Goal: Task Accomplishment & Management: Use online tool/utility

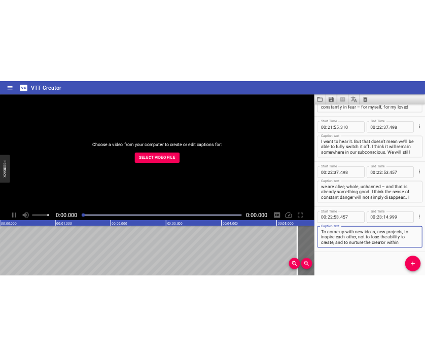
scroll to position [4117, 0]
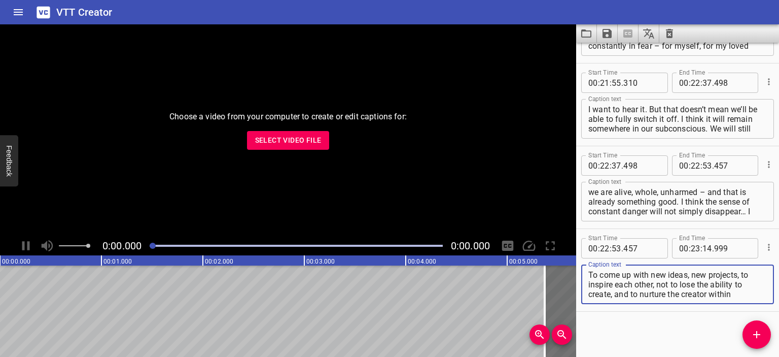
click at [668, 30] on icon "Clear captions" at bounding box center [670, 33] width 12 height 12
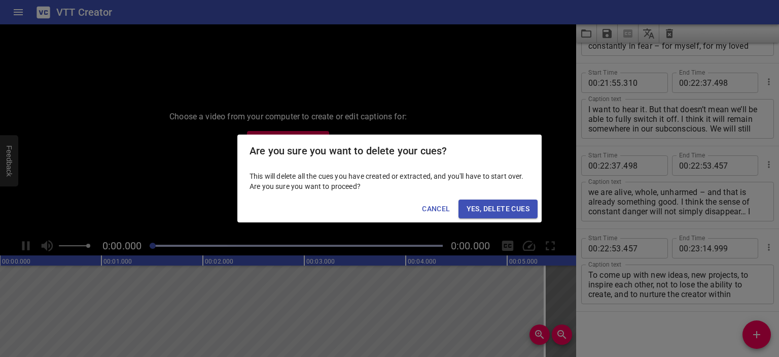
click at [487, 204] on span "Yes, Delete Cues" at bounding box center [498, 208] width 63 height 13
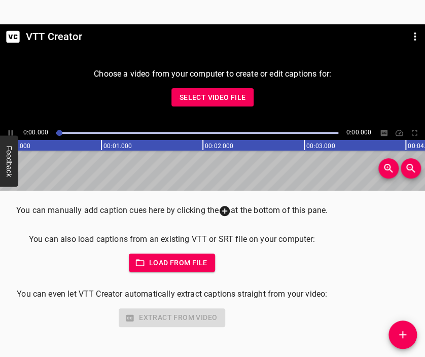
click at [199, 93] on span "Select Video File" at bounding box center [213, 97] width 66 height 13
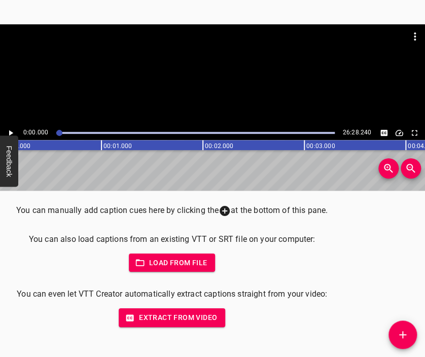
click at [223, 81] on div at bounding box center [212, 74] width 425 height 101
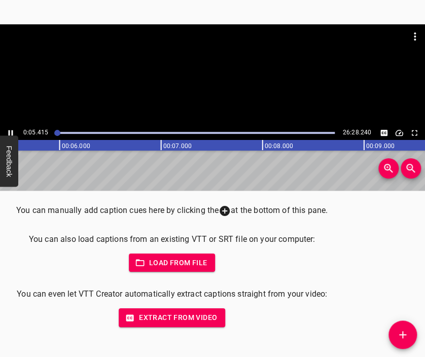
click at [210, 87] on div at bounding box center [212, 74] width 425 height 101
click at [404, 335] on icon "Add Cue" at bounding box center [402, 334] width 7 height 7
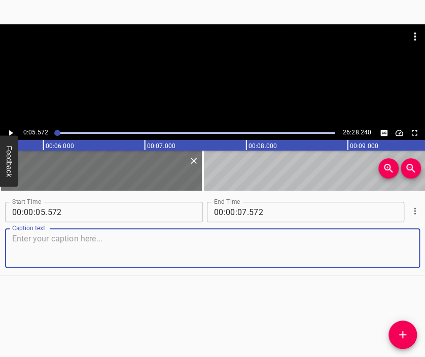
click at [219, 250] on textarea at bounding box center [212, 248] width 401 height 29
paste textarea "We were in [GEOGRAPHIC_DATA] until [DATE], from the beginning of the war. We we…"
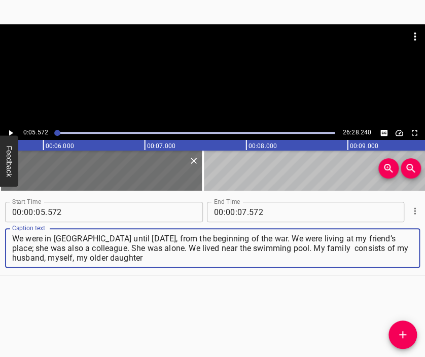
type textarea "We were in [GEOGRAPHIC_DATA] until [DATE], from the beginning of the war. We we…"
click at [190, 67] on div at bounding box center [212, 49] width 425 height 51
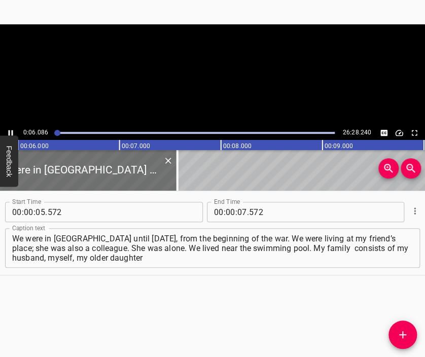
scroll to position [0, 617]
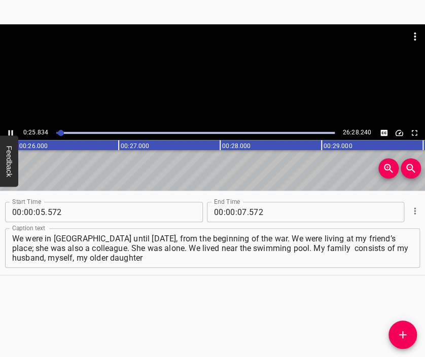
click at [228, 91] on div at bounding box center [212, 74] width 425 height 101
click at [237, 212] on input "number" at bounding box center [242, 212] width 10 height 20
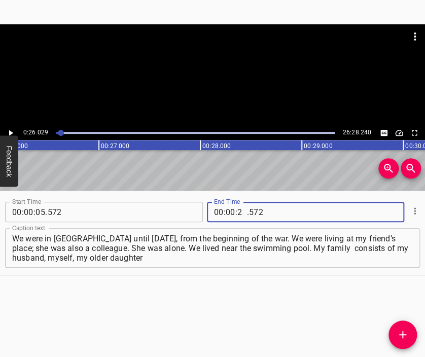
type input "26"
type input "029"
click at [402, 331] on icon "Add Cue" at bounding box center [403, 335] width 12 height 12
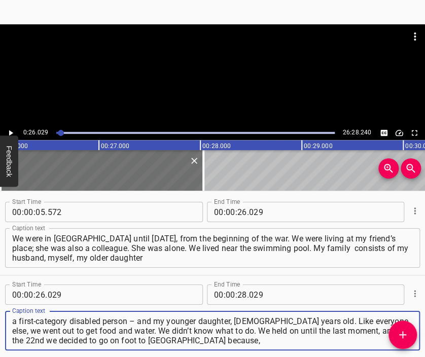
type textarea "a first-category disabled person – and my younger daughter, [DEMOGRAPHIC_DATA] …"
click at [203, 69] on div at bounding box center [212, 49] width 425 height 51
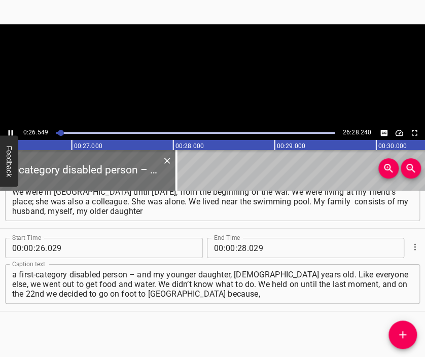
scroll to position [0, 2694]
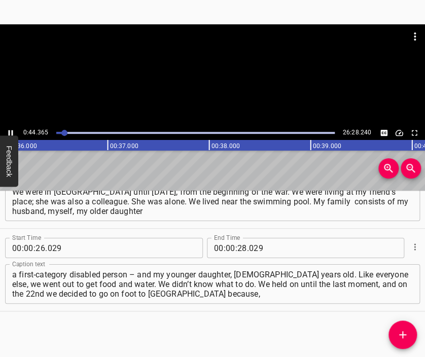
click at [220, 70] on div at bounding box center [212, 49] width 425 height 51
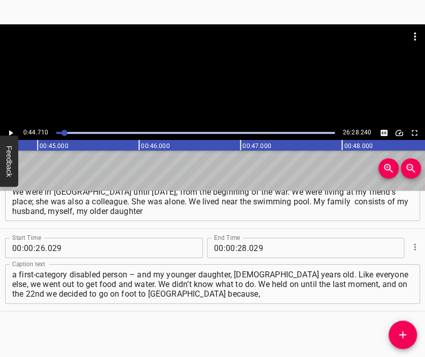
scroll to position [0, 4537]
click at [235, 253] on span ":" at bounding box center [236, 248] width 2 height 20
click at [237, 247] on input "number" at bounding box center [242, 248] width 10 height 20
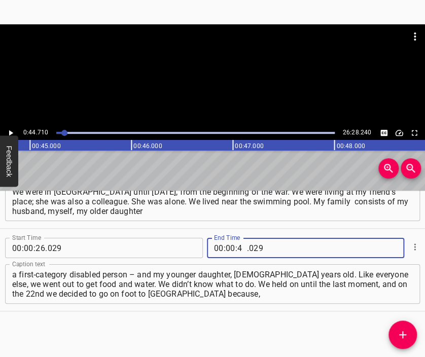
type input "44"
type input "710"
click at [402, 333] on icon "Add Cue" at bounding box center [402, 334] width 7 height 7
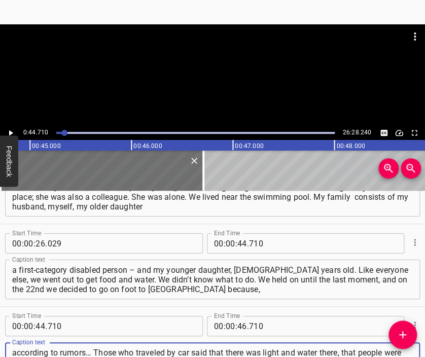
type textarea "according to rumors… Those who traveled by car said that there was light and wa…"
click at [243, 82] on div at bounding box center [212, 74] width 425 height 101
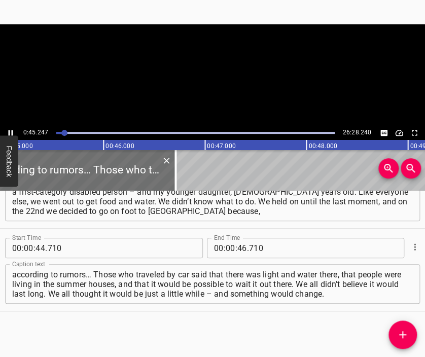
scroll to position [0, 4591]
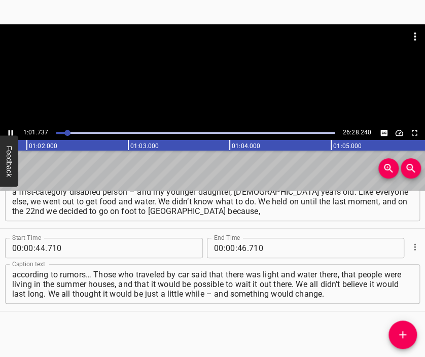
click at [217, 82] on div at bounding box center [212, 74] width 425 height 101
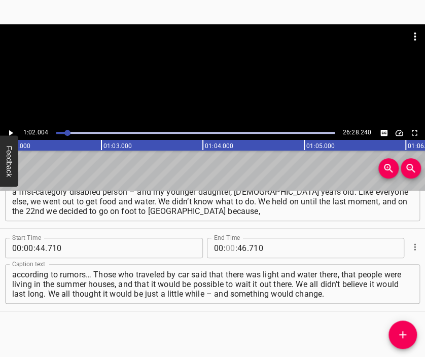
click at [229, 249] on input "number" at bounding box center [231, 248] width 10 height 20
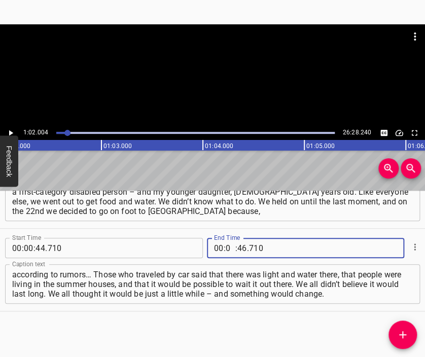
type input "01"
type input "02"
type input "004"
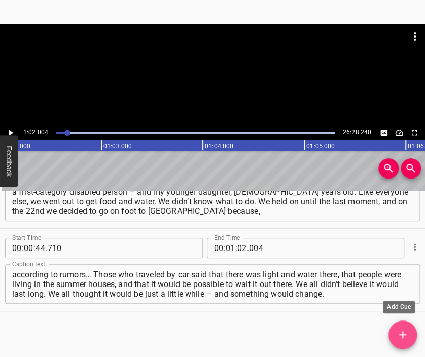
click at [399, 333] on icon "Add Cue" at bounding box center [403, 335] width 12 height 12
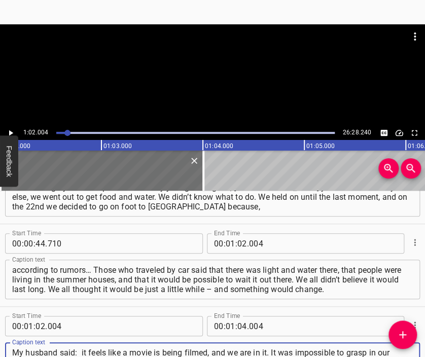
type textarea "My husband said: it feels like a movie is being filmed, and we are in it. It wa…"
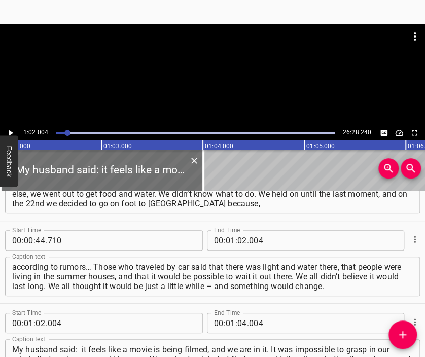
click at [229, 71] on div at bounding box center [212, 49] width 425 height 51
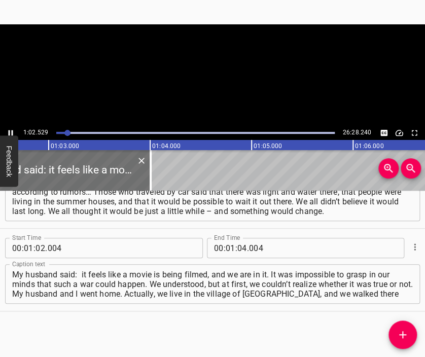
scroll to position [0, 6345]
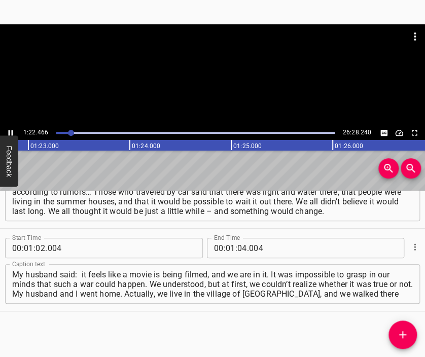
click at [224, 92] on div at bounding box center [212, 74] width 425 height 101
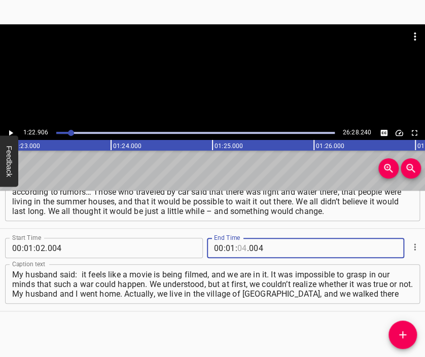
click at [240, 244] on input "number" at bounding box center [242, 248] width 10 height 20
type input "22"
type input "906"
click at [404, 332] on icon "Add Cue" at bounding box center [403, 335] width 12 height 12
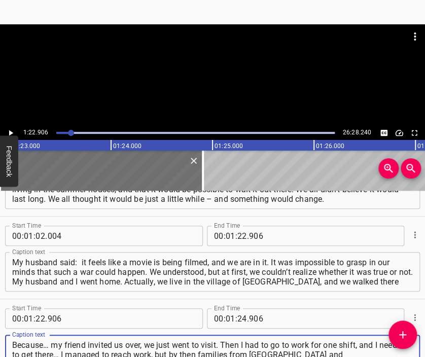
type textarea "Because… my friend invited us over, we just went to visit. Then I had to go to …"
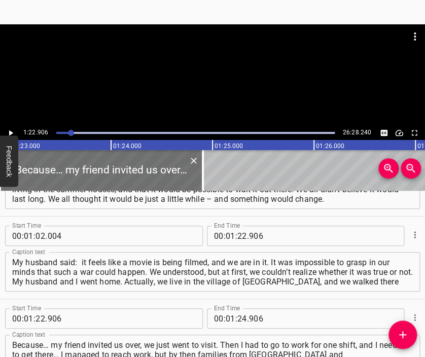
click at [219, 75] on div at bounding box center [212, 49] width 425 height 51
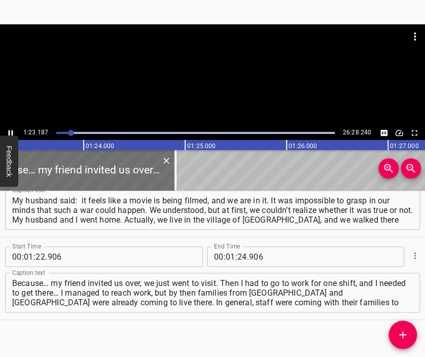
scroll to position [0, 8442]
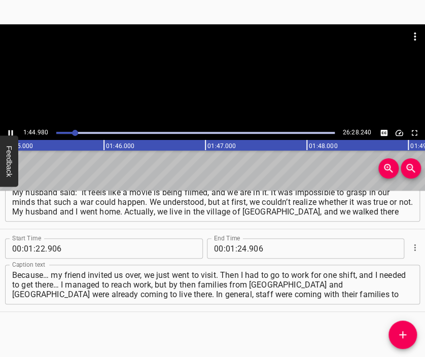
click at [234, 80] on div at bounding box center [212, 74] width 425 height 101
click at [240, 250] on input "number" at bounding box center [242, 248] width 10 height 20
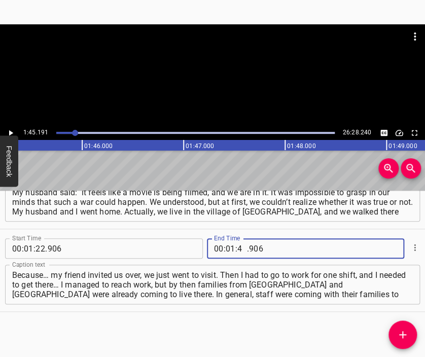
type input "45"
type input "191"
click at [411, 336] on span "Add Cue" at bounding box center [403, 335] width 28 height 12
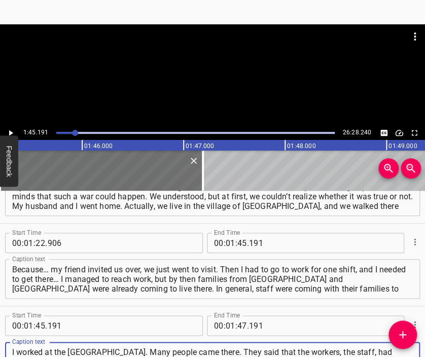
scroll to position [9, 0]
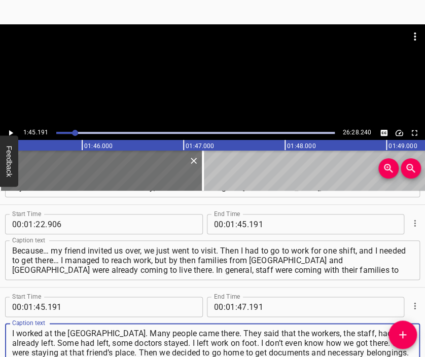
type textarea "I worked at the [GEOGRAPHIC_DATA]. Many people came there. They said that the w…"
click at [204, 73] on div at bounding box center [212, 49] width 425 height 51
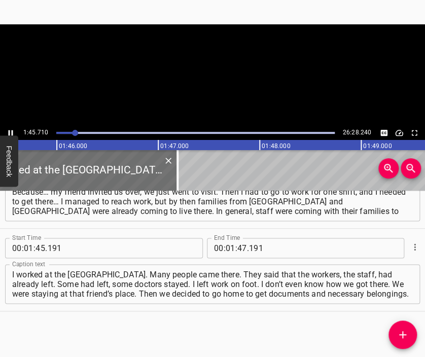
scroll to position [0, 10727]
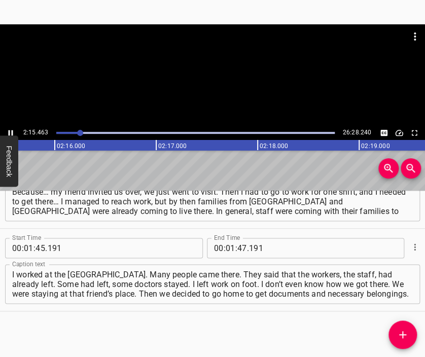
click at [233, 96] on div at bounding box center [212, 74] width 425 height 101
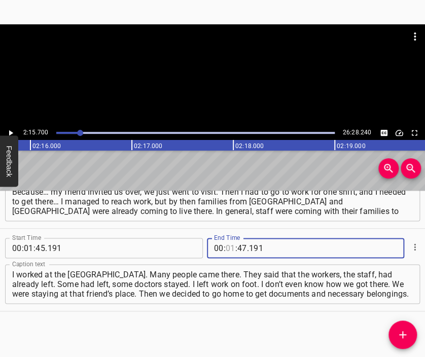
click at [226, 246] on input "number" at bounding box center [231, 248] width 10 height 20
type input "02"
type input "0"
type input "00"
click at [226, 246] on input "number" at bounding box center [231, 248] width 10 height 20
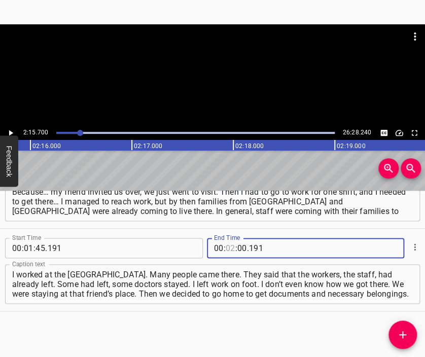
type input "02"
click at [237, 246] on input "number" at bounding box center [242, 248] width 10 height 20
type input "15"
type input "700"
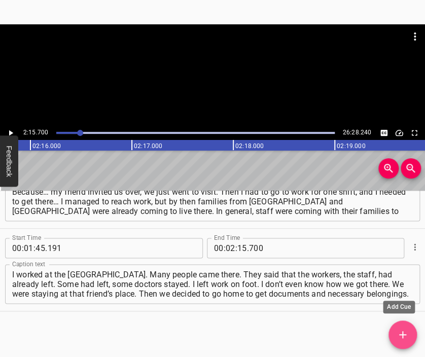
click at [404, 330] on icon "Add Cue" at bounding box center [403, 335] width 12 height 12
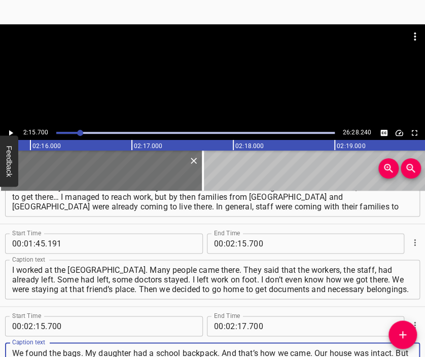
scroll to position [10, 0]
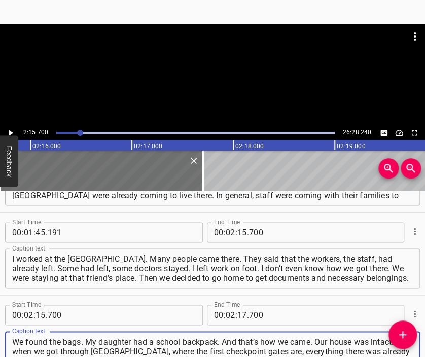
type textarea "We found the bags. My daughter had a school backpack. And that’s how we came. O…"
click at [213, 66] on div at bounding box center [212, 49] width 425 height 51
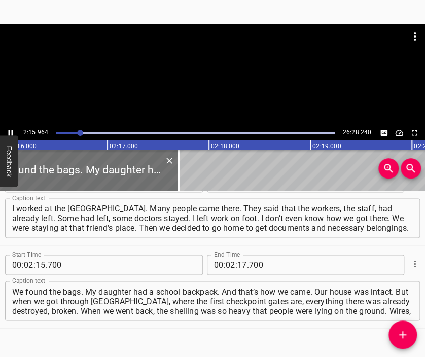
scroll to position [0, 13798]
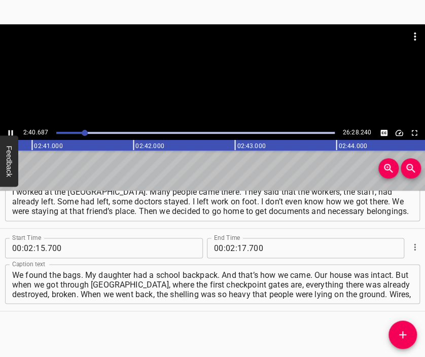
click at [226, 79] on div at bounding box center [212, 74] width 425 height 101
click at [237, 249] on input "number" at bounding box center [242, 248] width 10 height 20
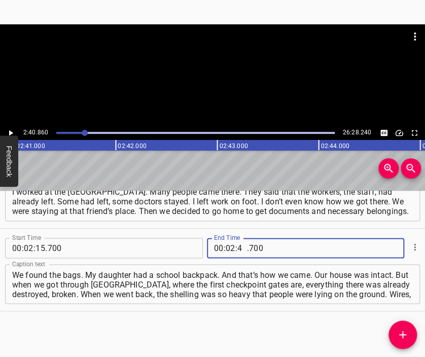
type input "40"
type input "860"
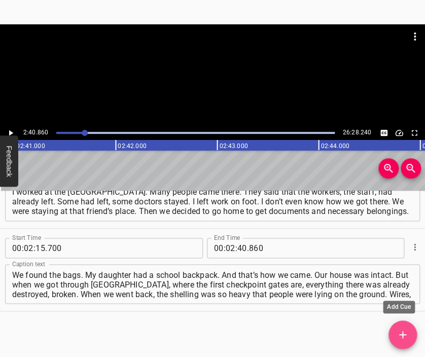
click at [402, 332] on icon "Add Cue" at bounding box center [402, 334] width 7 height 7
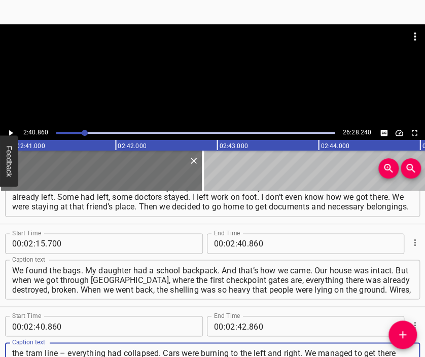
scroll to position [10, 0]
type textarea "the tram line – everything had collapsed. Cars were burning to the left and rig…"
click at [198, 78] on div at bounding box center [212, 74] width 425 height 101
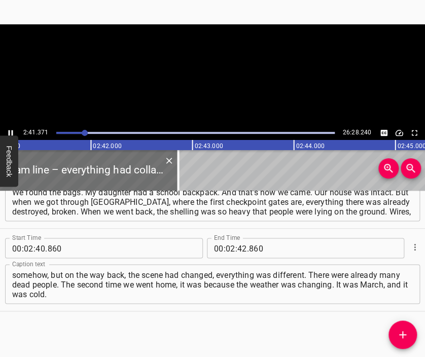
scroll to position [0, 16376]
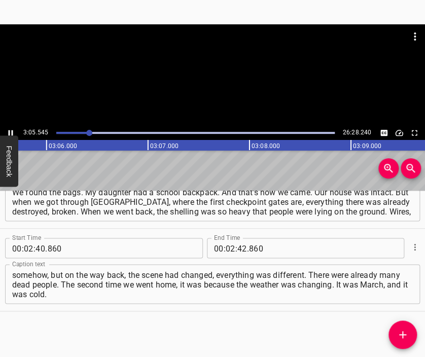
click at [226, 92] on div at bounding box center [212, 74] width 425 height 101
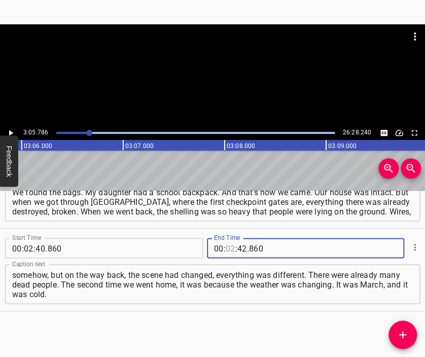
click at [226, 247] on input "number" at bounding box center [231, 248] width 10 height 20
type input "03"
type input "05"
type input "786"
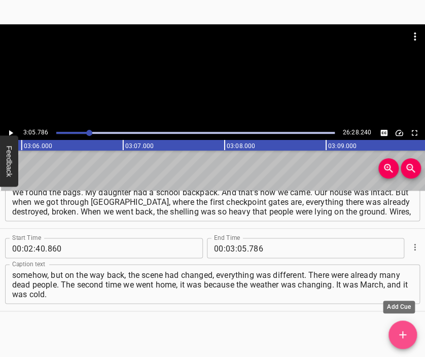
click at [404, 329] on icon "Add Cue" at bounding box center [403, 335] width 12 height 12
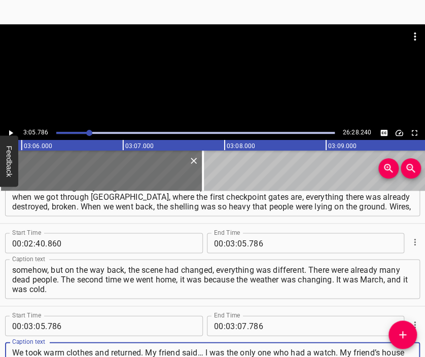
type textarea "We took warm clothes and returned. My friend said… I was the only one who had a…"
click at [209, 79] on div at bounding box center [212, 74] width 425 height 101
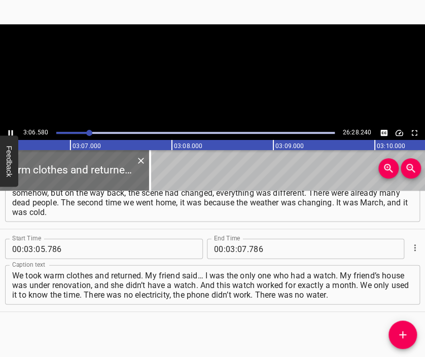
scroll to position [0, 18935]
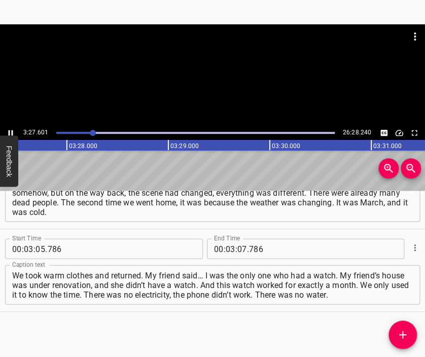
click at [235, 78] on div at bounding box center [212, 74] width 425 height 101
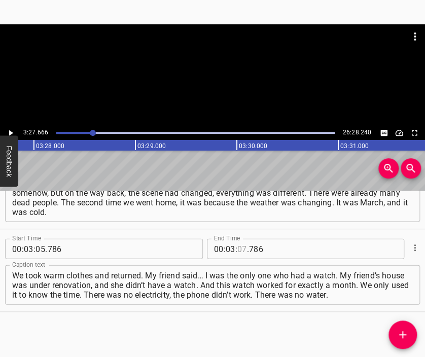
click at [237, 252] on input "number" at bounding box center [242, 248] width 10 height 20
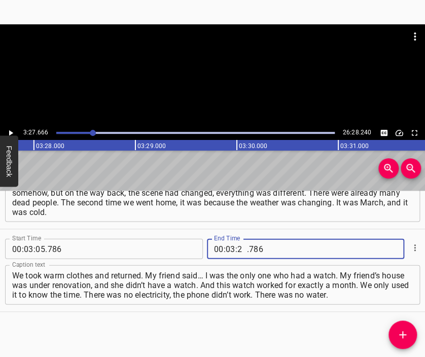
type input "27"
type input "666"
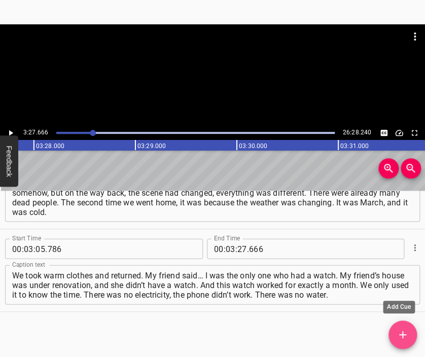
click at [397, 332] on icon "Add Cue" at bounding box center [403, 335] width 12 height 12
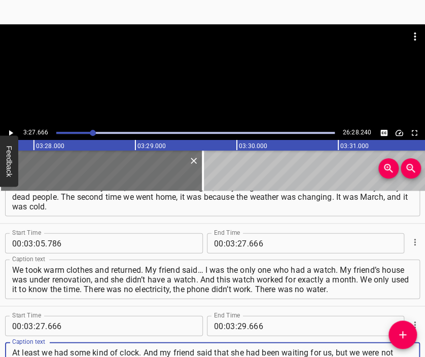
type textarea "At least we had some kind of clock. And my friend said that she had been waitin…"
click at [215, 75] on div at bounding box center [212, 49] width 425 height 51
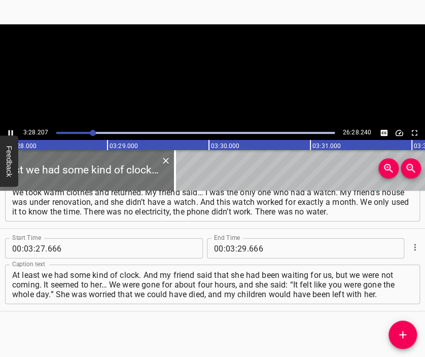
scroll to position [0, 21129]
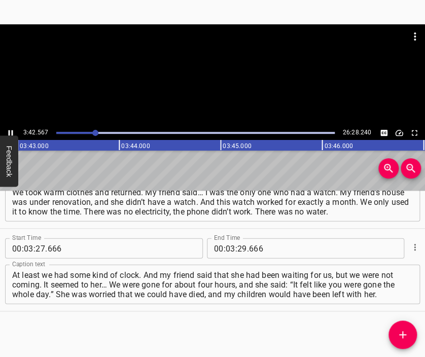
click at [223, 82] on div at bounding box center [212, 74] width 425 height 101
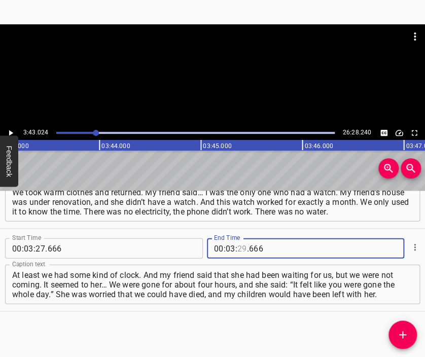
click at [237, 250] on input "number" at bounding box center [242, 248] width 10 height 20
type input "43"
type input "024"
click at [404, 338] on icon "Add Cue" at bounding box center [403, 335] width 12 height 12
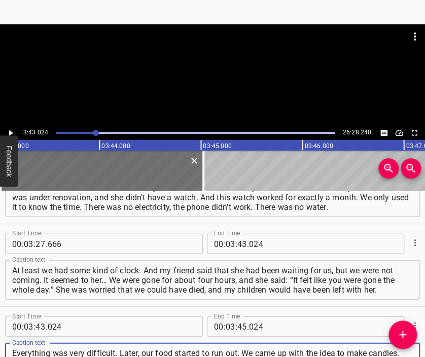
scroll to position [9, 0]
type textarea "Everything was very difficult. Later, our food started to run out. We came up w…"
click at [206, 61] on div at bounding box center [212, 49] width 425 height 51
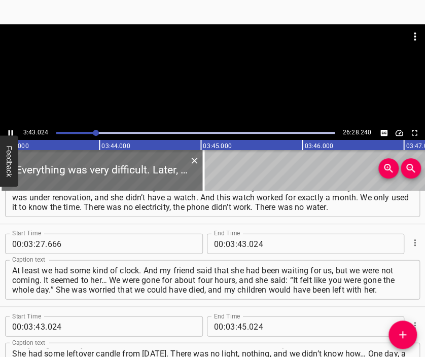
scroll to position [0, 22661]
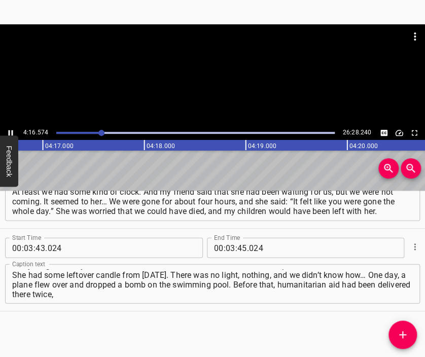
click at [240, 65] on div at bounding box center [212, 49] width 425 height 51
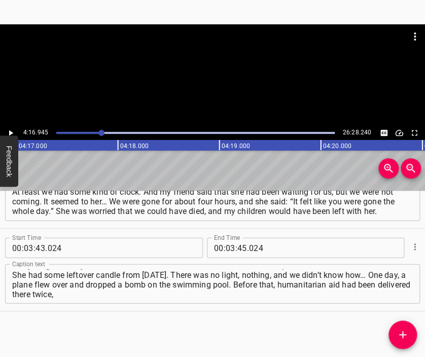
scroll to position [0, 26075]
click at [226, 248] on input "number" at bounding box center [231, 248] width 10 height 20
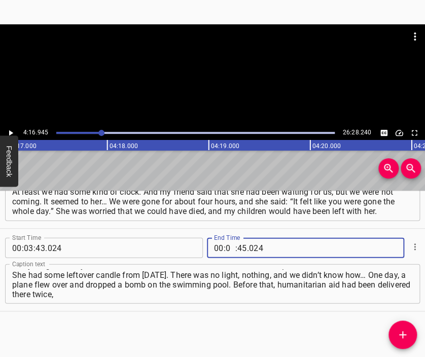
type input "04"
type input "16"
type input "945"
drag, startPoint x: 410, startPoint y: 328, endPoint x: 405, endPoint y: 316, distance: 13.0
click at [410, 329] on span "Add Cue" at bounding box center [403, 335] width 28 height 12
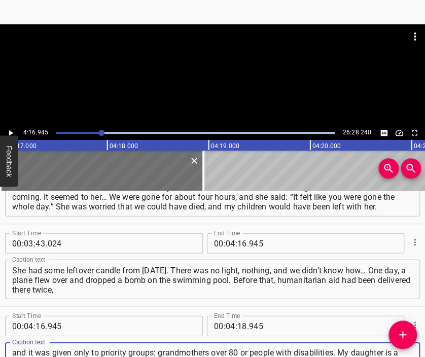
scroll to position [10, 0]
type textarea "and it was given only to priority groups: grandmothers over 80 or people with d…"
click at [214, 60] on div at bounding box center [212, 49] width 425 height 51
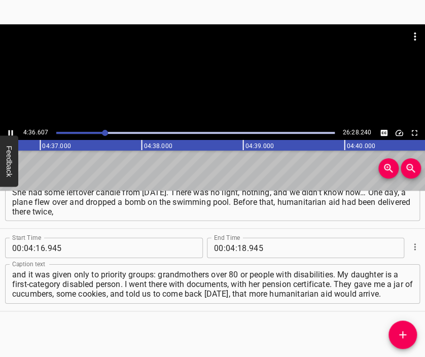
scroll to position [0, 28098]
click at [217, 79] on div at bounding box center [212, 74] width 425 height 101
click at [237, 251] on input "number" at bounding box center [242, 248] width 10 height 20
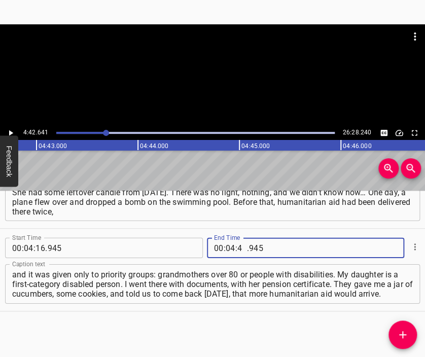
type input "42"
type input "641"
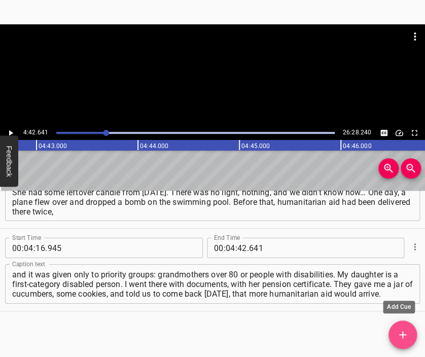
click at [401, 334] on icon "Add Cue" at bounding box center [402, 334] width 7 height 7
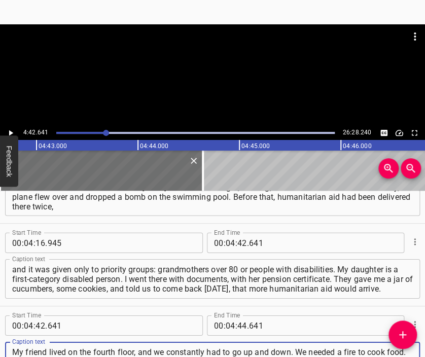
scroll to position [10, 0]
type textarea "My friend lived on the fourth floor, and we constantly had to go up and down. W…"
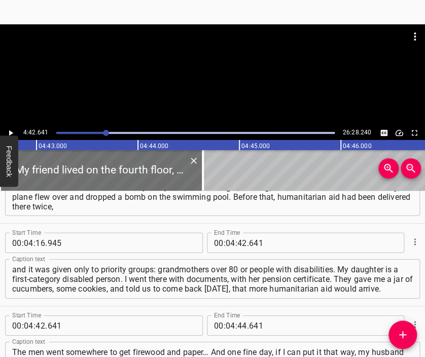
click at [215, 60] on div at bounding box center [212, 49] width 425 height 51
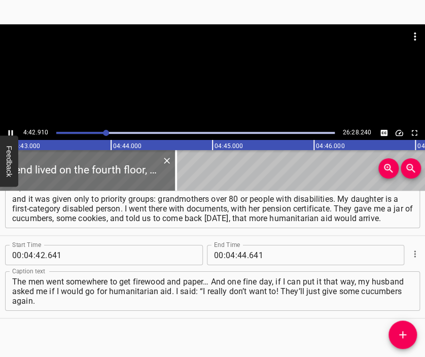
scroll to position [0, 28736]
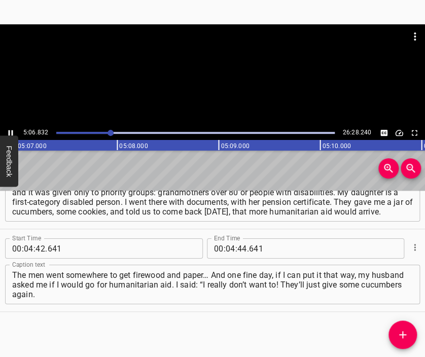
click at [222, 85] on div at bounding box center [212, 74] width 425 height 101
click at [210, 95] on div at bounding box center [212, 74] width 425 height 101
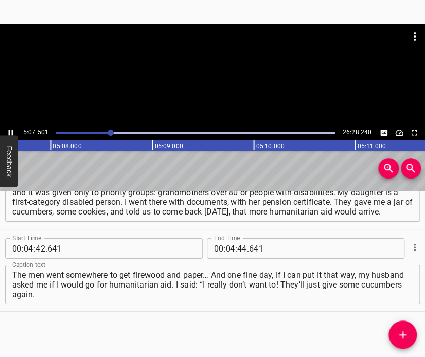
click at [203, 100] on div at bounding box center [212, 74] width 425 height 101
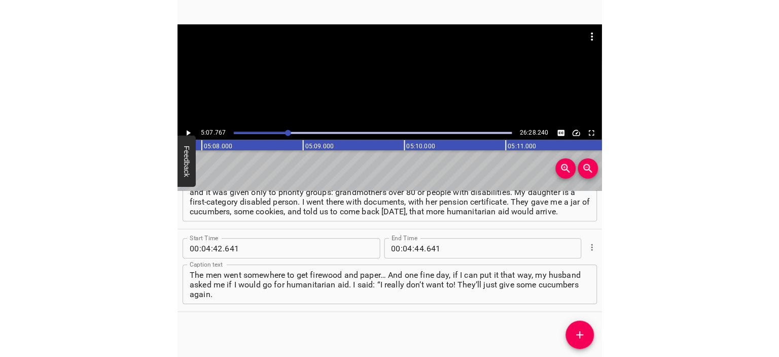
scroll to position [0, 31233]
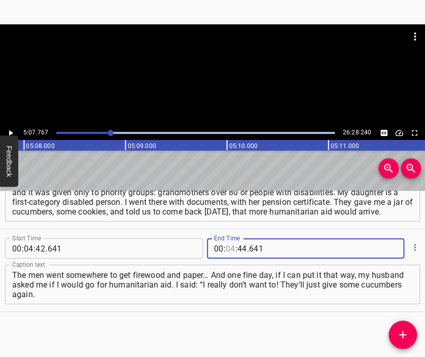
click at [226, 247] on input "number" at bounding box center [231, 248] width 10 height 20
type input "05"
type input "07"
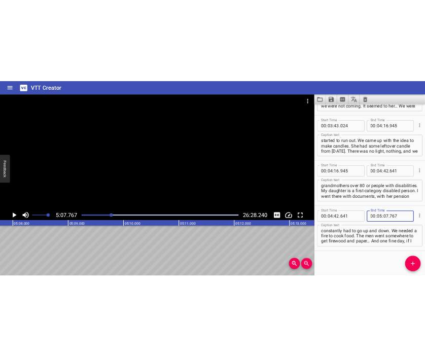
scroll to position [808, 0]
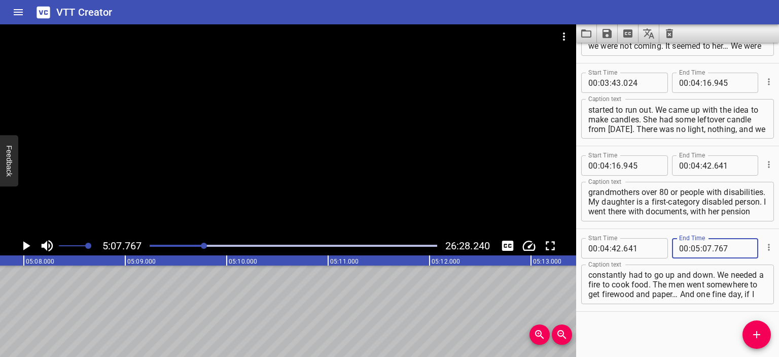
type input "767"
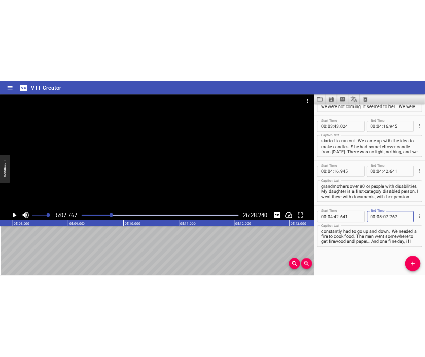
scroll to position [956, 0]
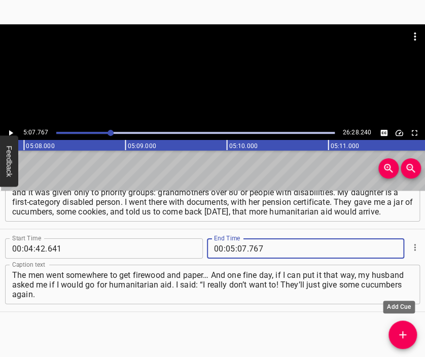
type input "767"
click at [398, 329] on icon "Add Cue" at bounding box center [403, 335] width 12 height 12
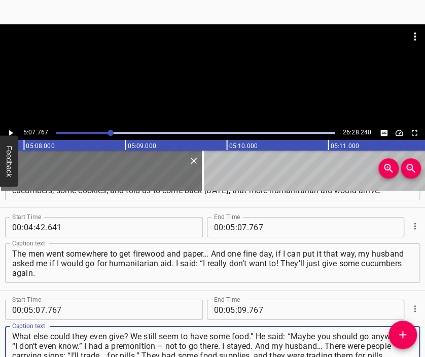
type textarea "What else could they even give? We still seem to have some food.” He said: “May…"
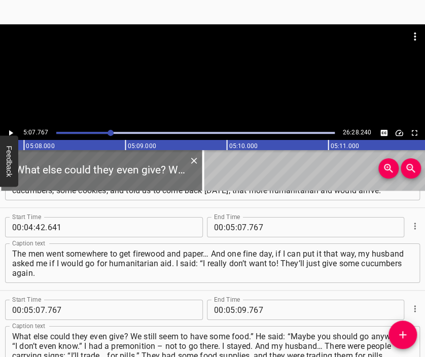
click at [210, 61] on div at bounding box center [212, 49] width 425 height 51
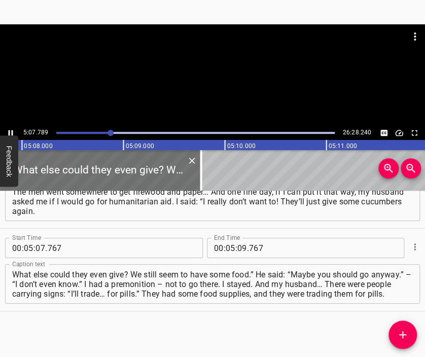
scroll to position [0, 31256]
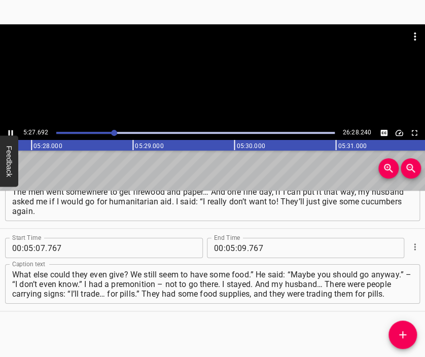
click at [238, 79] on div at bounding box center [212, 74] width 425 height 101
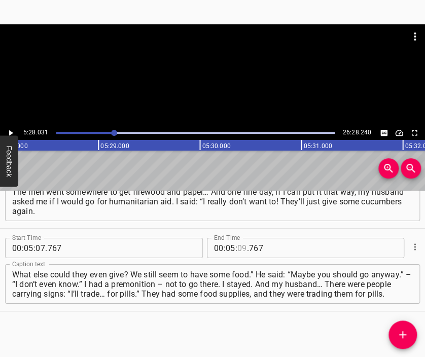
click at [240, 248] on input "number" at bounding box center [242, 248] width 10 height 20
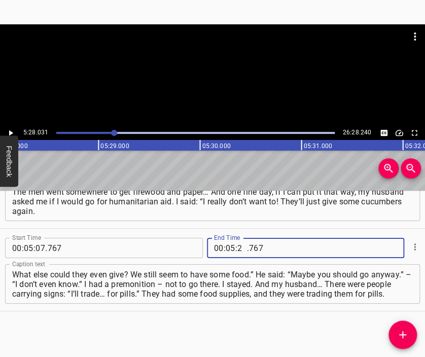
type input "28"
type input "031"
click at [396, 329] on span "Add Cue" at bounding box center [403, 335] width 28 height 12
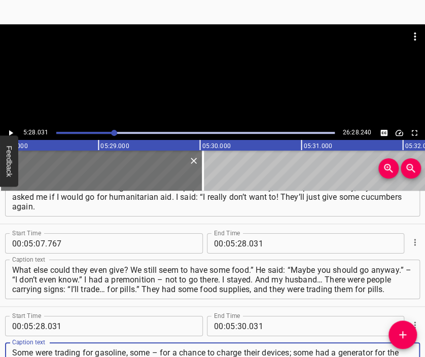
scroll to position [10, 0]
type textarea "Some were trading for gasoline, some – for a chance to charge their devices; so…"
click at [223, 81] on div at bounding box center [212, 74] width 425 height 101
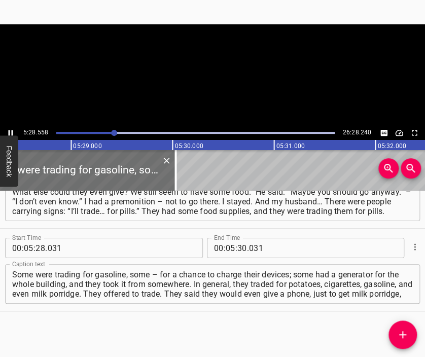
scroll to position [0, 33343]
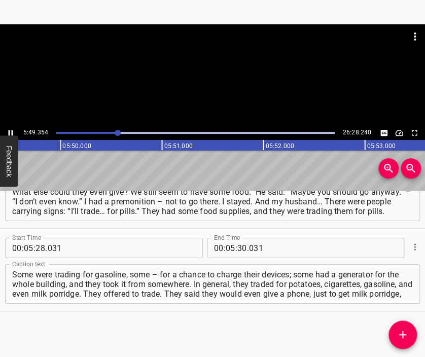
click at [216, 85] on div at bounding box center [212, 74] width 425 height 101
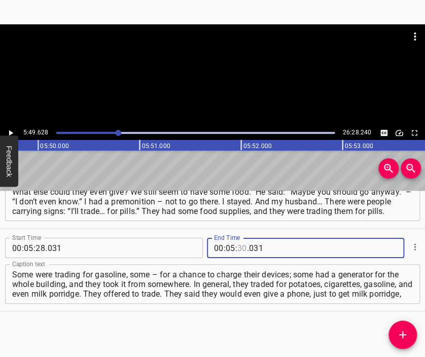
click at [238, 248] on input "number" at bounding box center [242, 248] width 10 height 20
type input "49"
type input "628"
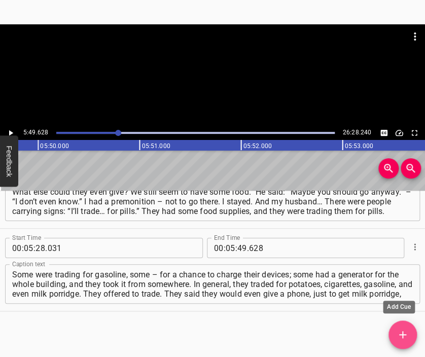
click at [397, 330] on icon "Add Cue" at bounding box center [403, 335] width 12 height 12
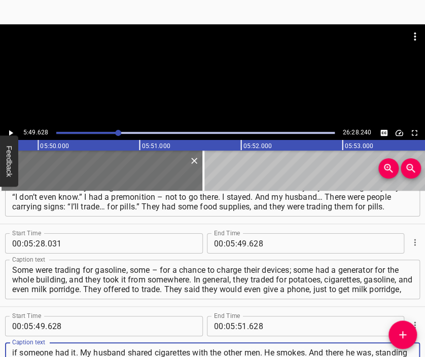
scroll to position [10, 0]
type textarea "if someone had it. My husband shared cigarettes with the other men. He smokes. …"
click at [185, 75] on div at bounding box center [212, 49] width 425 height 51
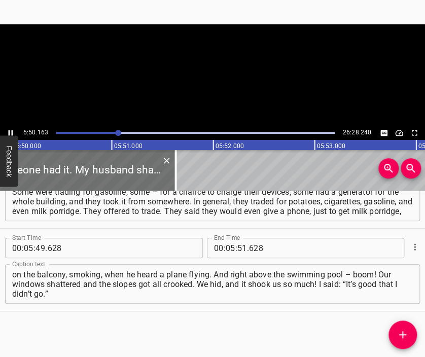
scroll to position [0, 35535]
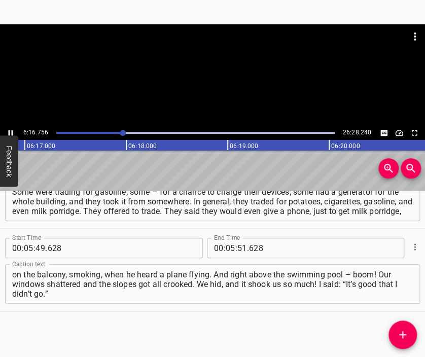
click at [223, 84] on div at bounding box center [212, 74] width 425 height 101
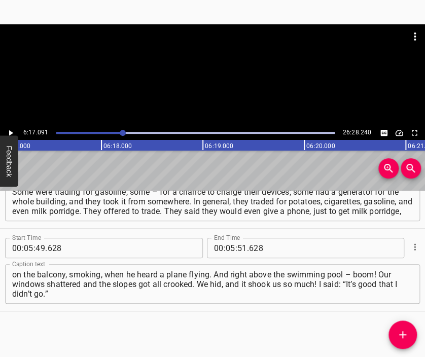
scroll to position [0, 38269]
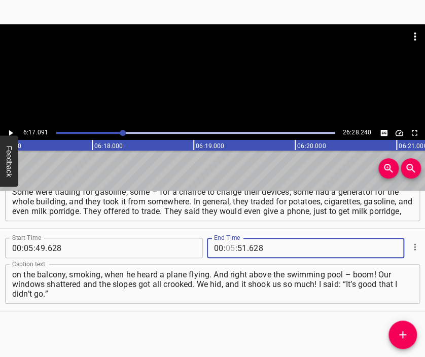
click at [227, 247] on input "number" at bounding box center [231, 248] width 10 height 20
type input "06"
type input "17"
type input "091"
click at [405, 328] on button "Add Cue" at bounding box center [403, 335] width 28 height 28
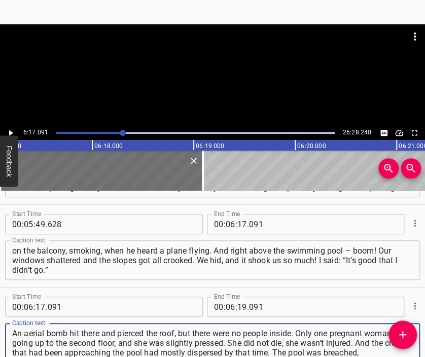
type textarea "An aerial bomb hit there and pierced the roof, but there were no people inside.…"
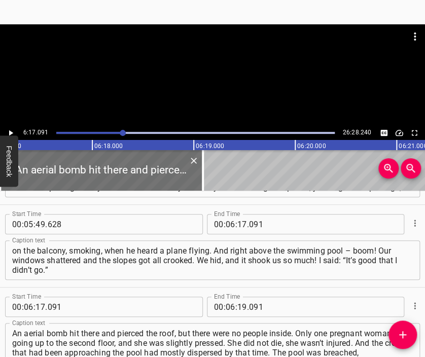
click at [222, 66] on div at bounding box center [212, 49] width 425 height 51
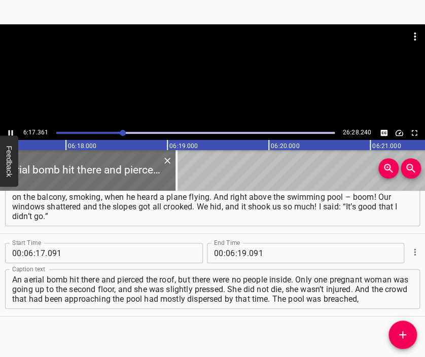
scroll to position [0, 38296]
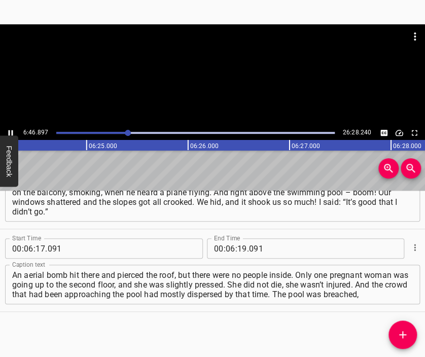
click at [220, 80] on div at bounding box center [212, 74] width 425 height 101
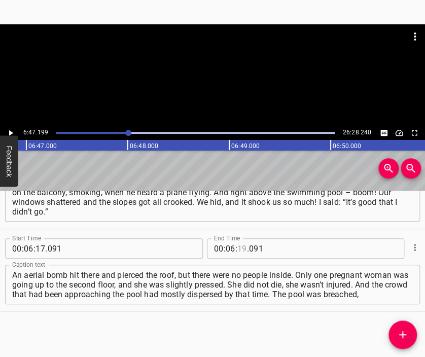
click at [238, 250] on input "number" at bounding box center [242, 248] width 10 height 20
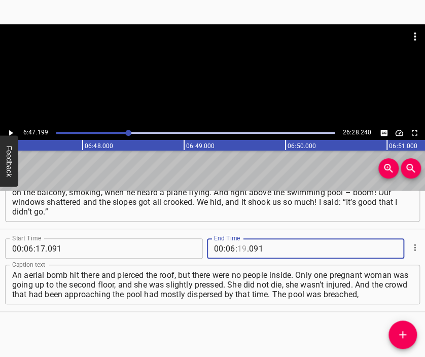
scroll to position [0, 41324]
type input "47"
type input "199"
click at [403, 332] on icon "Add Cue" at bounding box center [403, 335] width 12 height 12
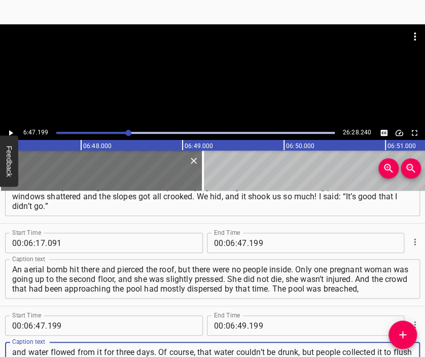
scroll to position [10, 0]
type textarea "and water flowed from it for three days. Of course, that water couldn’t be drun…"
click at [196, 53] on div at bounding box center [212, 49] width 425 height 51
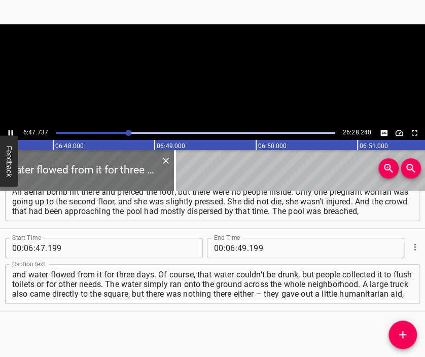
scroll to position [0, 41379]
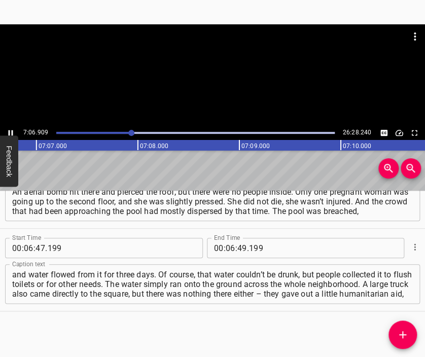
click at [223, 84] on div at bounding box center [212, 74] width 425 height 101
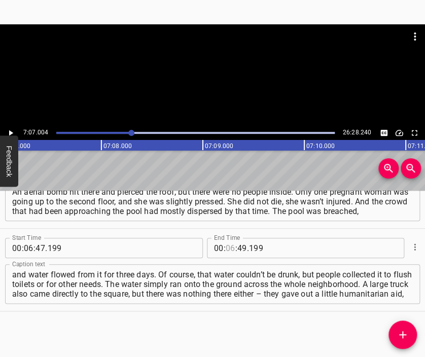
click at [227, 245] on input "number" at bounding box center [231, 248] width 10 height 20
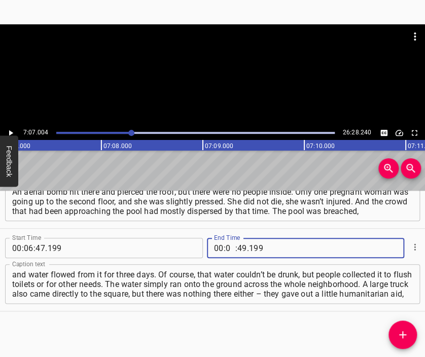
type input "07"
type input "004"
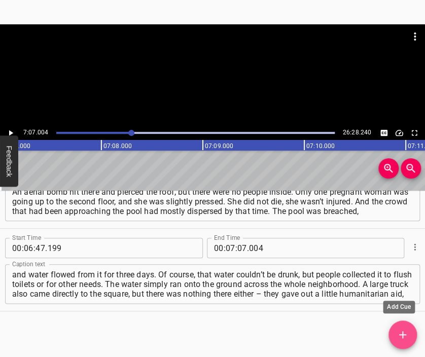
click at [401, 333] on icon "Add Cue" at bounding box center [403, 335] width 12 height 12
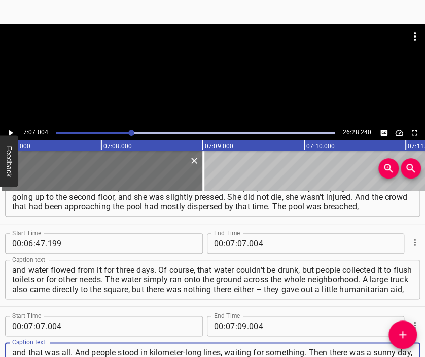
type textarea "and that was all. And people stood in kilometer-long lines, waiting for somethi…"
click at [209, 76] on div at bounding box center [212, 74] width 425 height 101
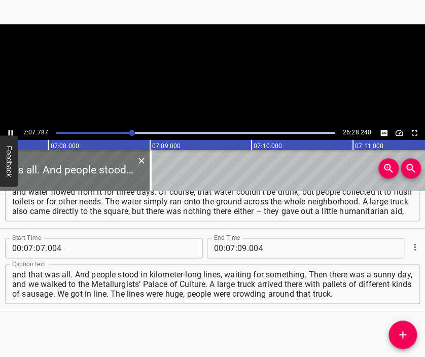
scroll to position [0, 43413]
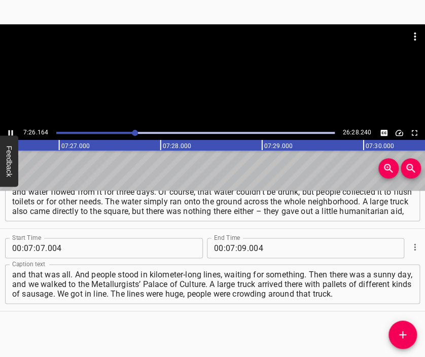
click at [217, 85] on div at bounding box center [212, 74] width 425 height 101
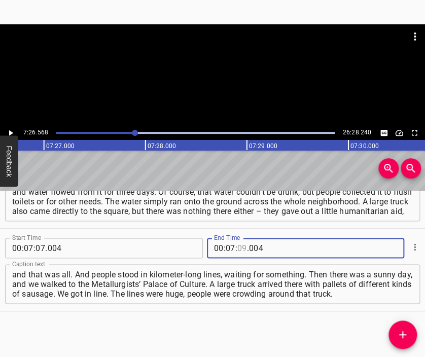
click at [240, 248] on input "number" at bounding box center [242, 248] width 10 height 20
type input "26"
type input "568"
click at [406, 337] on icon "Add Cue" at bounding box center [403, 335] width 12 height 12
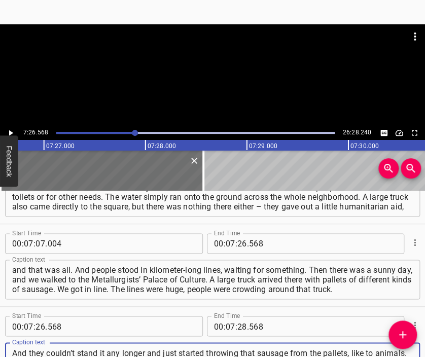
scroll to position [10, 0]
type textarea "And they couldn’t stand it any longer and just started throwing that sausage fr…"
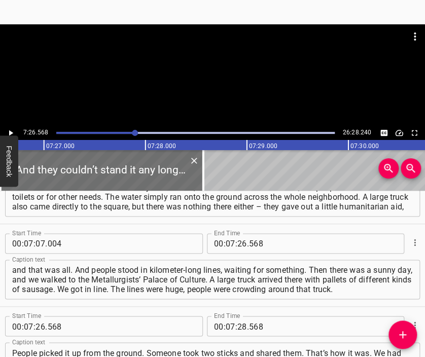
click at [214, 91] on div at bounding box center [212, 74] width 425 height 101
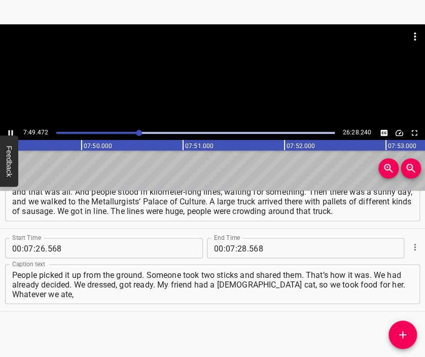
scroll to position [0, 47643]
click at [219, 93] on div at bounding box center [212, 74] width 425 height 101
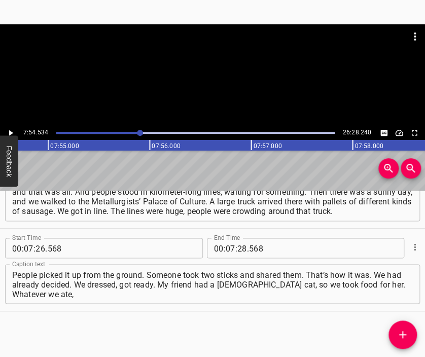
scroll to position [0, 48157]
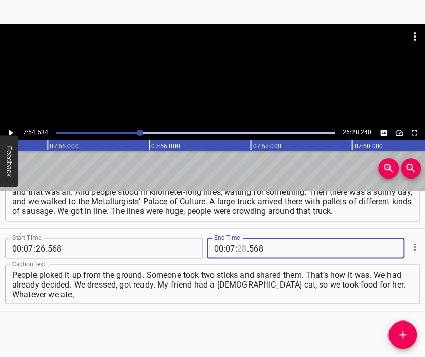
click at [238, 250] on input "number" at bounding box center [242, 248] width 10 height 20
type input "54"
type input "534"
click at [398, 326] on button "Add Cue" at bounding box center [403, 335] width 28 height 28
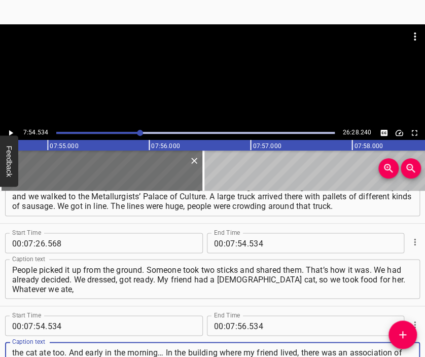
type textarea "the cat ate too. And early in the morning… In the building where my friend live…"
click at [234, 76] on div at bounding box center [212, 74] width 425 height 101
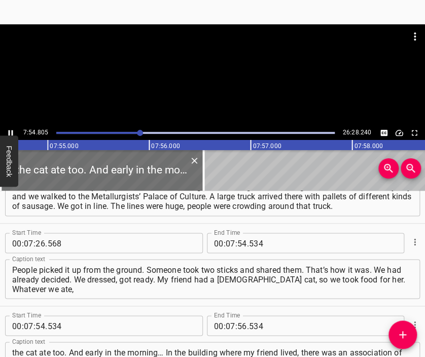
scroll to position [0, 48185]
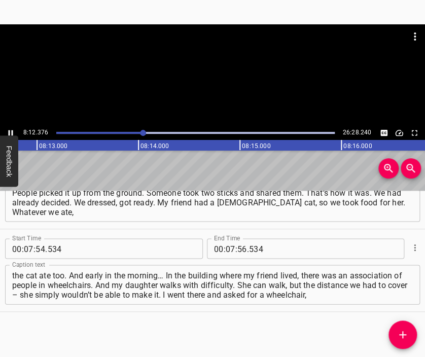
click at [231, 75] on div at bounding box center [212, 49] width 425 height 51
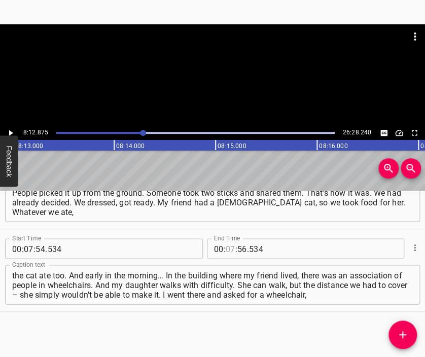
click at [226, 249] on input "number" at bounding box center [231, 248] width 10 height 20
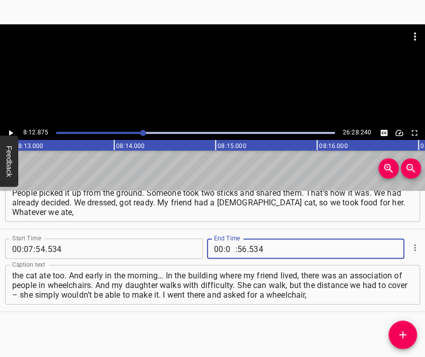
type input "08"
type input "12"
type input "875"
click at [396, 328] on button "Add Cue" at bounding box center [403, 335] width 28 height 28
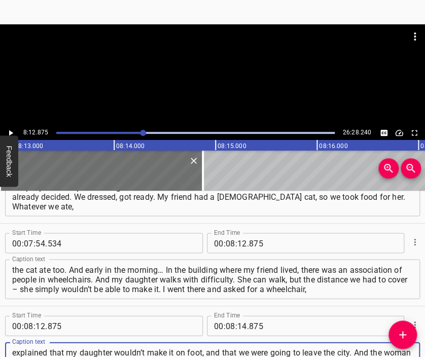
scroll to position [9, 0]
type textarea "explained that my daughter wouldn’t make it on foot, and that we were going to …"
click at [241, 69] on div at bounding box center [212, 49] width 425 height 51
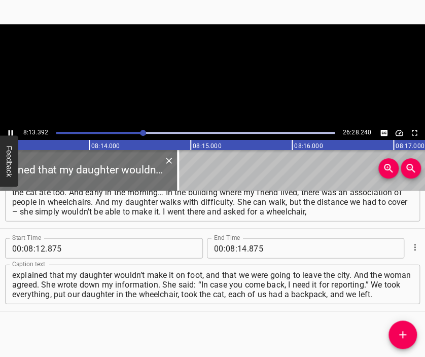
scroll to position [0, 50071]
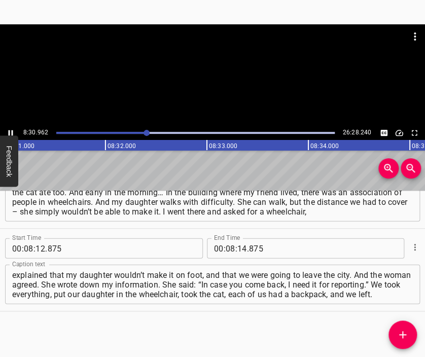
click at [235, 78] on div at bounding box center [212, 74] width 425 height 101
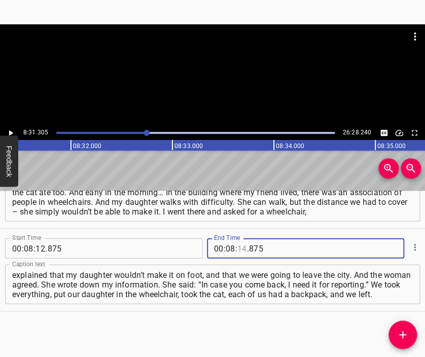
click at [237, 248] on input "number" at bounding box center [242, 248] width 10 height 20
type input "04"
click at [251, 245] on input "number" at bounding box center [295, 248] width 93 height 20
type input "875"
click at [237, 249] on input "number" at bounding box center [242, 248] width 10 height 20
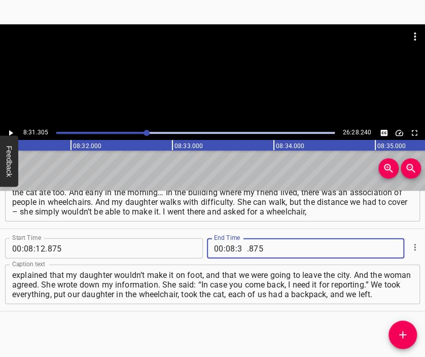
type input "31"
type input "305"
click at [402, 334] on icon "Add Cue" at bounding box center [402, 334] width 7 height 7
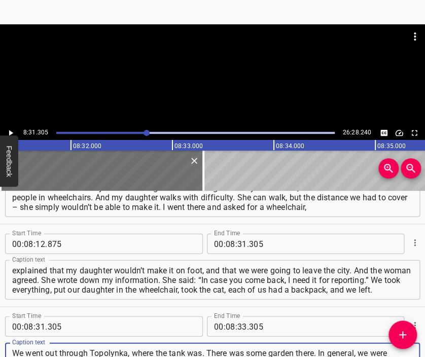
type textarea "We went out through Topolynka, where the tank was. There was some garden there.…"
click at [218, 80] on div at bounding box center [212, 74] width 425 height 101
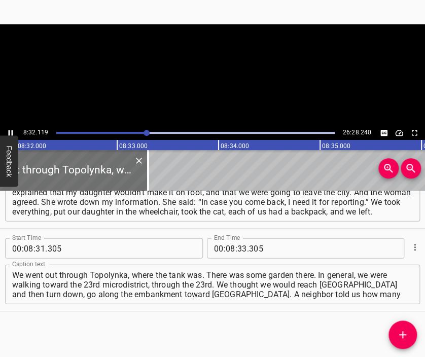
scroll to position [0, 51972]
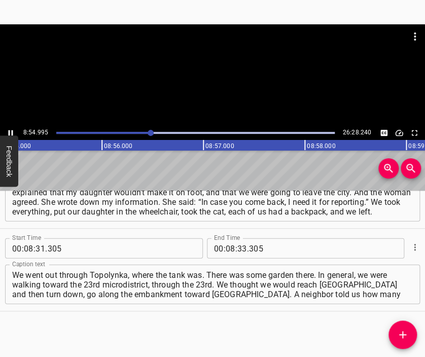
click at [237, 97] on div at bounding box center [212, 74] width 425 height 101
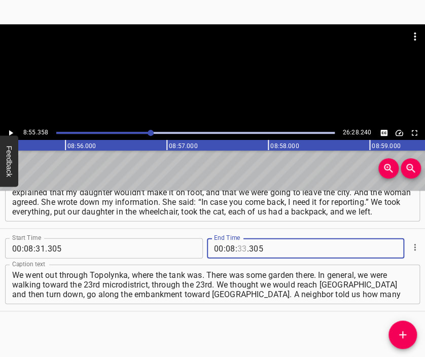
click at [241, 246] on input "number" at bounding box center [242, 248] width 10 height 20
type input "55"
type input "358"
click at [406, 335] on icon "Add Cue" at bounding box center [403, 335] width 12 height 12
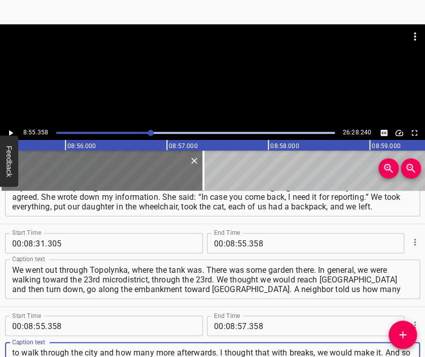
type textarea "to walk through the city and how many more afterwards. I thought that with brea…"
click at [219, 70] on div at bounding box center [212, 49] width 425 height 51
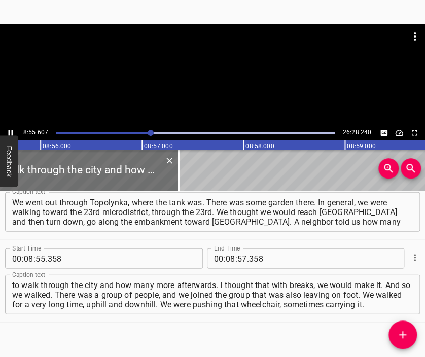
scroll to position [0, 54355]
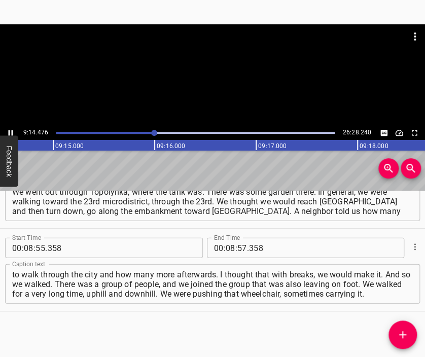
click at [221, 92] on div at bounding box center [212, 74] width 425 height 101
click at [226, 249] on input "number" at bounding box center [231, 248] width 10 height 20
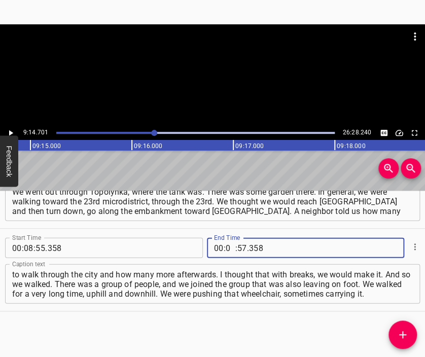
type input "09"
type input "14"
type input "701"
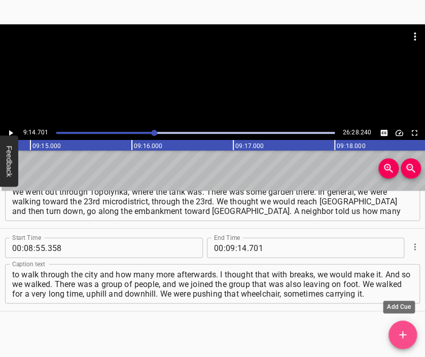
click at [403, 331] on icon "Add Cue" at bounding box center [402, 334] width 7 height 7
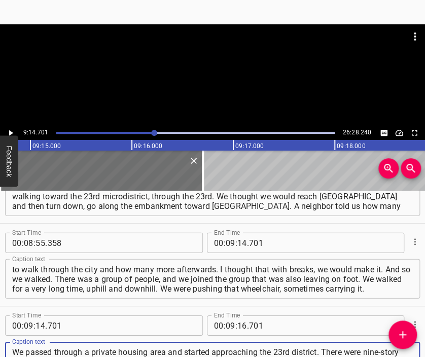
type textarea "We passed through a private housing area and started approaching the 23rd distr…"
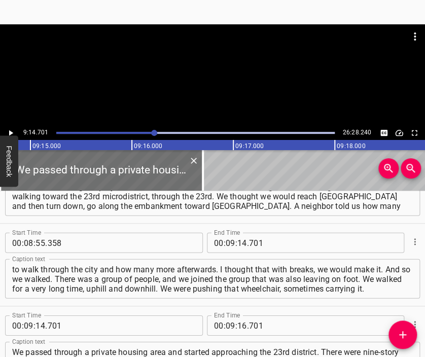
click at [227, 77] on div at bounding box center [212, 74] width 425 height 101
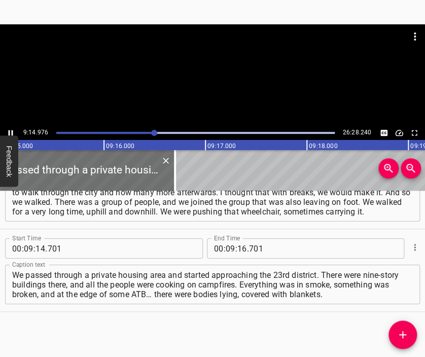
scroll to position [0, 56348]
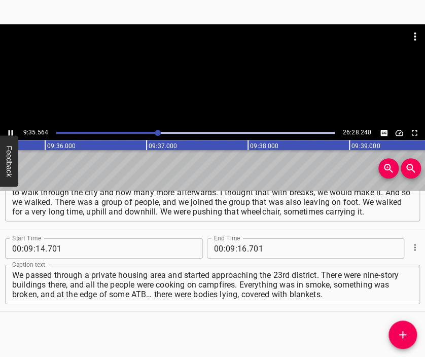
click at [237, 91] on div at bounding box center [212, 74] width 425 height 101
click at [239, 251] on input "number" at bounding box center [242, 248] width 10 height 20
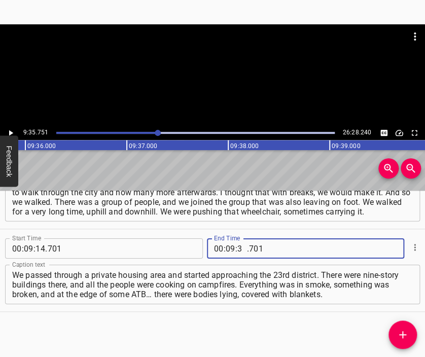
type input "35"
type input "751"
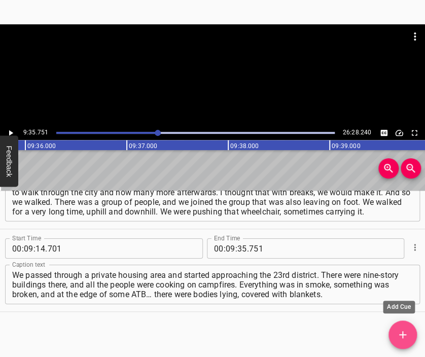
click at [404, 329] on icon "Add Cue" at bounding box center [403, 335] width 12 height 12
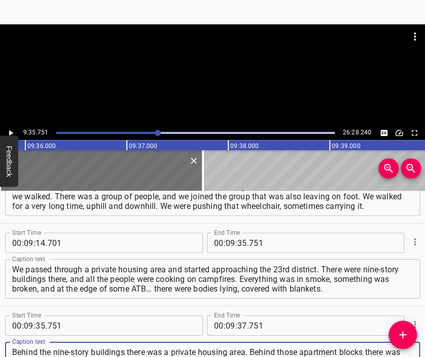
type textarea "Behind the nine-story buildings there was a private housing area. Behind those …"
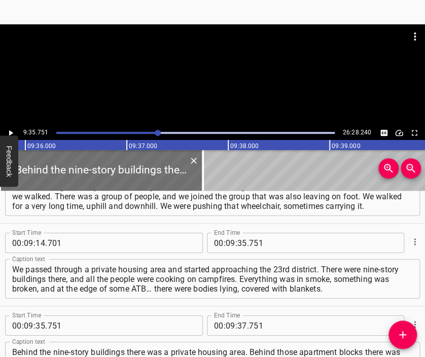
click at [240, 79] on div at bounding box center [212, 74] width 425 height 101
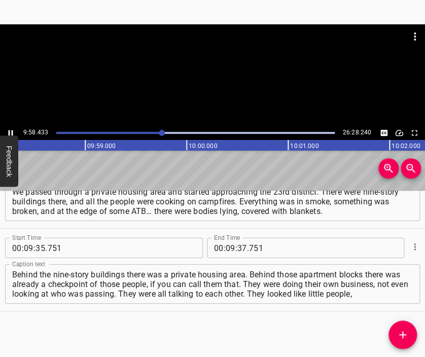
scroll to position [0, 60740]
click at [234, 94] on div at bounding box center [212, 74] width 425 height 101
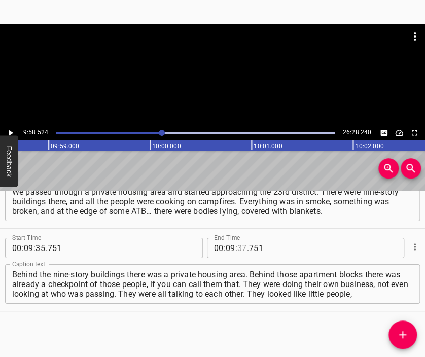
click at [237, 246] on input "number" at bounding box center [242, 248] width 10 height 20
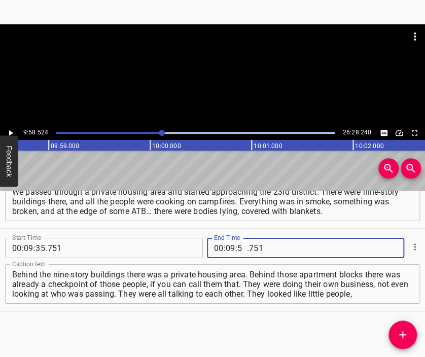
type input "58"
type input "524"
click at [404, 333] on icon "Add Cue" at bounding box center [403, 335] width 12 height 12
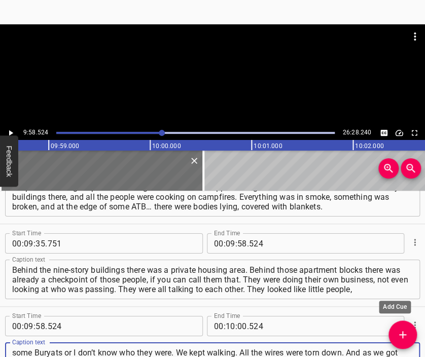
scroll to position [10, 0]
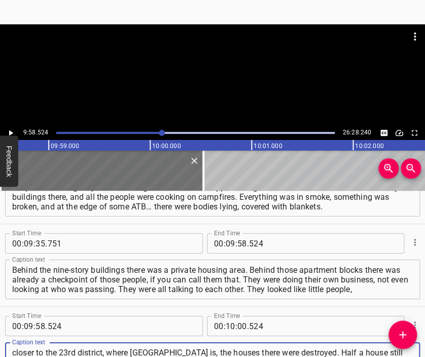
type textarea "some Buryats or I don’t know who they were. We kept walking. All the wires were…"
click at [216, 78] on div at bounding box center [212, 74] width 425 height 101
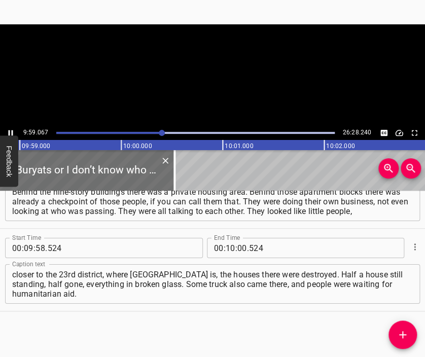
scroll to position [0, 60795]
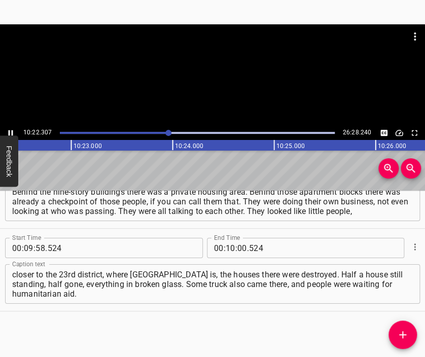
click at [239, 84] on div at bounding box center [212, 74] width 425 height 101
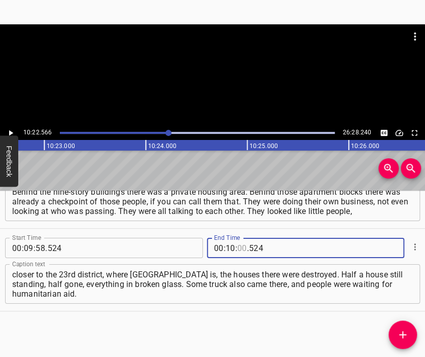
click at [237, 250] on input "number" at bounding box center [242, 248] width 10 height 20
type input "22"
type input "566"
click at [397, 330] on icon "Add Cue" at bounding box center [403, 335] width 12 height 12
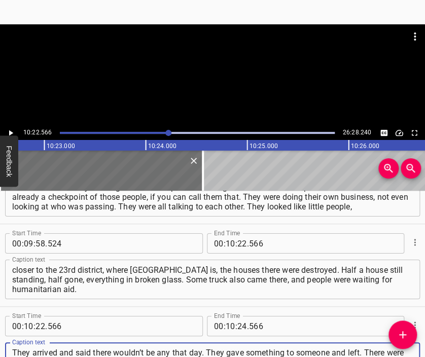
scroll to position [9, 0]
type textarea "They arrived and said there wouldn’t be any that day. They gave something to so…"
click at [200, 39] on div at bounding box center [212, 36] width 425 height 24
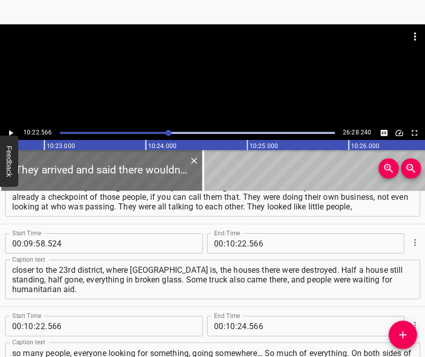
click at [208, 73] on div at bounding box center [212, 49] width 425 height 51
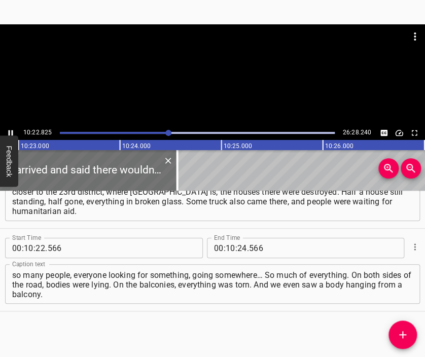
scroll to position [0, 63234]
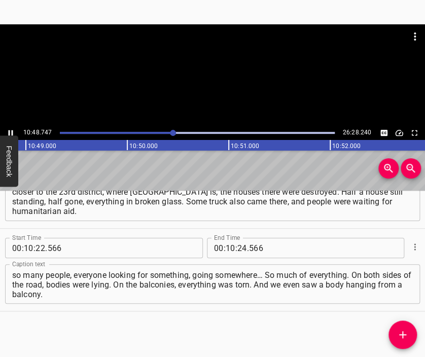
click at [233, 82] on div at bounding box center [212, 74] width 425 height 101
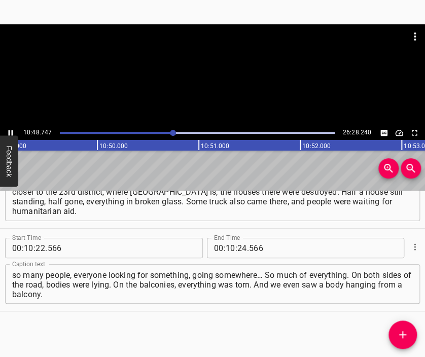
scroll to position [0, 65869]
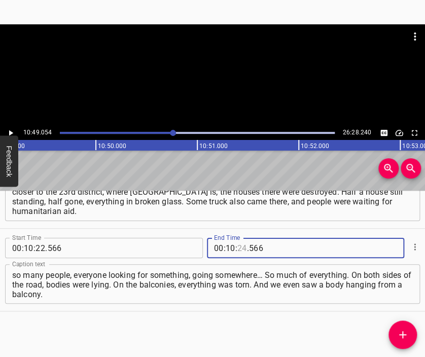
click at [237, 248] on input "number" at bounding box center [242, 248] width 10 height 20
type input "49"
type input "054"
click at [403, 334] on icon "Add Cue" at bounding box center [402, 334] width 7 height 7
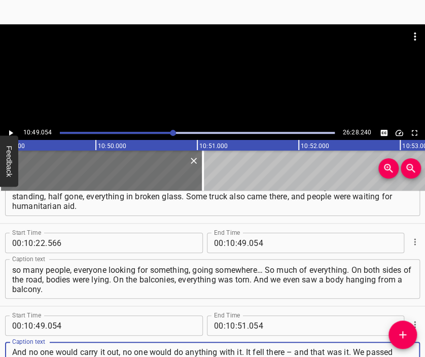
type textarea "And no one would carry it out, no one would do anything with it. It fell there …"
click at [201, 77] on div at bounding box center [212, 74] width 425 height 101
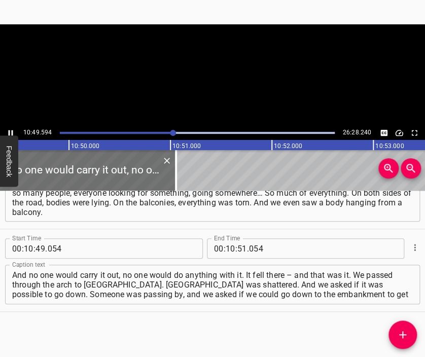
scroll to position [0, 65923]
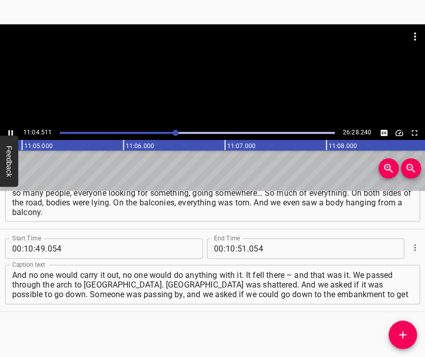
click at [227, 76] on div at bounding box center [212, 74] width 425 height 101
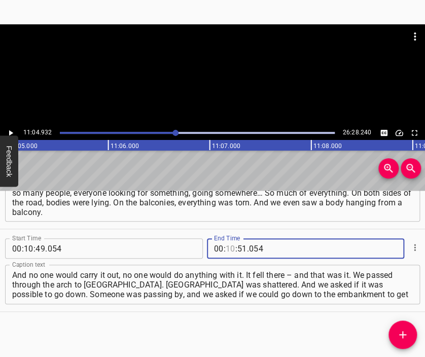
click at [229, 249] on input "number" at bounding box center [231, 248] width 10 height 20
type input "11"
type input "04"
type input "932"
click at [401, 333] on icon "Add Cue" at bounding box center [403, 335] width 12 height 12
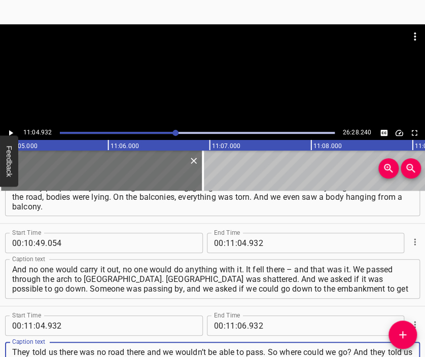
type textarea "They told us there was no road there and we wouldn’t be able to pass. So where …"
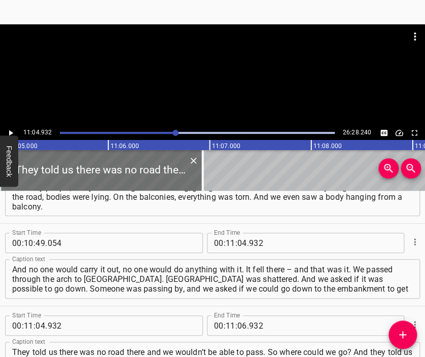
click at [231, 76] on div at bounding box center [212, 74] width 425 height 101
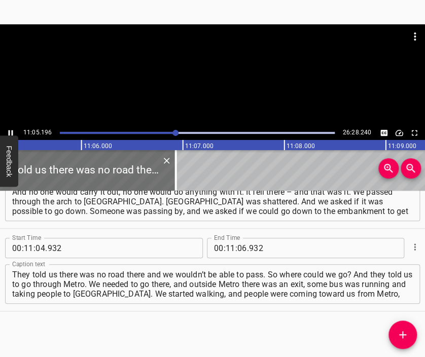
scroll to position [0, 67532]
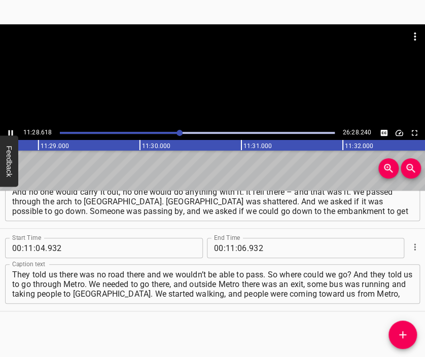
click at [226, 75] on div at bounding box center [212, 74] width 425 height 101
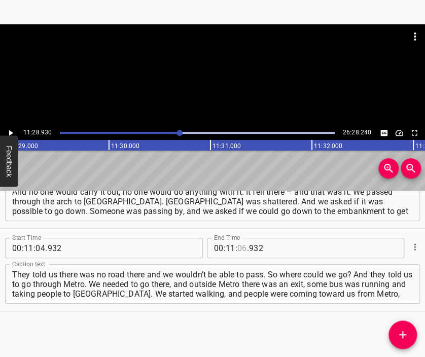
click at [240, 249] on input "number" at bounding box center [242, 248] width 10 height 20
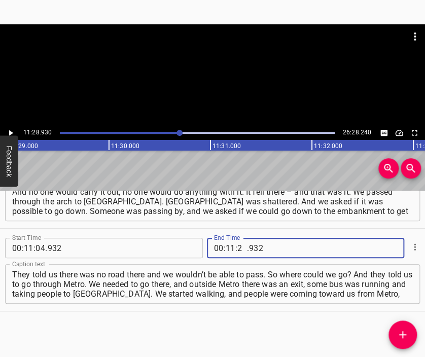
type input "28"
type input "930"
click at [404, 329] on icon "Add Cue" at bounding box center [403, 335] width 12 height 12
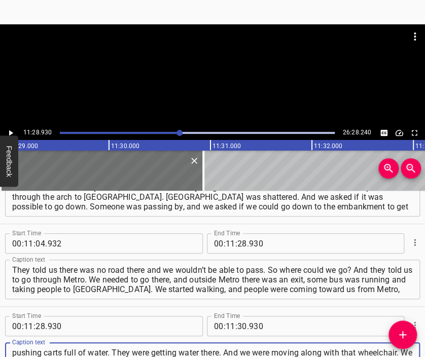
type textarea "pushing carts full of water. They were getting water there. And we were moving …"
click at [219, 80] on div at bounding box center [212, 74] width 425 height 101
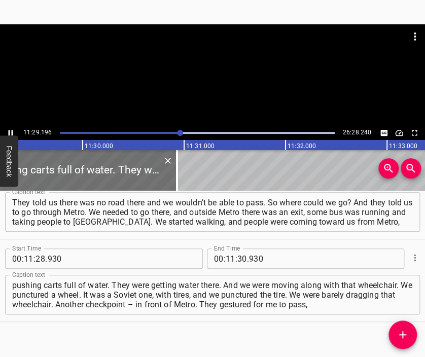
scroll to position [0, 69942]
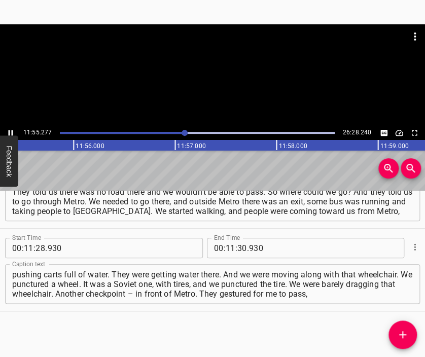
click at [216, 85] on div at bounding box center [212, 74] width 425 height 101
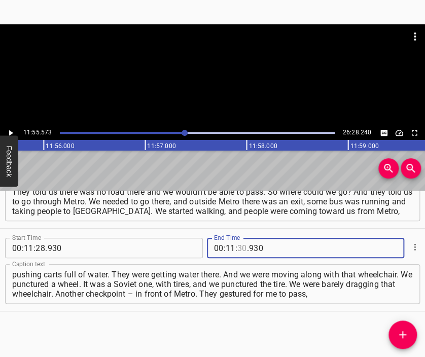
click at [237, 247] on input "number" at bounding box center [242, 248] width 10 height 20
type input "55"
type input "573"
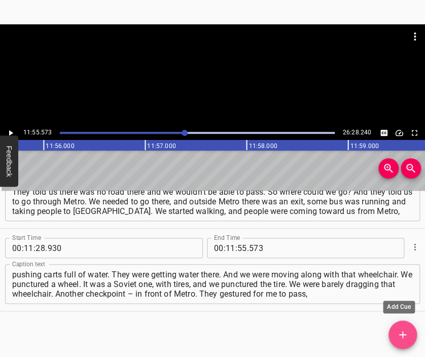
click at [403, 336] on icon "Add Cue" at bounding box center [402, 334] width 7 height 7
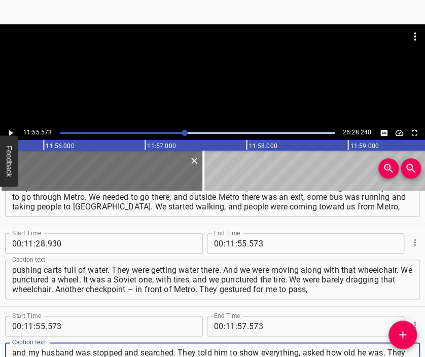
scroll to position [10, 0]
type textarea "and my husband was stopped and searched. They told him to show everything, aske…"
click at [201, 79] on div at bounding box center [212, 74] width 425 height 101
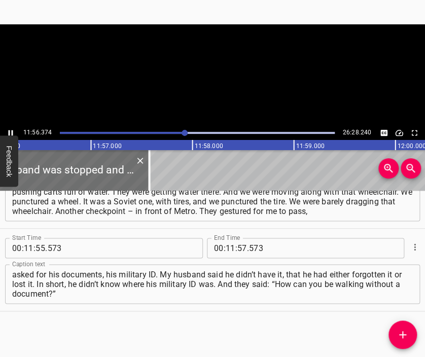
scroll to position [0, 72700]
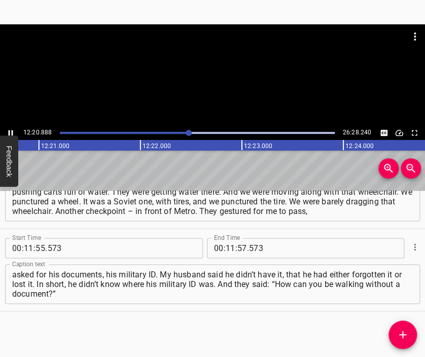
click at [226, 97] on div at bounding box center [212, 74] width 425 height 101
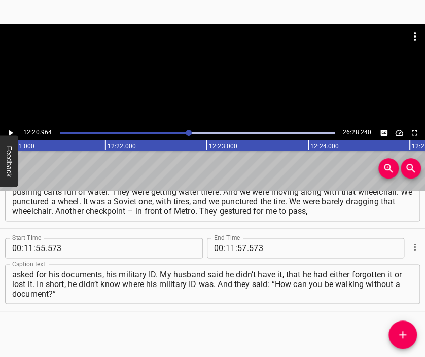
click at [227, 250] on input "number" at bounding box center [231, 248] width 10 height 20
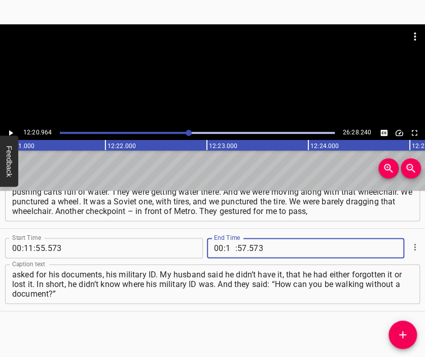
type input "12"
type input "20"
type input "964"
click at [405, 328] on button "Add Cue" at bounding box center [403, 335] width 28 height 28
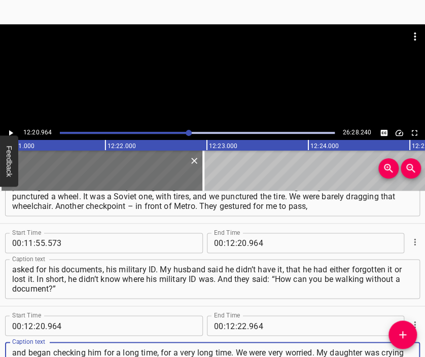
scroll to position [9, 0]
type textarea "and began checking him for a long time, for a very long time. We were very worr…"
drag, startPoint x: 193, startPoint y: 44, endPoint x: 195, endPoint y: 58, distance: 14.4
click at [192, 44] on div at bounding box center [212, 36] width 425 height 24
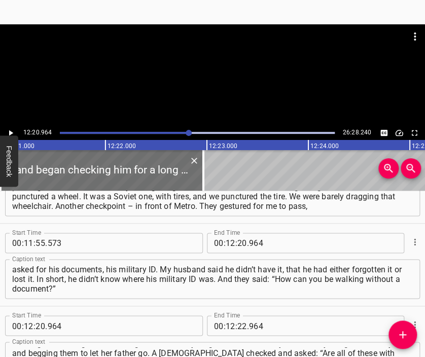
click at [199, 67] on div at bounding box center [212, 49] width 425 height 51
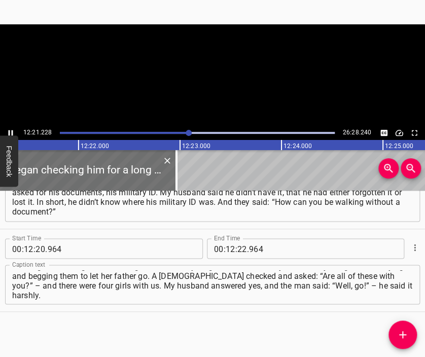
scroll to position [0, 75250]
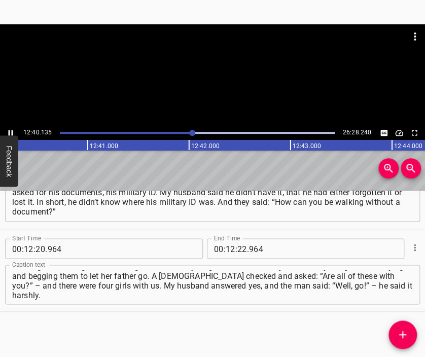
click at [233, 84] on div at bounding box center [212, 74] width 425 height 101
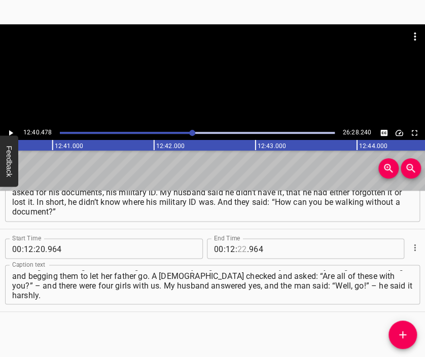
click at [237, 248] on input "number" at bounding box center [242, 248] width 10 height 20
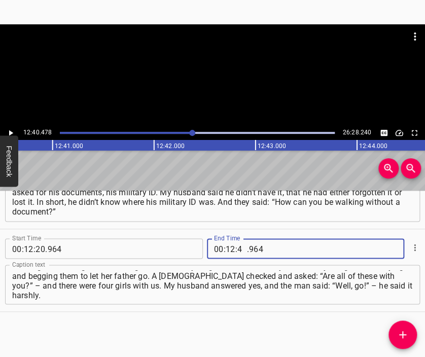
type input "40"
type input "478"
click at [407, 331] on icon "Add Cue" at bounding box center [403, 335] width 12 height 12
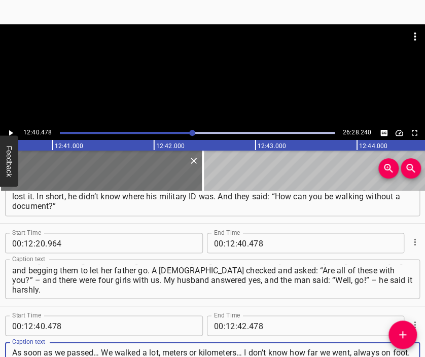
type textarea "As soon as we passed… We walked a lot, meters or kilometers… I don’t know how f…"
click at [246, 87] on div at bounding box center [212, 74] width 425 height 101
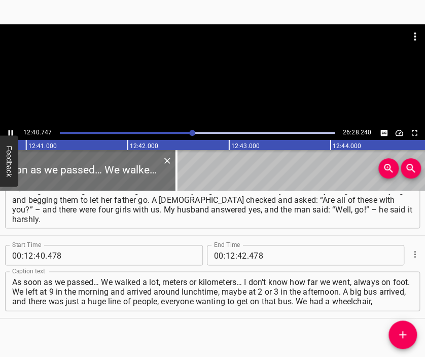
scroll to position [0, 77230]
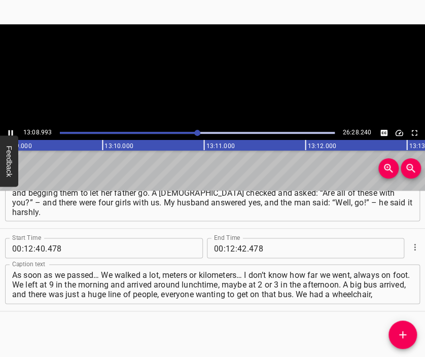
click at [225, 86] on video at bounding box center [212, 74] width 425 height 101
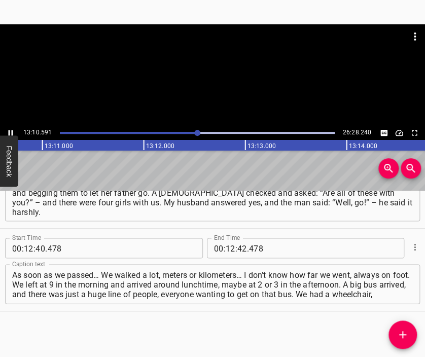
click at [208, 83] on div at bounding box center [212, 74] width 425 height 101
click at [226, 249] on input "number" at bounding box center [231, 248] width 10 height 20
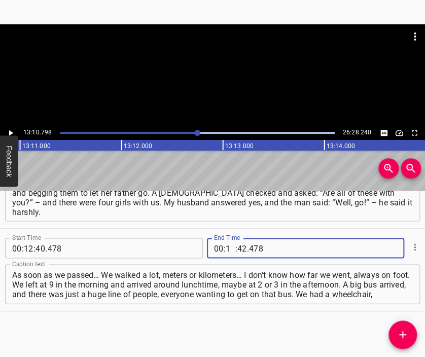
type input "13"
type input "10"
type input "798"
click at [388, 326] on div "Start Time 00 : 00 : 05 . 572 Start Time End Time 00 : 00 : 26 . 029 End Time C…" at bounding box center [212, 274] width 425 height 166
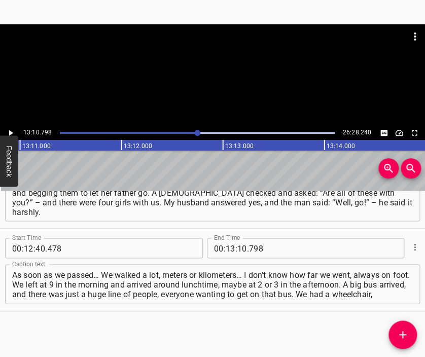
click at [399, 329] on icon "Add Cue" at bounding box center [403, 335] width 12 height 12
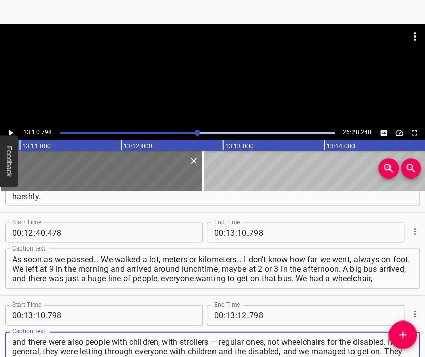
type textarea "and there were also people with children, with strollers – regular ones, not wh…"
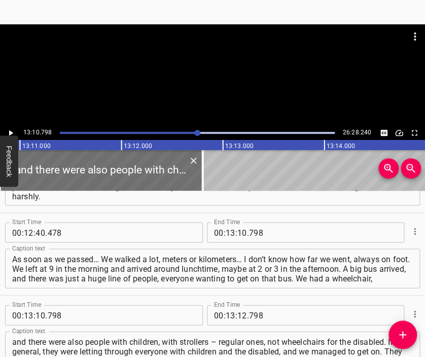
click at [210, 56] on div at bounding box center [212, 49] width 425 height 51
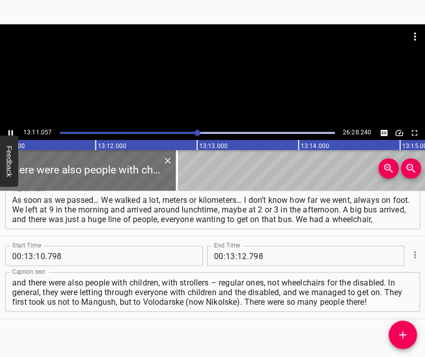
scroll to position [2776, 0]
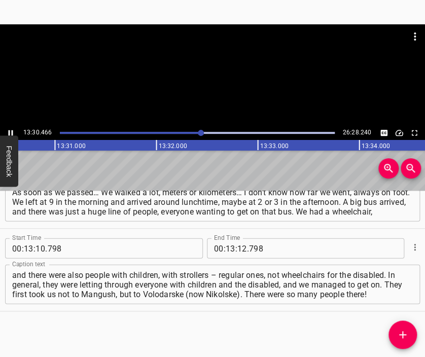
click at [219, 87] on div at bounding box center [212, 74] width 425 height 101
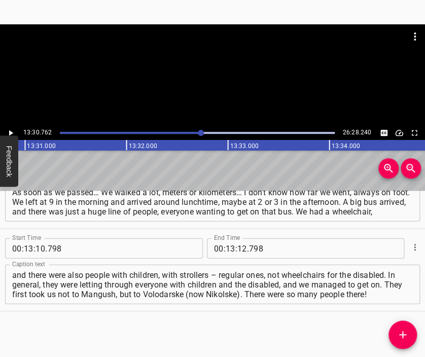
scroll to position [0, 82279]
click at [237, 247] on input "number" at bounding box center [242, 248] width 10 height 20
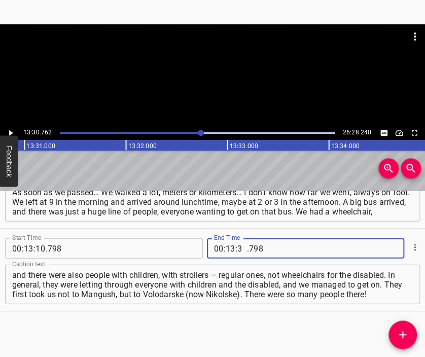
type input "30"
type input "762"
click at [402, 333] on icon "Add Cue" at bounding box center [402, 334] width 7 height 7
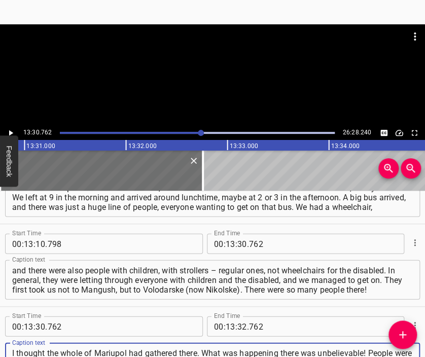
scroll to position [10, 0]
type textarea "I thought the whole of Mariupol had gathered there. What was happening there wa…"
click at [214, 77] on div at bounding box center [212, 74] width 425 height 101
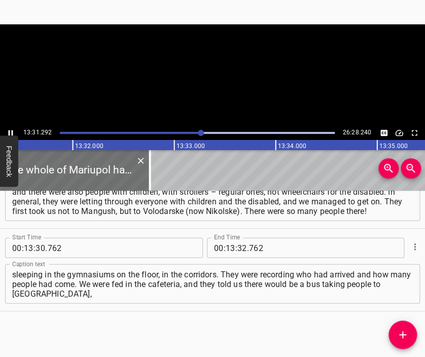
scroll to position [0, 82360]
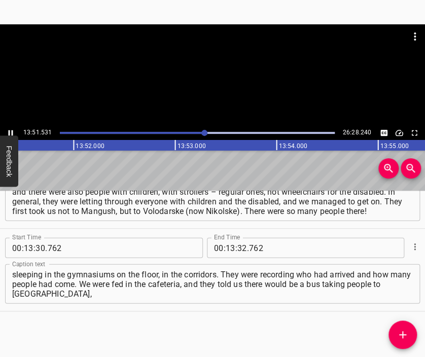
click at [209, 95] on div at bounding box center [212, 74] width 425 height 101
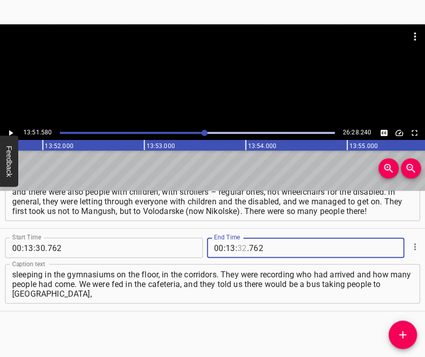
click at [237, 251] on input "number" at bounding box center [242, 248] width 10 height 20
type input "51"
type input "580"
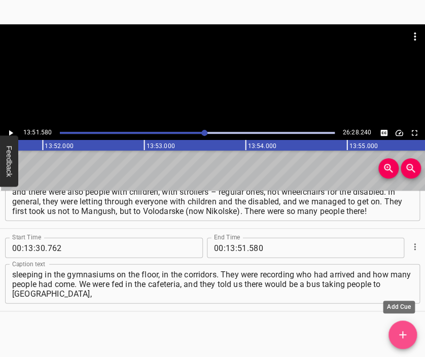
click at [402, 329] on icon "Add Cue" at bounding box center [403, 335] width 12 height 12
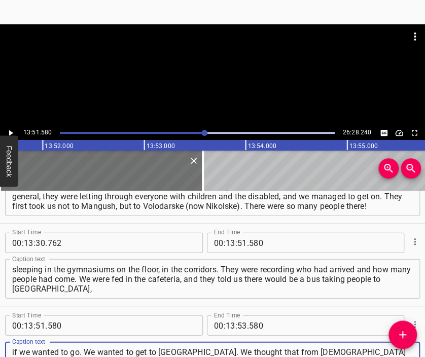
type textarea "if we wanted to go. We wanted to get to [GEOGRAPHIC_DATA]. We thought that from…"
click at [212, 99] on div at bounding box center [212, 74] width 425 height 101
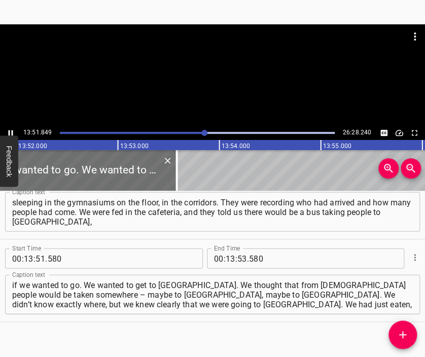
scroll to position [0, 84419]
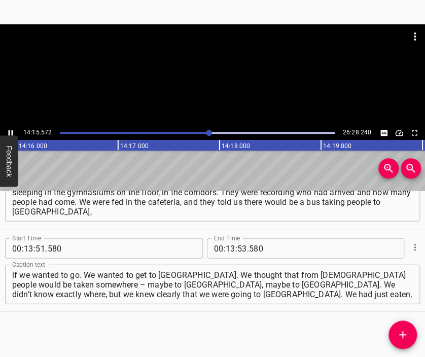
click at [214, 95] on div at bounding box center [212, 74] width 425 height 101
click at [227, 246] on input "number" at bounding box center [231, 248] width 10 height 20
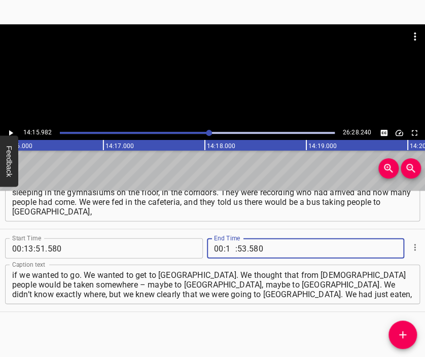
type input "14"
type input "15"
type input "982"
click at [392, 325] on button "Add Cue" at bounding box center [403, 335] width 28 height 28
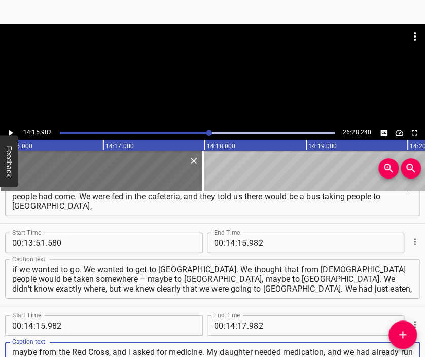
type textarea "maybe from the Red Cross, and I asked for medicine. My daughter needed medicati…"
click at [199, 114] on div at bounding box center [212, 74] width 425 height 101
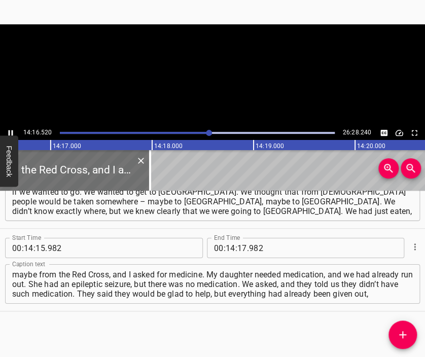
scroll to position [0, 86923]
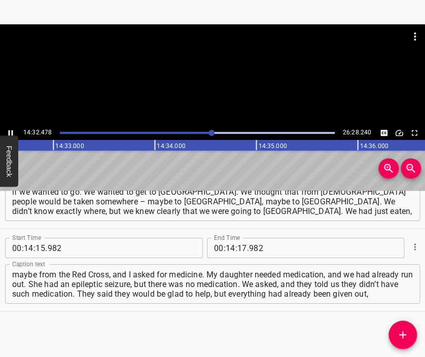
click at [219, 77] on div at bounding box center [212, 74] width 425 height 101
click at [238, 250] on input "number" at bounding box center [242, 248] width 10 height 20
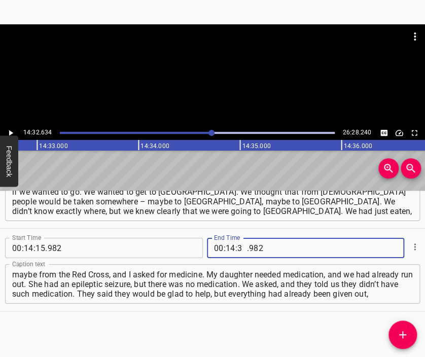
type input "32"
type input "634"
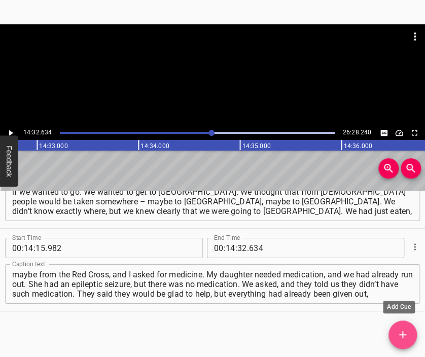
click at [402, 334] on icon "Add Cue" at bounding box center [402, 334] width 7 height 7
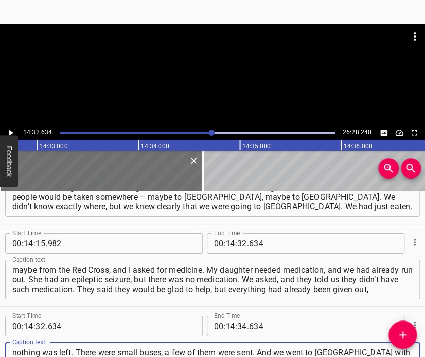
type textarea "nothing was left. There were small buses, a few of them were sent. And we went …"
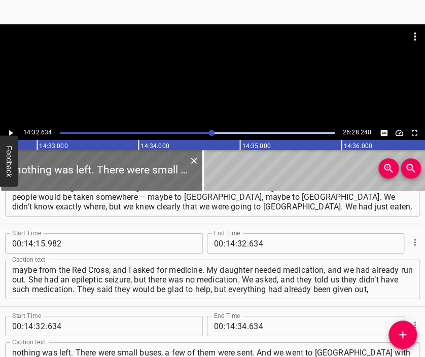
click at [234, 76] on div at bounding box center [212, 74] width 425 height 101
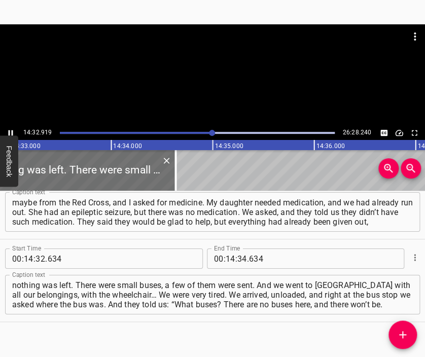
scroll to position [0, 88588]
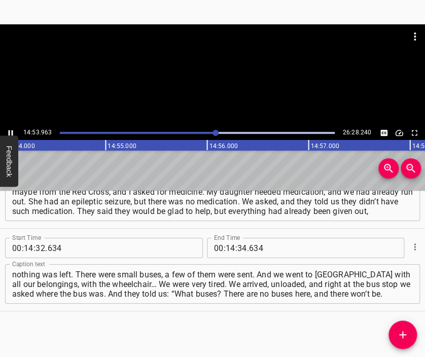
click at [210, 73] on div at bounding box center [212, 49] width 425 height 51
click at [237, 246] on input "number" at bounding box center [242, 248] width 10 height 20
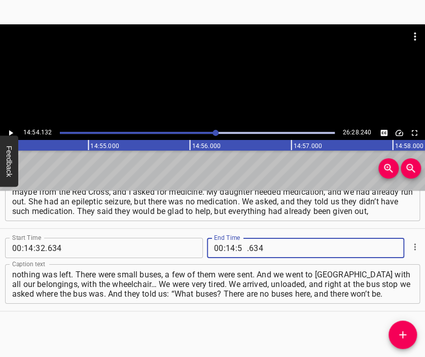
type input "54"
type input "132"
click at [402, 331] on icon "Add Cue" at bounding box center [403, 335] width 12 height 12
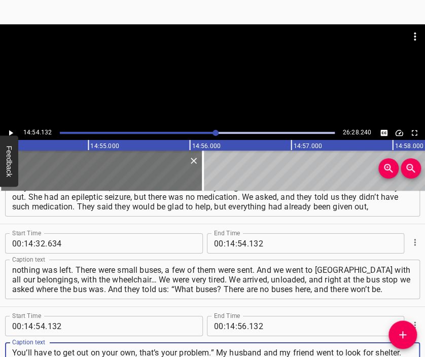
type textarea "You’ll have to get out on your own, that’s your problem.” My husband and my fri…"
click at [206, 85] on div at bounding box center [212, 74] width 425 height 101
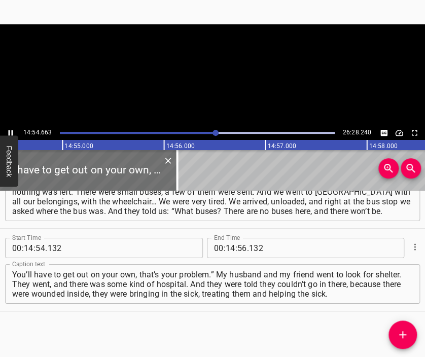
scroll to position [0, 90794]
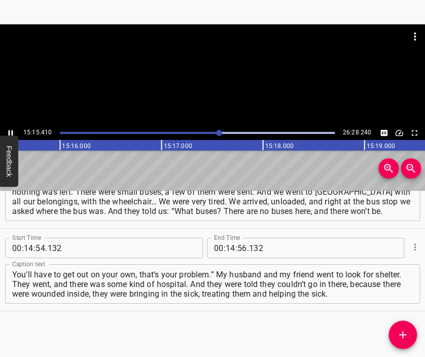
click at [225, 87] on div at bounding box center [212, 74] width 425 height 101
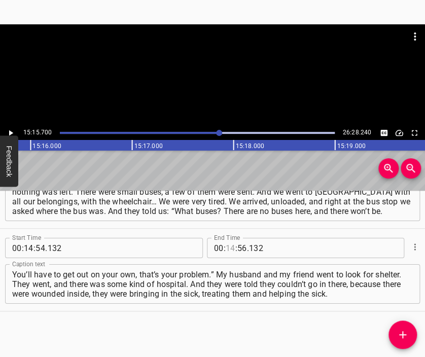
click at [227, 249] on input "number" at bounding box center [231, 248] width 10 height 20
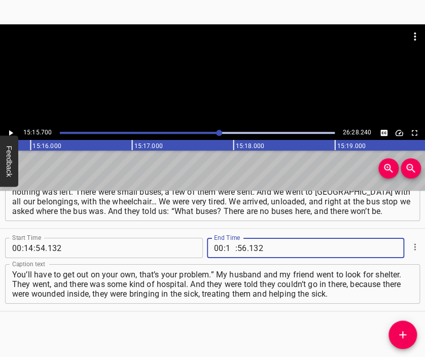
type input "15"
type input "700"
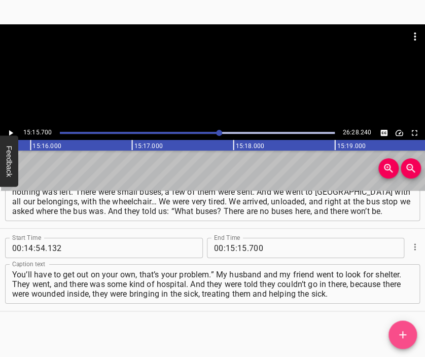
click at [404, 333] on icon "Add Cue" at bounding box center [403, 335] width 12 height 12
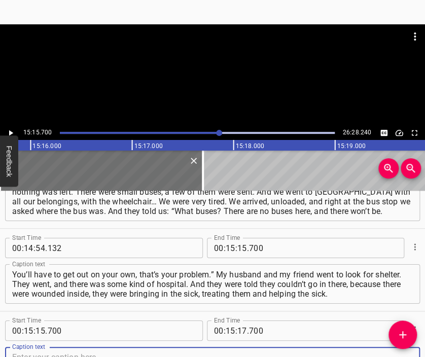
scroll to position [3195, 0]
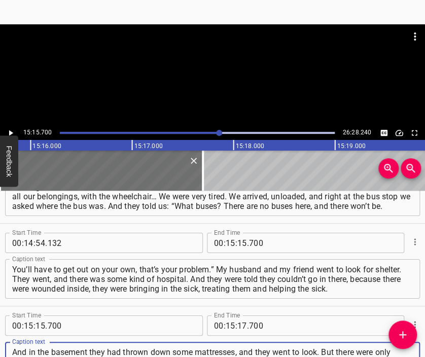
type textarea "And in the basement they had thrown down some mattresses, and they went to look…"
click at [197, 46] on div at bounding box center [212, 36] width 425 height 24
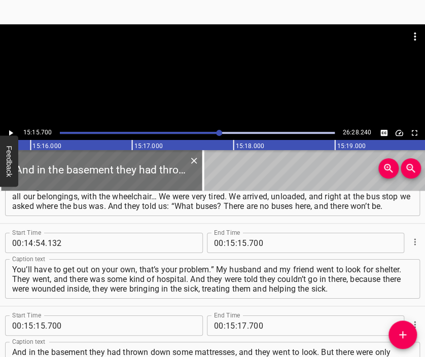
click at [201, 62] on div at bounding box center [212, 49] width 425 height 51
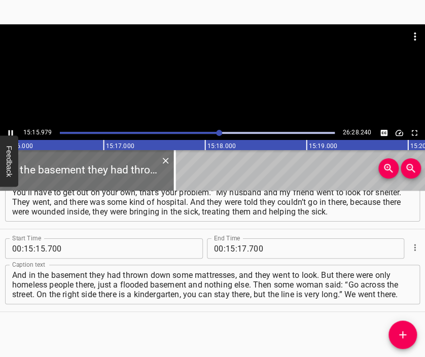
scroll to position [0, 92983]
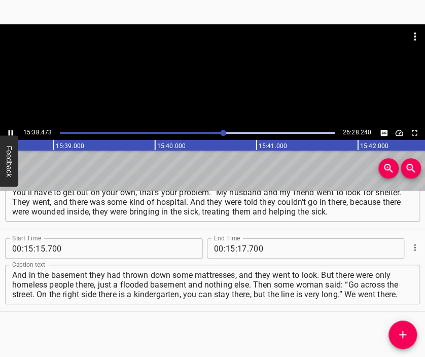
click at [224, 88] on div at bounding box center [212, 74] width 425 height 101
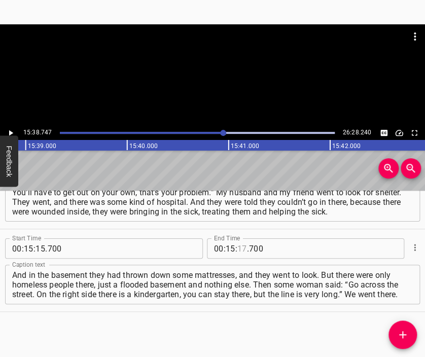
click at [238, 248] on input "number" at bounding box center [242, 248] width 10 height 20
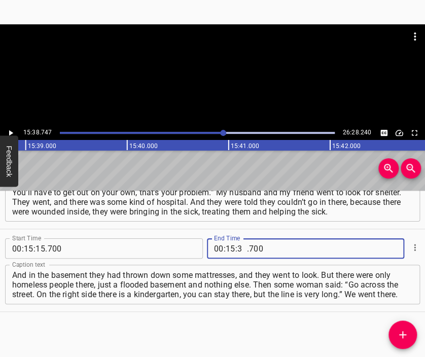
type input "38"
type input "747"
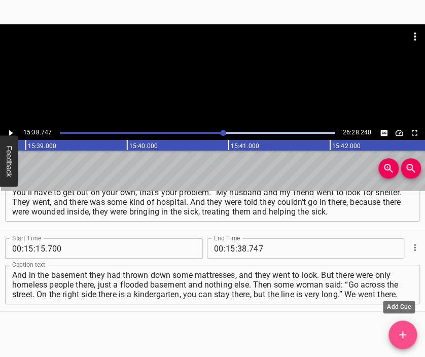
click at [401, 332] on icon "Add Cue" at bounding box center [403, 335] width 12 height 12
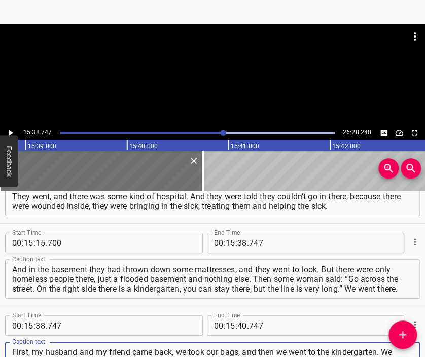
scroll to position [10, 0]
type textarea "First, my husband and my friend came back, we took our bags, and then we went t…"
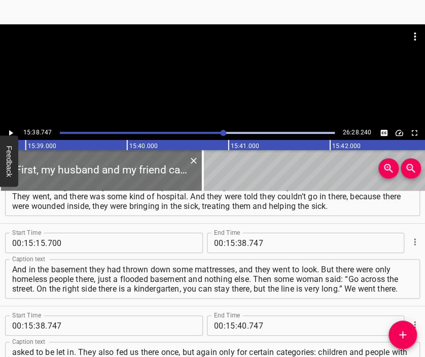
click at [227, 89] on div at bounding box center [212, 74] width 425 height 101
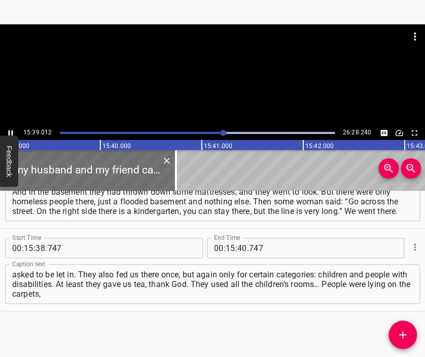
scroll to position [0, 95322]
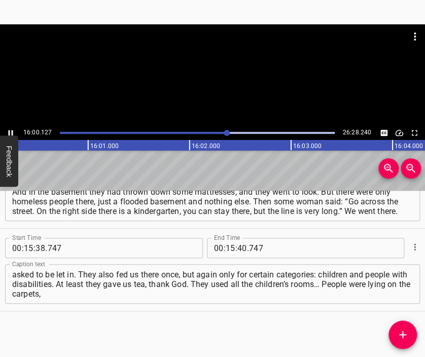
click at [214, 93] on div at bounding box center [212, 74] width 425 height 101
click at [226, 250] on input "number" at bounding box center [231, 248] width 10 height 20
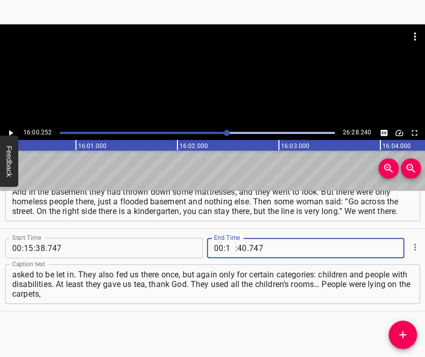
type input "16"
type input "00"
type input "252"
click at [406, 329] on icon "Add Cue" at bounding box center [403, 335] width 12 height 12
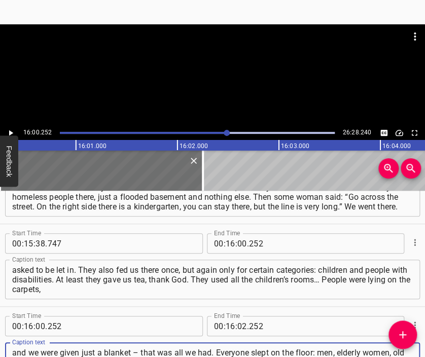
scroll to position [10, 0]
type textarea "and we were given just a blanket – that was all we had. Everyone slept on the f…"
click at [191, 75] on div at bounding box center [212, 49] width 425 height 51
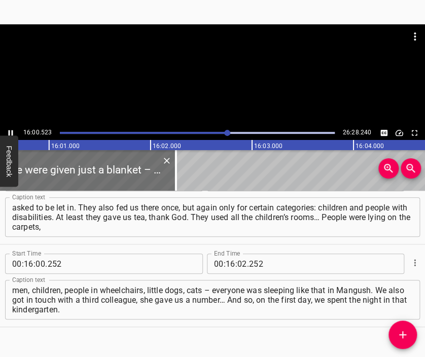
scroll to position [0, 97478]
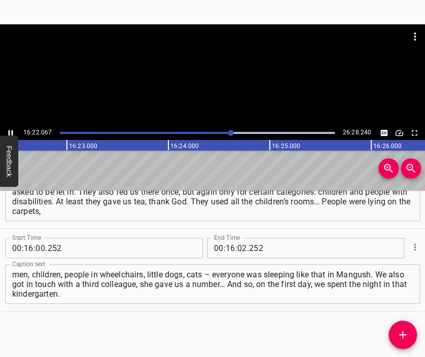
click at [221, 83] on div at bounding box center [212, 74] width 425 height 101
click at [237, 249] on input "number" at bounding box center [242, 248] width 10 height 20
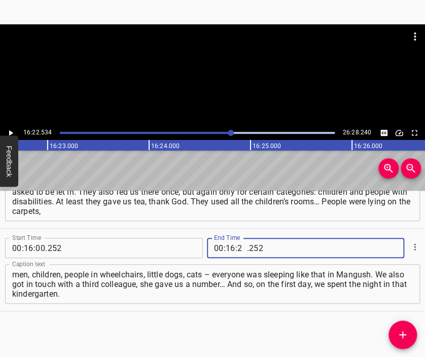
type input "22"
type input "534"
click at [402, 330] on icon "Add Cue" at bounding box center [403, 335] width 12 height 12
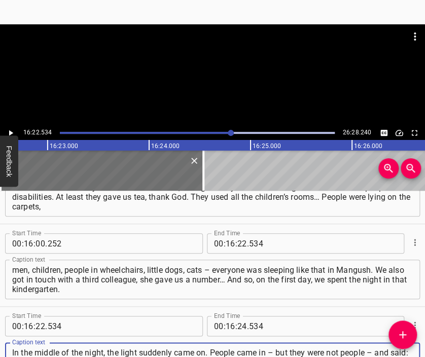
type textarea "In the middle of the night, the light suddenly came on. People came in – but th…"
click at [222, 50] on div at bounding box center [212, 49] width 425 height 51
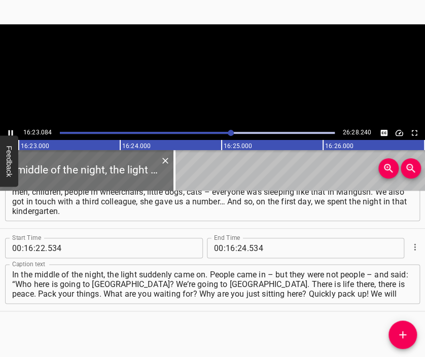
scroll to position [0, 99767]
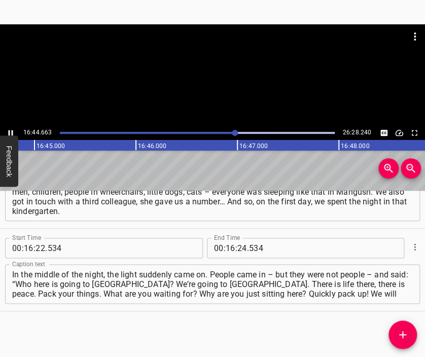
click at [227, 82] on div at bounding box center [212, 74] width 425 height 101
click at [223, 83] on div at bounding box center [212, 74] width 425 height 101
click at [237, 251] on input "number" at bounding box center [242, 248] width 10 height 20
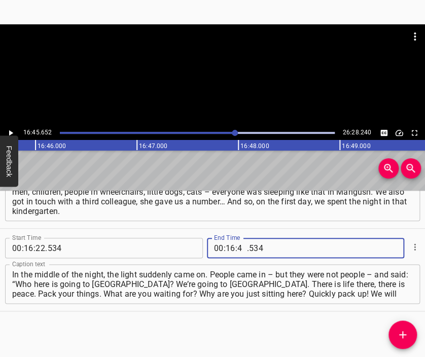
type input "45"
type input "652"
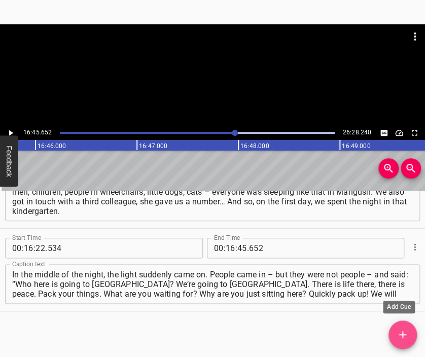
click at [407, 332] on icon "Add Cue" at bounding box center [403, 335] width 12 height 12
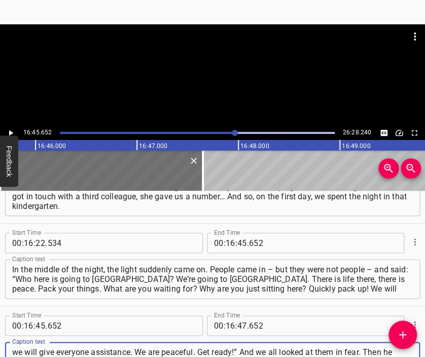
type textarea "we will give everyone assistance. We are peaceful. Get ready!” And we all looke…"
click at [225, 71] on div at bounding box center [212, 49] width 425 height 51
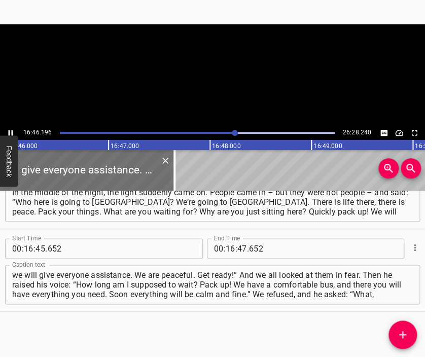
scroll to position [0, 102112]
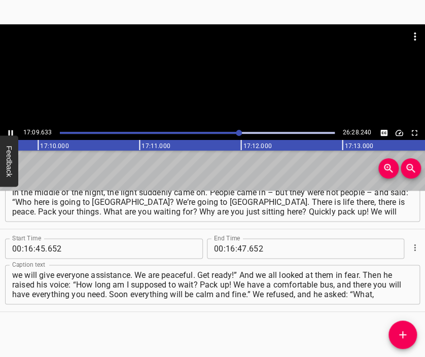
click at [213, 85] on div at bounding box center [212, 74] width 425 height 101
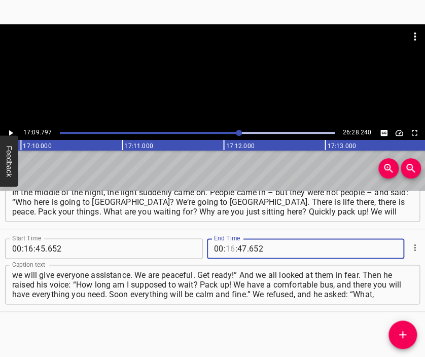
click at [226, 247] on input "number" at bounding box center [231, 248] width 10 height 20
type input "17"
type input "09"
type input "797"
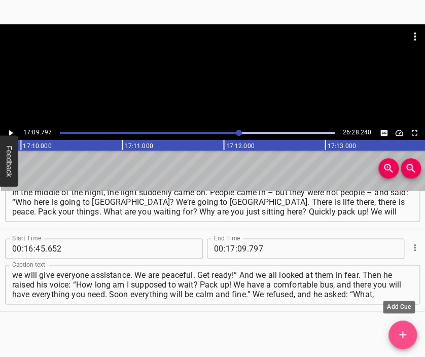
click at [394, 329] on span "Add Cue" at bounding box center [403, 335] width 28 height 12
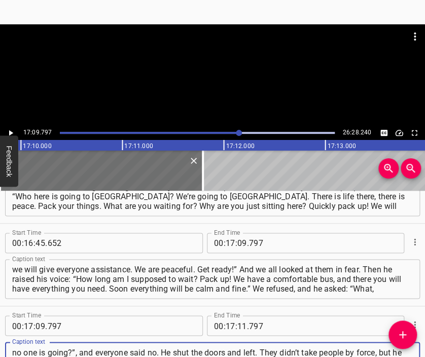
type textarea "no one is going?”, and everyone said no. He shut the doors and left. They didn’…"
click at [212, 72] on div at bounding box center [212, 49] width 425 height 51
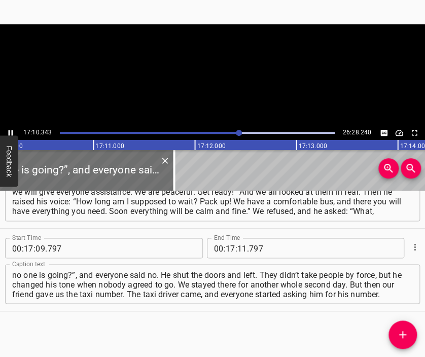
scroll to position [0, 104563]
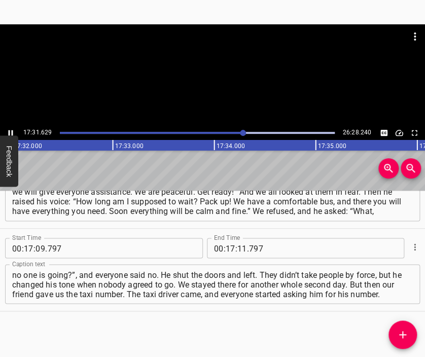
click at [225, 82] on div at bounding box center [212, 74] width 425 height 101
click at [237, 245] on input "number" at bounding box center [242, 248] width 10 height 20
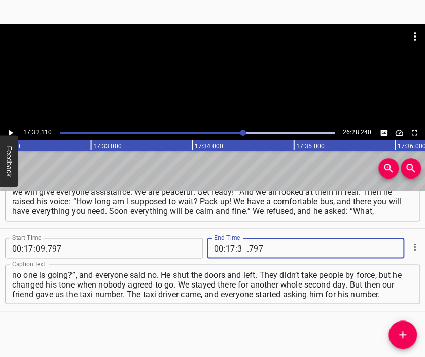
type input "32"
type input "110"
click at [398, 337] on icon "Add Cue" at bounding box center [403, 335] width 12 height 12
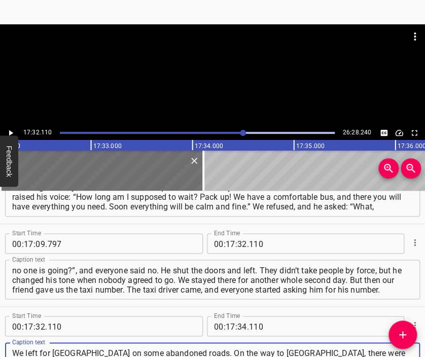
scroll to position [10, 0]
type textarea "We left for [GEOGRAPHIC_DATA] on some abandoned roads. On the way to [GEOGRAPHI…"
click at [213, 87] on div at bounding box center [212, 74] width 425 height 101
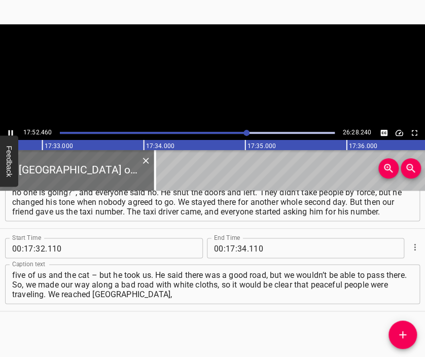
scroll to position [0, 106860]
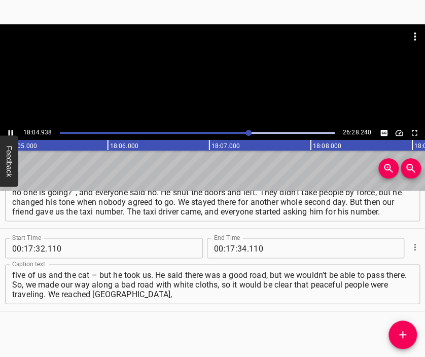
click at [231, 83] on div at bounding box center [212, 74] width 425 height 101
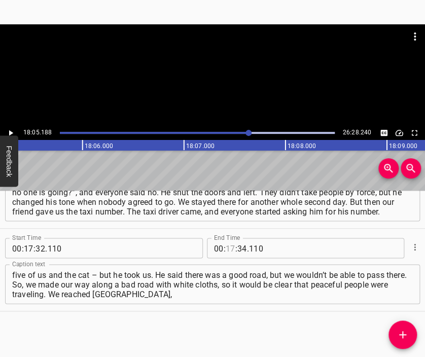
click at [228, 245] on input "number" at bounding box center [231, 248] width 10 height 20
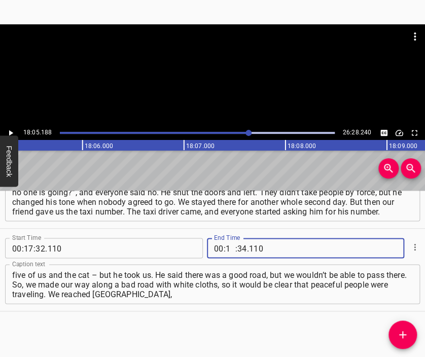
type input "18"
type input "05"
type input "188"
click at [401, 330] on icon "Add Cue" at bounding box center [403, 335] width 12 height 12
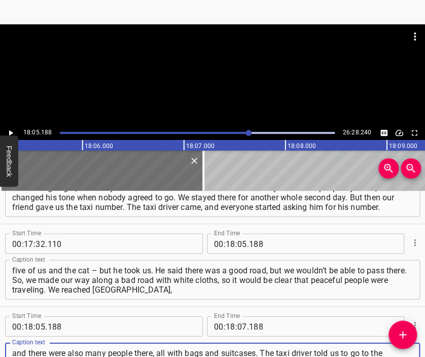
scroll to position [10, 0]
type textarea "and there were also many people there, all with bags and suitcases. The taxi dr…"
click at [250, 94] on div at bounding box center [212, 74] width 425 height 101
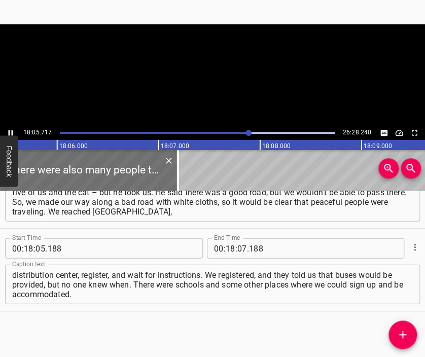
scroll to position [0, 110183]
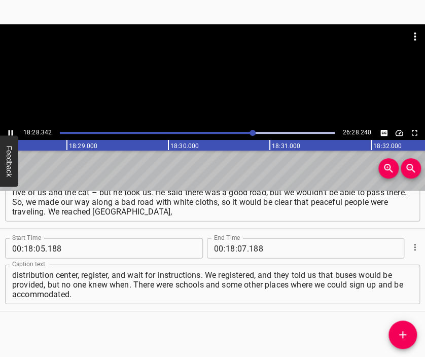
click at [234, 84] on div at bounding box center [212, 74] width 425 height 101
click at [238, 250] on input "number" at bounding box center [242, 248] width 10 height 20
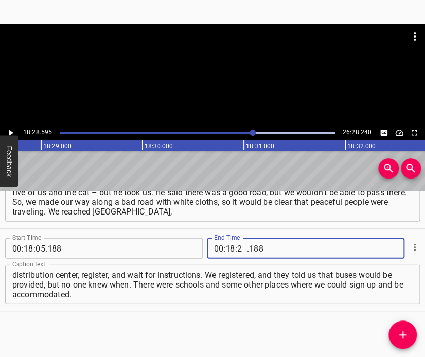
type input "28"
type input "595"
click at [402, 329] on icon "Add Cue" at bounding box center [403, 335] width 12 height 12
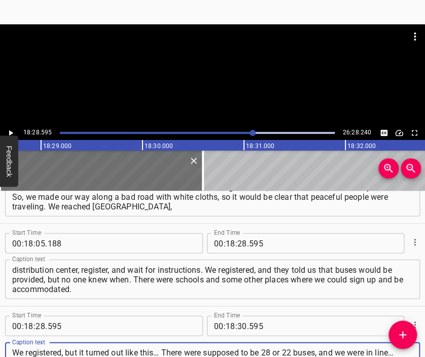
scroll to position [10, 0]
type textarea "We registered, but it turned out like this… There were supposed to be 28 or 22 …"
click at [200, 87] on div at bounding box center [212, 74] width 425 height 101
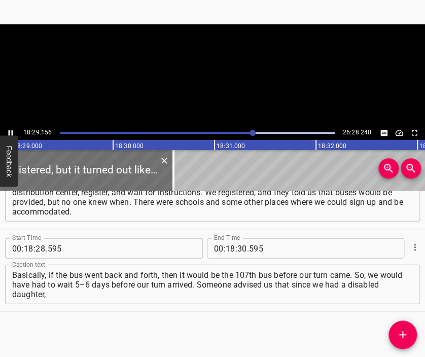
scroll to position [0, 112562]
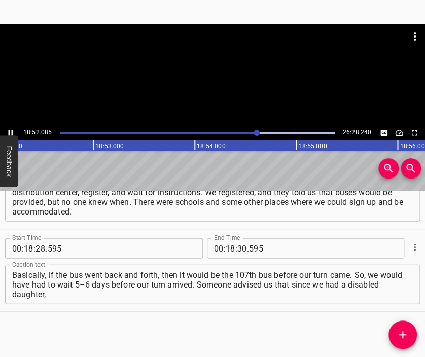
click at [225, 78] on div at bounding box center [212, 74] width 425 height 101
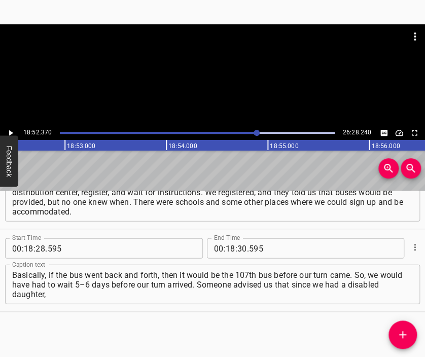
scroll to position [0, 114917]
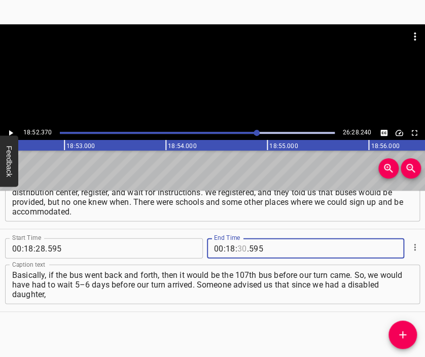
click at [237, 249] on input "number" at bounding box center [242, 248] width 10 height 20
type input "52"
type input "370"
click at [404, 334] on icon "Add Cue" at bounding box center [403, 335] width 12 height 12
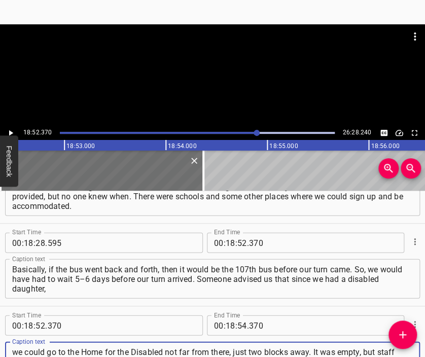
scroll to position [10, 0]
type textarea "we could go to the Home for the Disabled not far from there, just two blocks aw…"
click at [207, 58] on div at bounding box center [212, 49] width 425 height 51
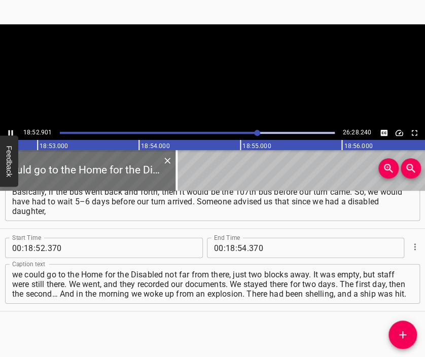
scroll to position [0, 114972]
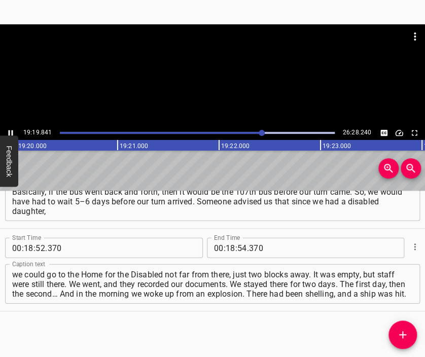
click at [213, 85] on div at bounding box center [212, 74] width 425 height 101
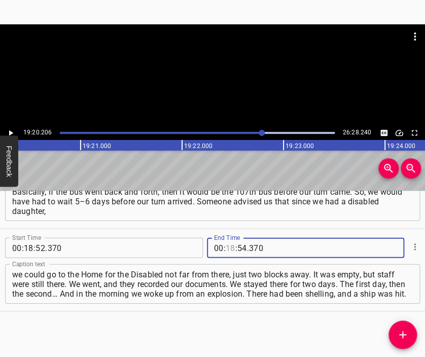
click at [226, 251] on input "number" at bounding box center [231, 248] width 10 height 20
type input "19"
type input "20"
type input "206"
click at [405, 334] on icon "Add Cue" at bounding box center [403, 335] width 12 height 12
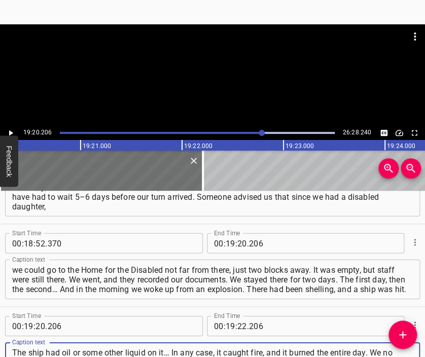
type textarea "The ship had oil or some other liquid on it… In any case, it caught fire, and i…"
click at [224, 78] on div at bounding box center [212, 74] width 425 height 101
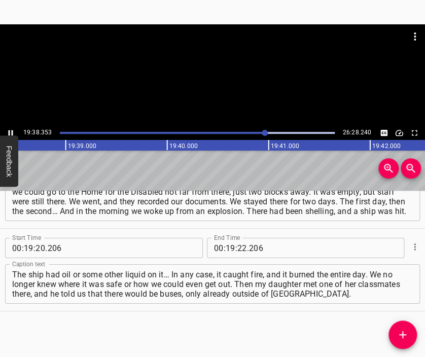
scroll to position [0, 119611]
click at [237, 75] on div at bounding box center [212, 49] width 425 height 51
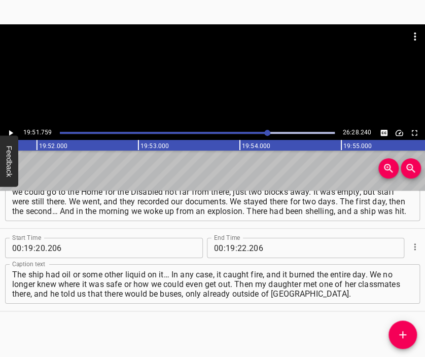
scroll to position [0, 120945]
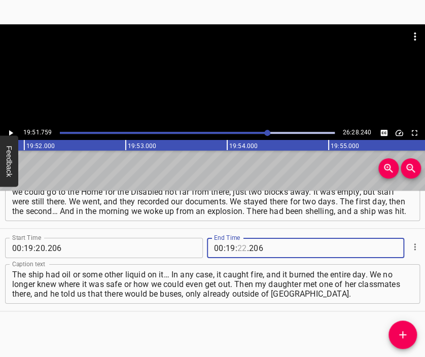
click at [237, 247] on input "number" at bounding box center [242, 248] width 10 height 20
type input "51"
type input "759"
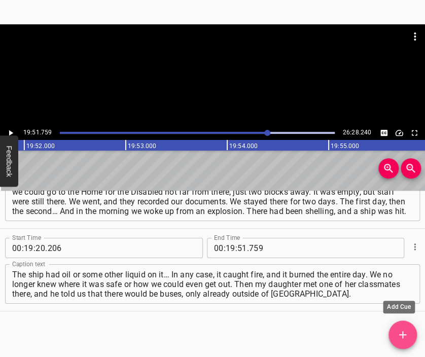
drag, startPoint x: 402, startPoint y: 330, endPoint x: 386, endPoint y: 297, distance: 36.8
click at [402, 330] on icon "Add Cue" at bounding box center [403, 335] width 12 height 12
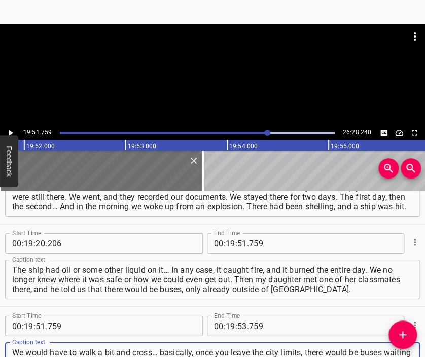
type textarea "We would have to walk a bit and cross… basically, once you leave the city limit…"
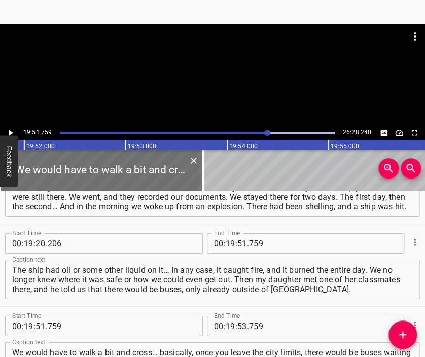
click at [197, 69] on div at bounding box center [212, 49] width 425 height 51
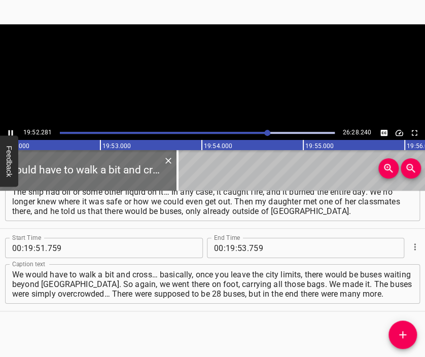
scroll to position [0, 120998]
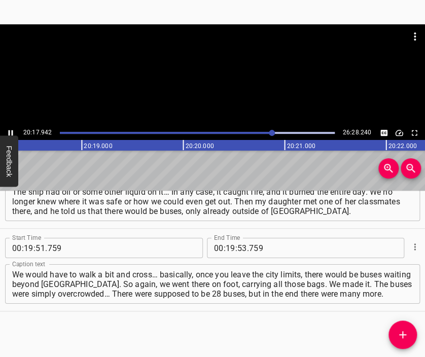
click at [221, 80] on div at bounding box center [212, 74] width 425 height 101
click at [227, 247] on input "number" at bounding box center [231, 248] width 10 height 20
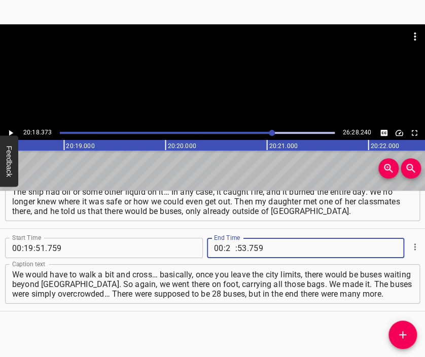
type input "20"
type input "18"
type input "373"
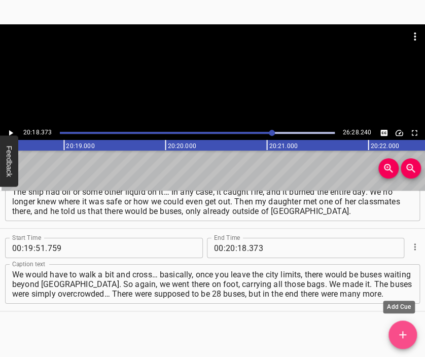
click at [400, 337] on icon "Add Cue" at bounding box center [403, 335] width 12 height 12
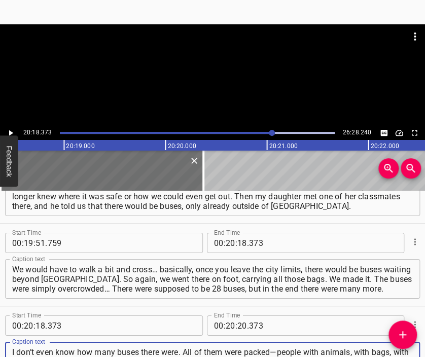
type textarea "I don’t even know how many buses there were. All of them were packed—people wit…"
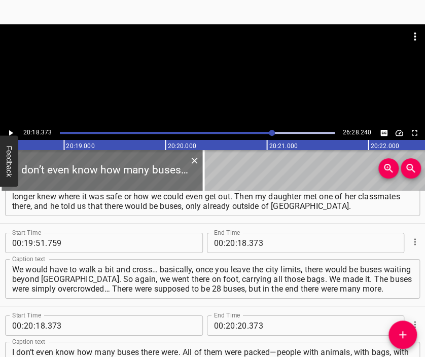
click at [232, 62] on div at bounding box center [212, 49] width 425 height 51
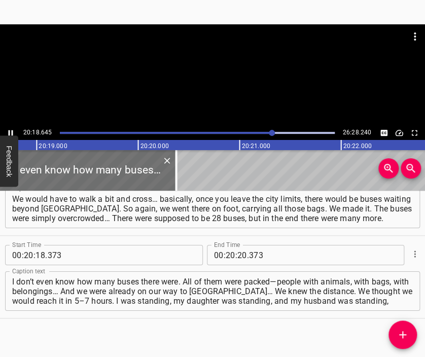
scroll to position [4264, 0]
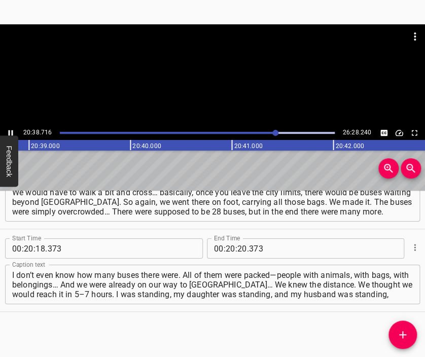
click at [216, 77] on div at bounding box center [212, 74] width 425 height 101
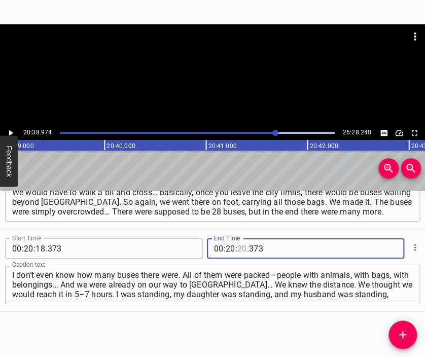
click at [237, 248] on input "number" at bounding box center [242, 248] width 10 height 20
type input "38"
type input "974"
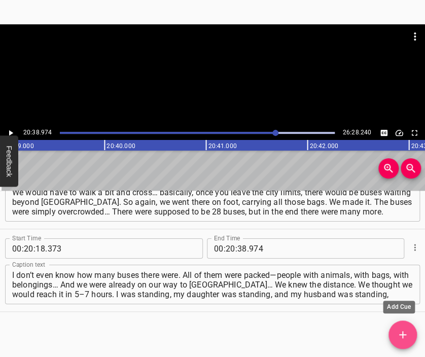
click at [397, 325] on button "Add Cue" at bounding box center [403, 335] width 28 height 28
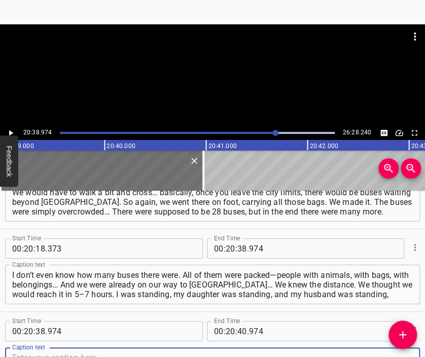
scroll to position [4270, 0]
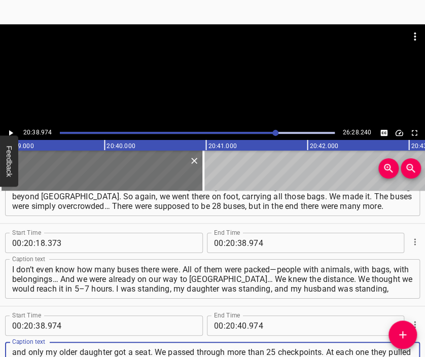
type textarea "and only my older daughter got a seat. We passed through more than 25 checkpoin…"
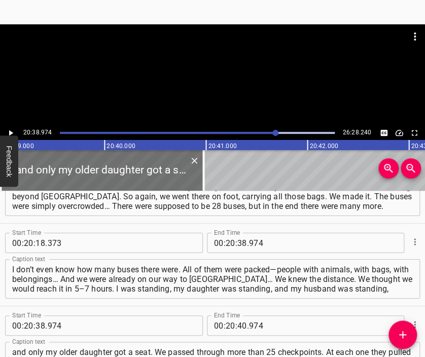
click at [237, 48] on div at bounding box center [212, 36] width 425 height 24
click at [266, 94] on div at bounding box center [212, 74] width 425 height 101
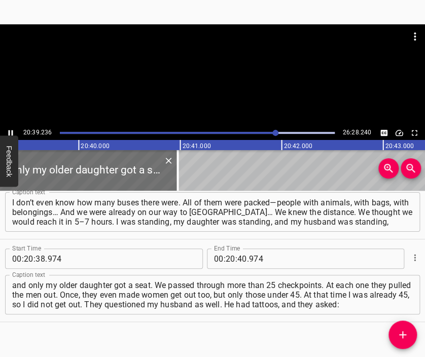
scroll to position [0, 125789]
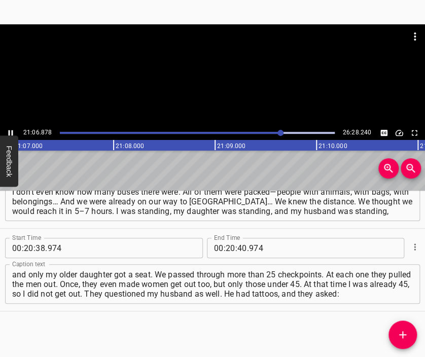
click at [235, 83] on div at bounding box center [212, 74] width 425 height 101
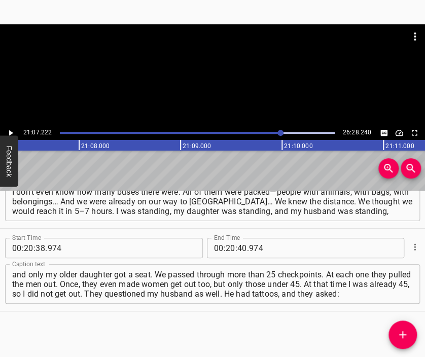
click at [224, 247] on span ":" at bounding box center [225, 248] width 2 height 20
click at [226, 247] on input "number" at bounding box center [231, 248] width 10 height 20
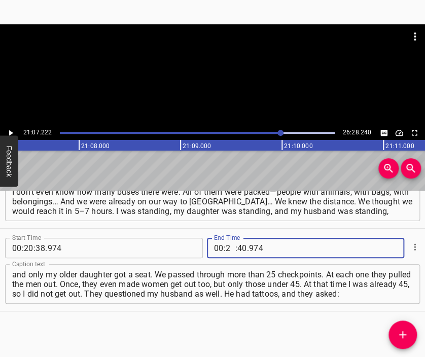
type input "21"
type input "07"
type input "222"
click at [399, 326] on button "Add Cue" at bounding box center [403, 335] width 28 height 28
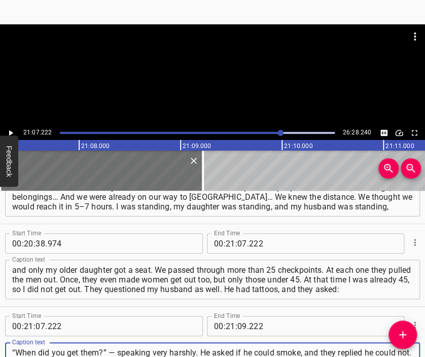
type textarea "“When did you get them?” — speaking very harshly. He asked if he could smoke, a…"
click at [213, 63] on div at bounding box center [212, 49] width 425 height 51
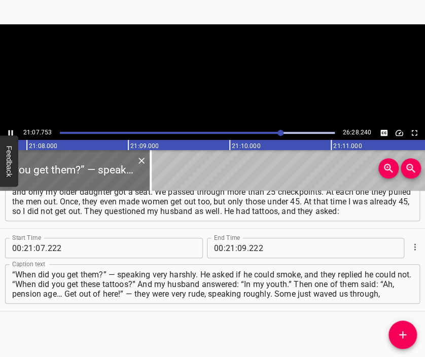
scroll to position [0, 128657]
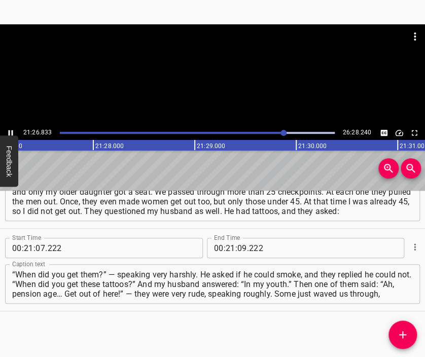
click at [249, 86] on div at bounding box center [212, 74] width 425 height 101
click at [237, 247] on input "number" at bounding box center [242, 248] width 10 height 20
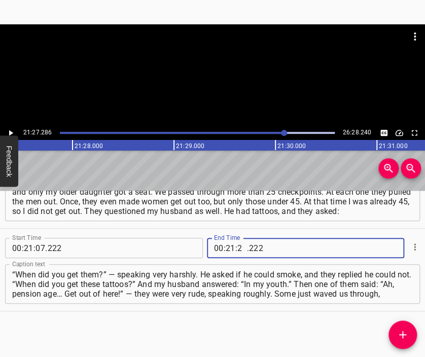
type input "27"
type input "286"
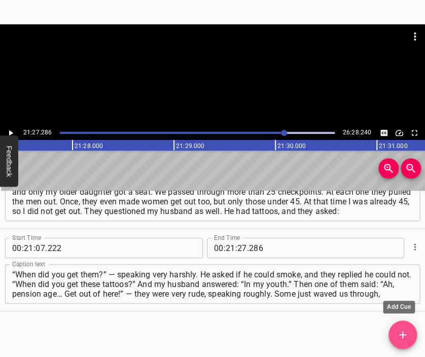
click at [399, 331] on icon "Add Cue" at bounding box center [403, 335] width 12 height 12
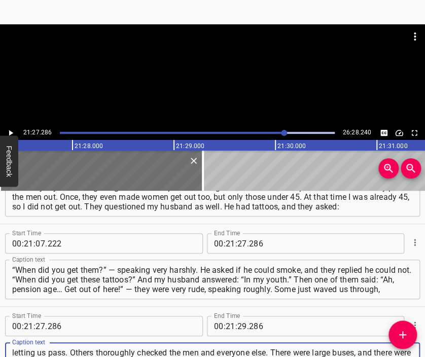
type textarea "letting us pass. Others thoroughly checked the men and everyone else. There wer…"
click at [207, 86] on div at bounding box center [212, 74] width 425 height 101
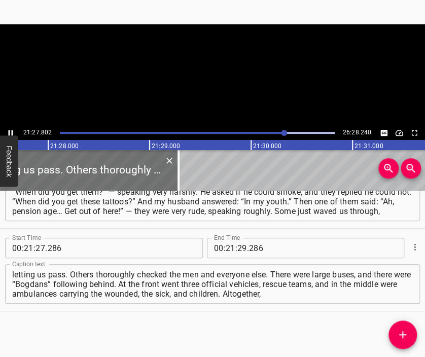
scroll to position [0, 130690]
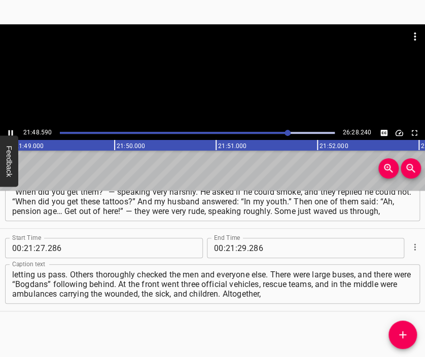
click at [225, 65] on div at bounding box center [212, 49] width 425 height 51
click at [242, 247] on input "number" at bounding box center [242, 248] width 10 height 20
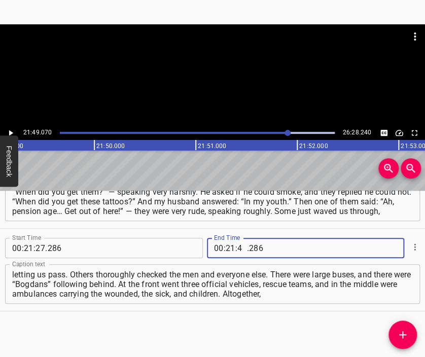
type input "49"
type input "070"
drag, startPoint x: 272, startPoint y: 252, endPoint x: 400, endPoint y: 329, distance: 149.1
click at [400, 329] on icon "Add Cue" at bounding box center [403, 335] width 12 height 12
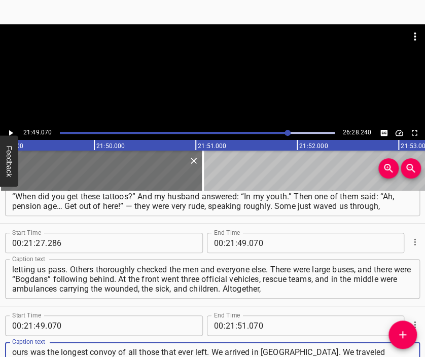
scroll to position [9, 0]
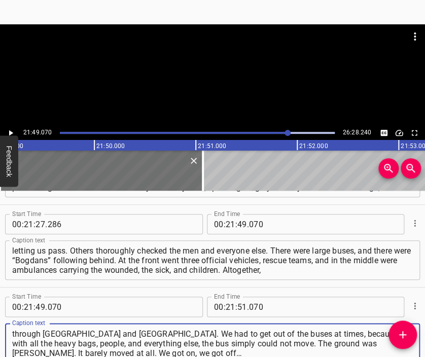
type textarea "ours was the longest convoy of all those that ever left. We arrived in [GEOGRAP…"
click at [202, 61] on div at bounding box center [212, 49] width 425 height 51
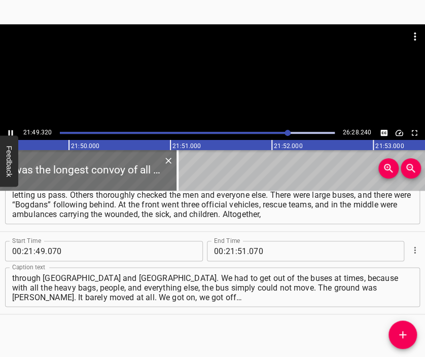
scroll to position [4595, 0]
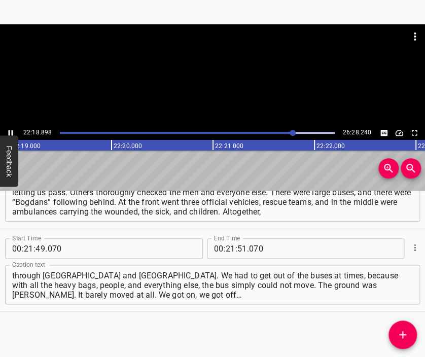
click at [221, 98] on div at bounding box center [212, 74] width 425 height 101
click at [226, 248] on input "number" at bounding box center [231, 248] width 10 height 20
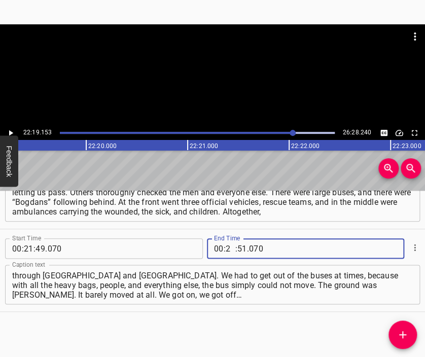
type input "22"
type input "19"
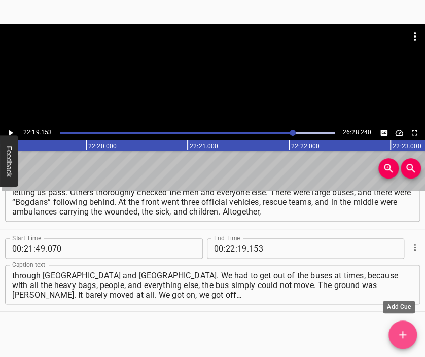
click at [397, 332] on icon "Add Cue" at bounding box center [403, 335] width 12 height 12
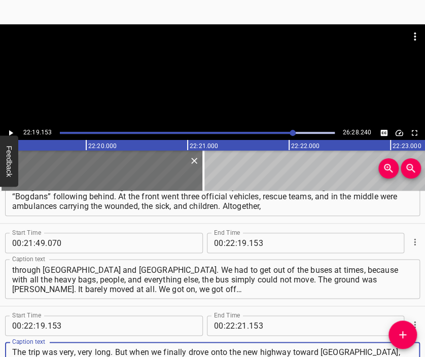
click at [237, 71] on div at bounding box center [212, 49] width 425 height 51
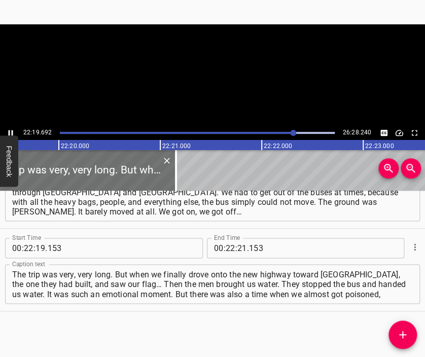
scroll to position [0, 135957]
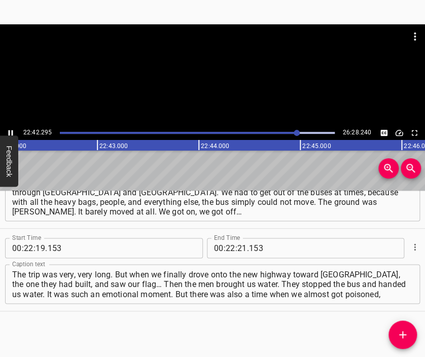
click at [227, 85] on div at bounding box center [212, 74] width 425 height 101
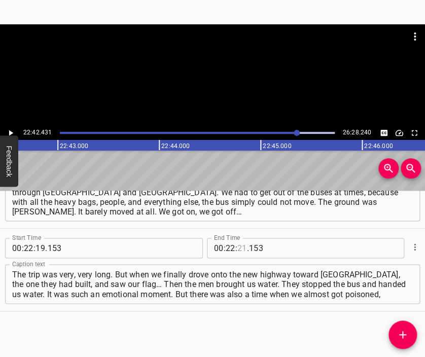
click at [237, 246] on input "number" at bounding box center [242, 248] width 10 height 20
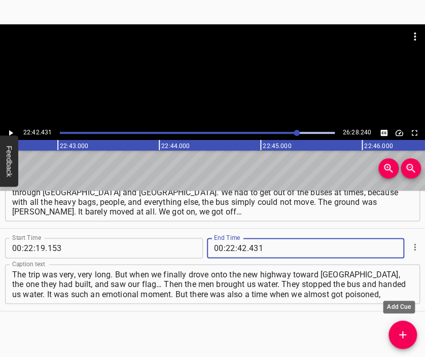
drag, startPoint x: 405, startPoint y: 334, endPoint x: 334, endPoint y: 253, distance: 107.9
click at [404, 334] on icon "Add Cue" at bounding box center [402, 334] width 7 height 7
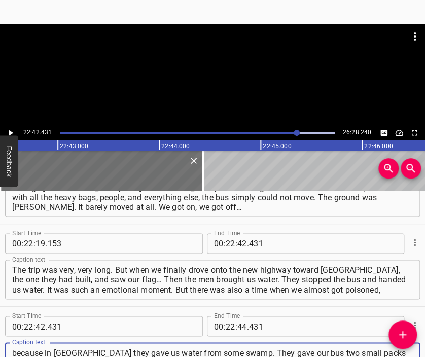
scroll to position [10, 0]
click at [197, 93] on div at bounding box center [212, 74] width 425 height 101
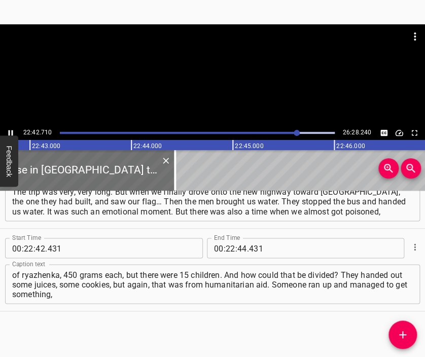
scroll to position [0, 138320]
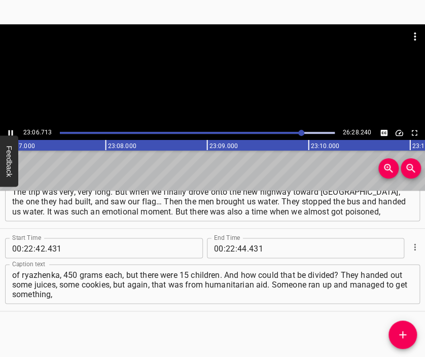
click at [222, 88] on div at bounding box center [212, 74] width 425 height 101
click at [226, 248] on input "number" at bounding box center [231, 248] width 10 height 20
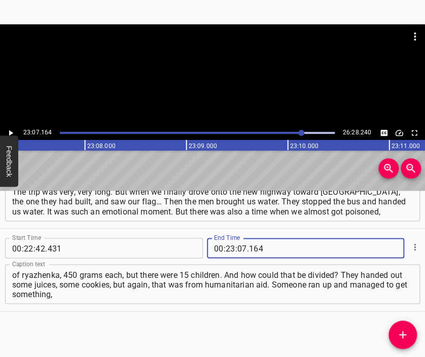
click at [398, 333] on icon "Add Cue" at bounding box center [403, 335] width 12 height 12
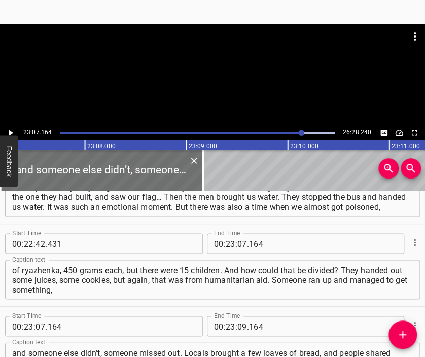
click at [191, 70] on div at bounding box center [212, 49] width 425 height 51
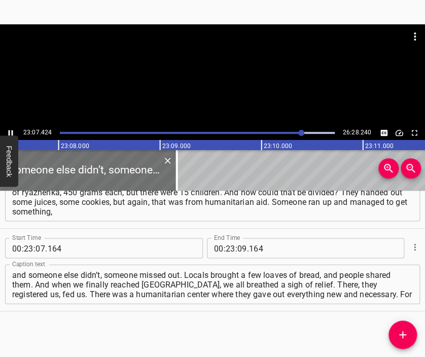
scroll to position [0, 140828]
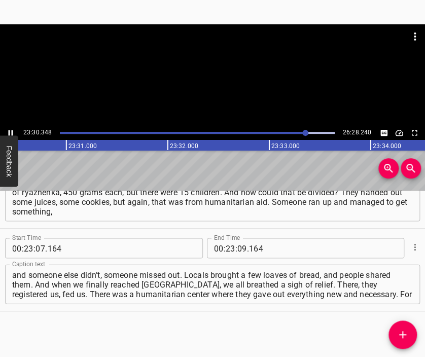
click at [213, 85] on div at bounding box center [212, 74] width 425 height 101
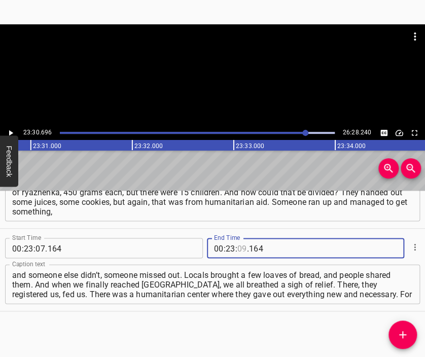
click at [240, 248] on input "number" at bounding box center [242, 248] width 10 height 20
click at [401, 333] on icon "Add Cue" at bounding box center [403, 335] width 12 height 12
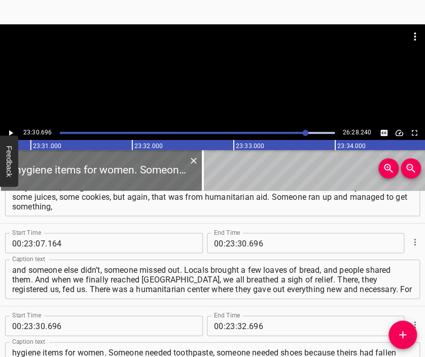
click at [223, 78] on div at bounding box center [212, 74] width 425 height 101
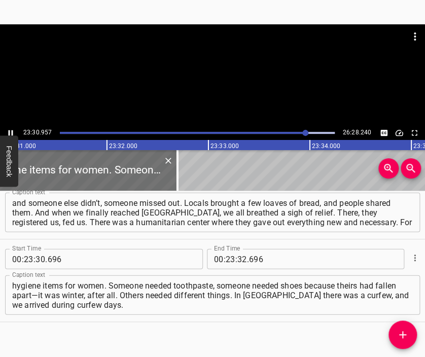
scroll to position [0, 143190]
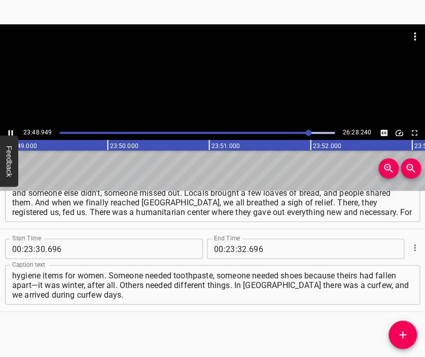
click at [230, 89] on div at bounding box center [212, 74] width 425 height 101
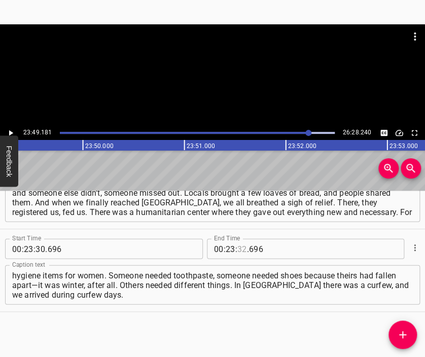
click at [240, 249] on input "number" at bounding box center [242, 248] width 10 height 20
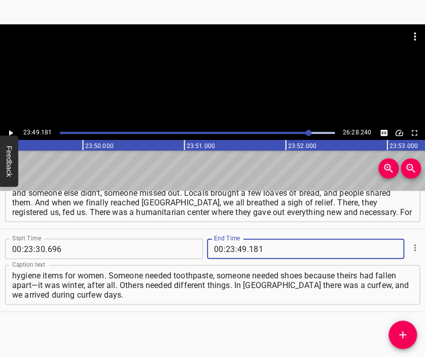
click at [403, 336] on icon "Add Cue" at bounding box center [403, 335] width 12 height 12
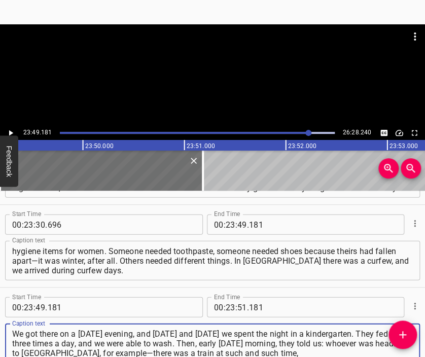
click at [225, 74] on div at bounding box center [212, 49] width 425 height 51
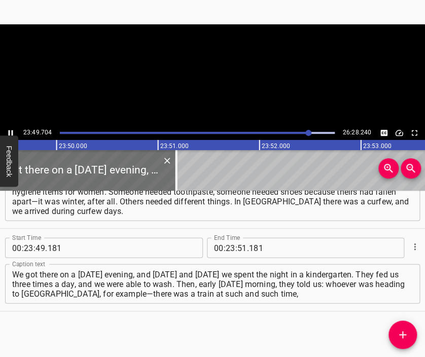
scroll to position [0, 145092]
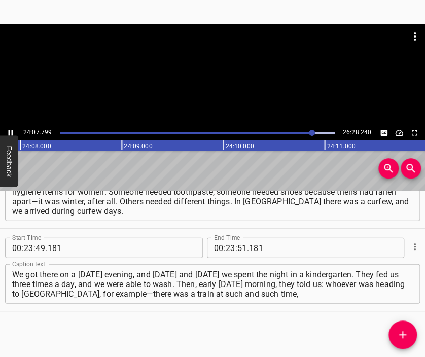
click at [245, 94] on div at bounding box center [212, 74] width 425 height 101
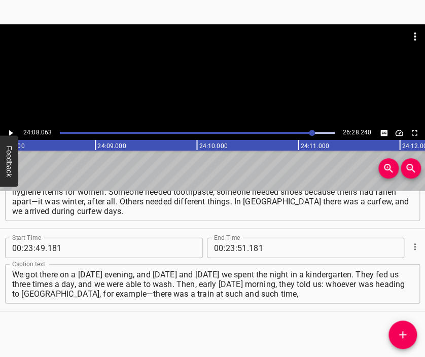
scroll to position [0, 146955]
click at [226, 249] on input "number" at bounding box center [231, 248] width 10 height 20
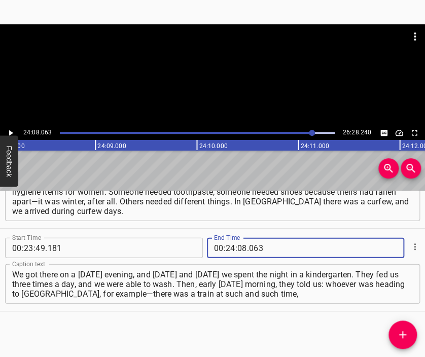
click at [392, 334] on span "Add Cue" at bounding box center [403, 335] width 28 height 12
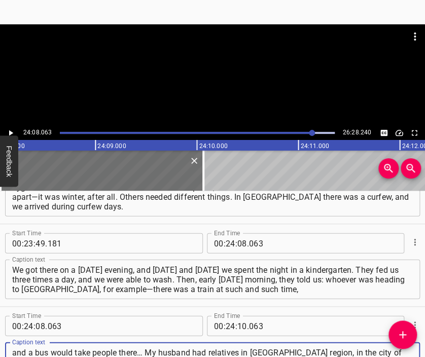
click at [208, 84] on div at bounding box center [212, 74] width 425 height 101
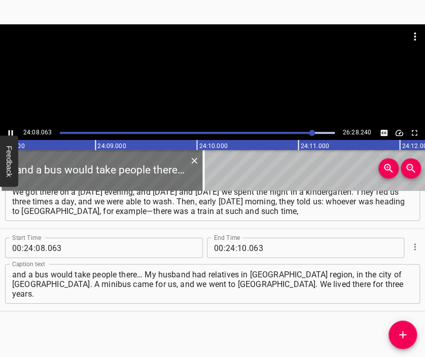
scroll to position [0, 146976]
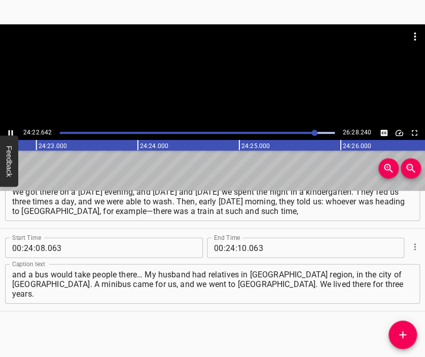
click at [217, 85] on div at bounding box center [212, 74] width 425 height 101
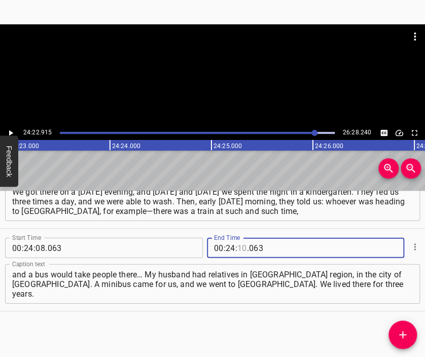
click at [238, 248] on input "number" at bounding box center [242, 248] width 10 height 20
drag, startPoint x: 402, startPoint y: 325, endPoint x: 398, endPoint y: 319, distance: 7.3
click at [402, 325] on button "Add Cue" at bounding box center [403, 335] width 28 height 28
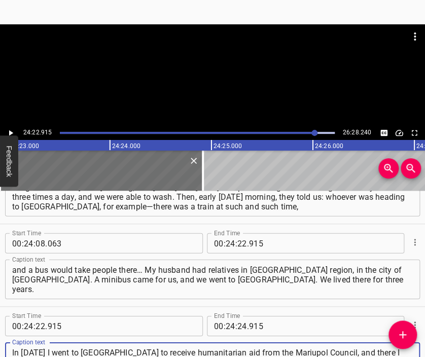
scroll to position [10, 0]
click at [237, 122] on div at bounding box center [212, 74] width 425 height 101
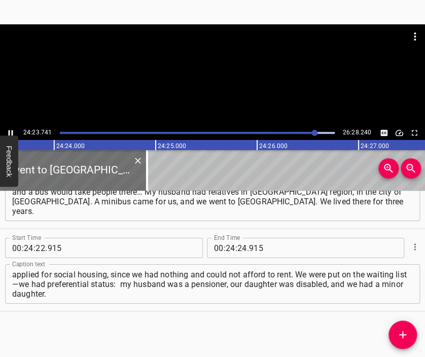
scroll to position [0, 148547]
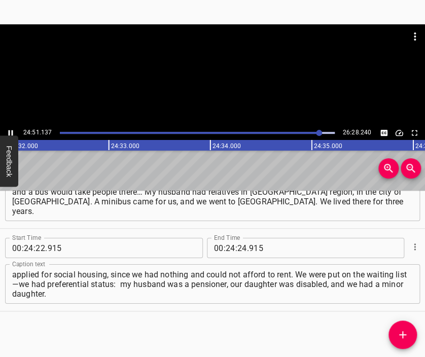
click at [227, 69] on div at bounding box center [212, 49] width 425 height 51
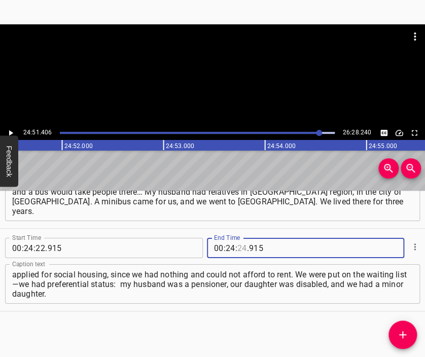
click at [237, 247] on input "number" at bounding box center [242, 248] width 10 height 20
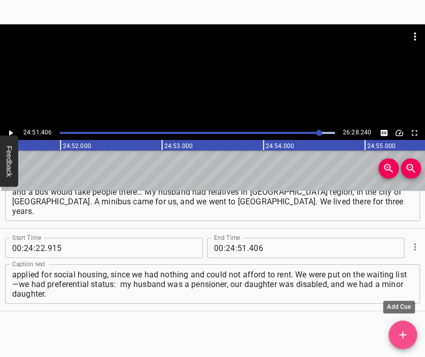
click at [399, 329] on icon "Add Cue" at bounding box center [403, 335] width 12 height 12
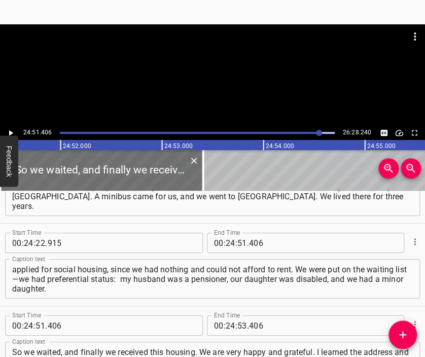
click at [199, 58] on div at bounding box center [212, 49] width 425 height 51
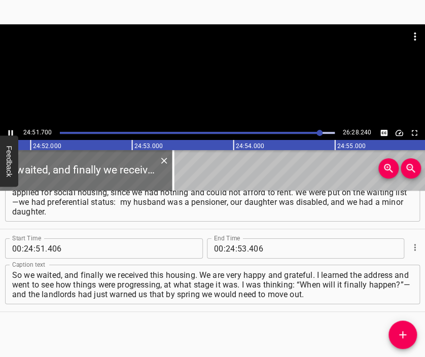
scroll to position [0, 151412]
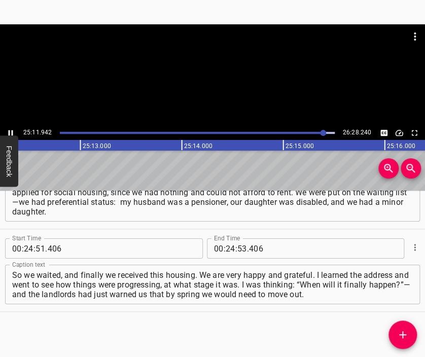
click at [219, 97] on div at bounding box center [212, 74] width 425 height 101
click at [227, 251] on input "number" at bounding box center [231, 248] width 10 height 20
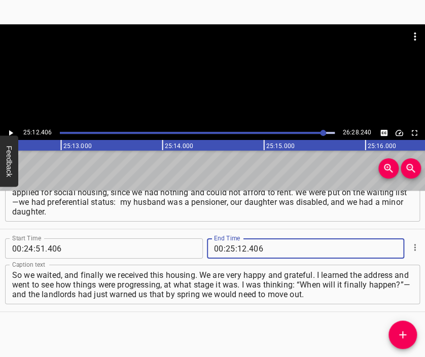
click at [398, 332] on icon "Add Cue" at bounding box center [403, 335] width 12 height 12
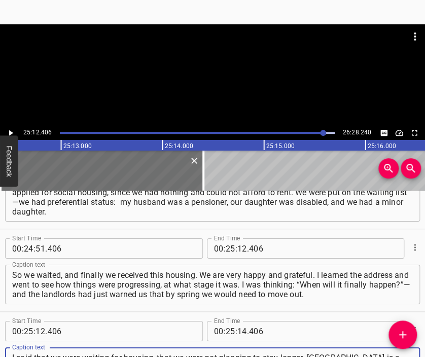
scroll to position [10, 0]
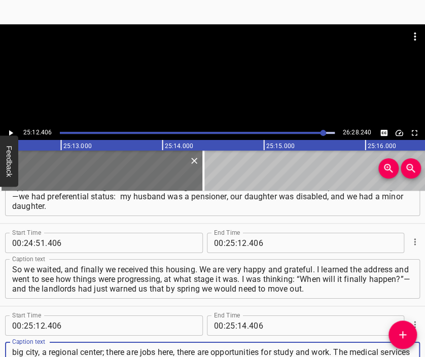
click at [208, 91] on div at bounding box center [212, 74] width 425 height 101
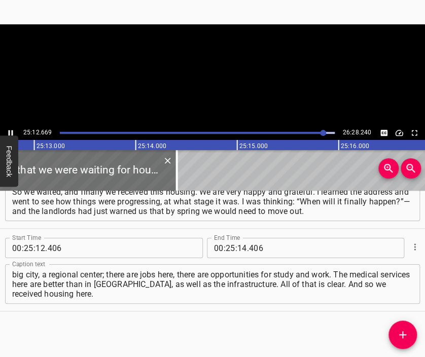
scroll to position [0, 153540]
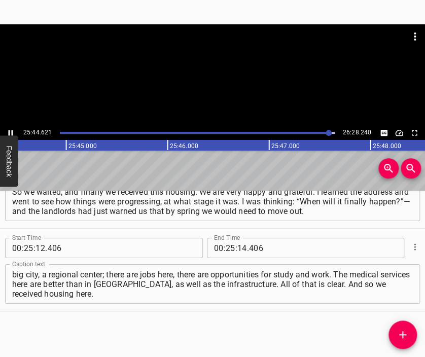
click at [229, 83] on div at bounding box center [212, 74] width 425 height 101
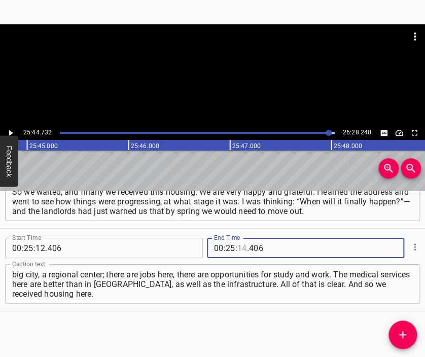
click at [240, 247] on input "number" at bounding box center [242, 248] width 10 height 20
click at [402, 337] on icon "Add Cue" at bounding box center [402, 334] width 7 height 7
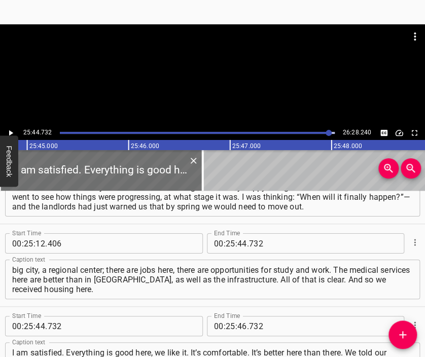
click at [214, 88] on div at bounding box center [212, 74] width 425 height 101
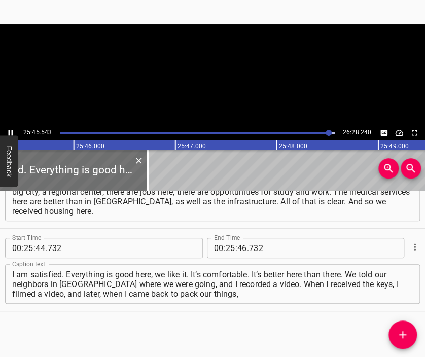
scroll to position [0, 156848]
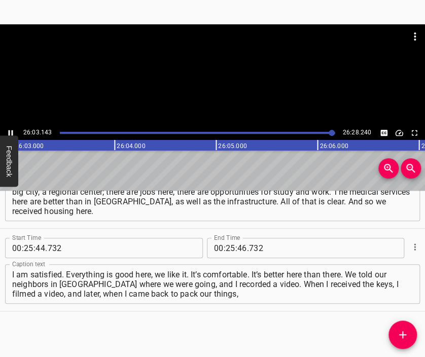
click at [204, 84] on div at bounding box center [212, 74] width 425 height 101
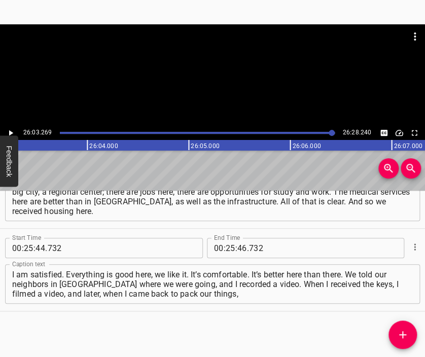
scroll to position [0, 158647]
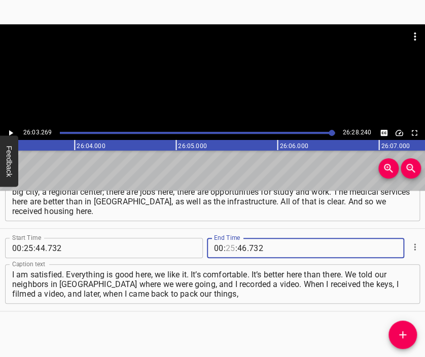
click at [227, 250] on input "number" at bounding box center [231, 248] width 10 height 20
click at [398, 330] on icon "Add Cue" at bounding box center [403, 335] width 12 height 12
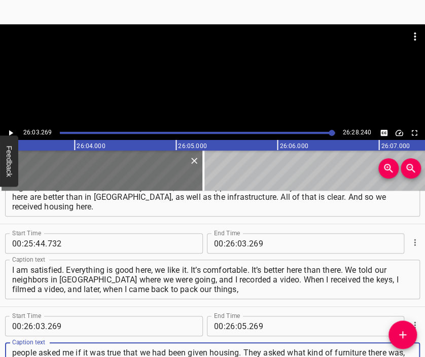
click at [218, 66] on div at bounding box center [212, 49] width 425 height 51
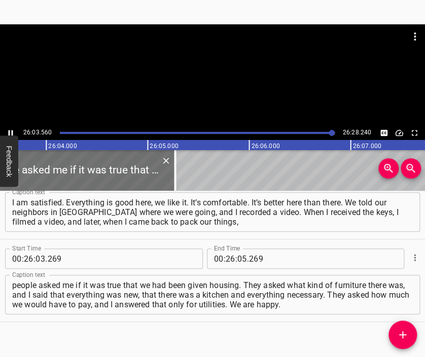
scroll to position [5506, 0]
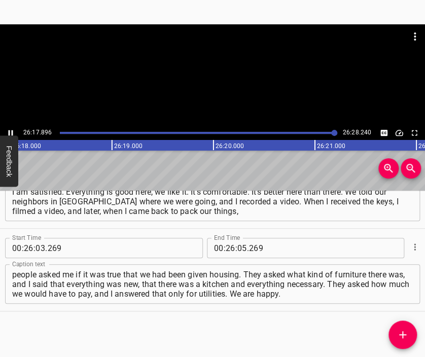
click at [219, 89] on div at bounding box center [212, 74] width 425 height 101
click at [237, 244] on input "number" at bounding box center [242, 248] width 10 height 20
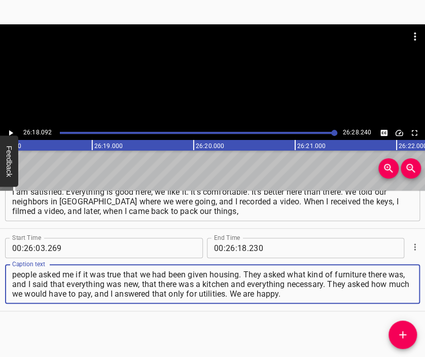
click at [348, 288] on textarea "people asked me if it was true that we had been given housing. They asked what …" at bounding box center [212, 284] width 401 height 29
click at [336, 296] on textarea "people asked me if it was true that we had been given housing. They asked what …" at bounding box center [212, 284] width 401 height 29
click at [193, 87] on div at bounding box center [212, 74] width 425 height 101
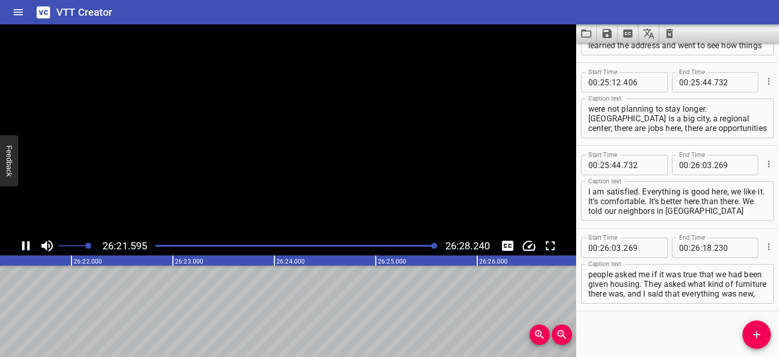
scroll to position [5358, 0]
click at [608, 37] on icon "Save captions to file" at bounding box center [607, 33] width 9 height 9
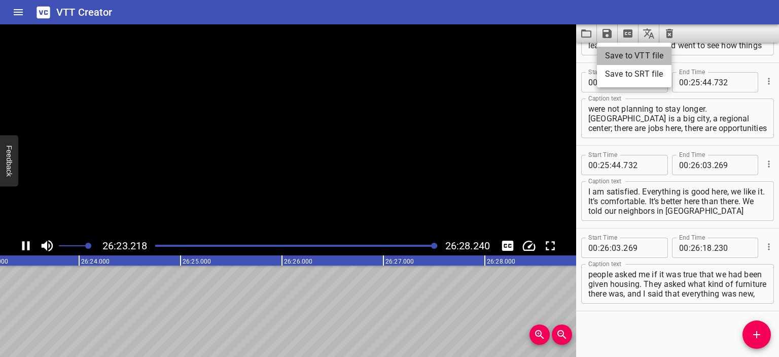
click at [622, 53] on li "Save to VTT file" at bounding box center [634, 56] width 75 height 18
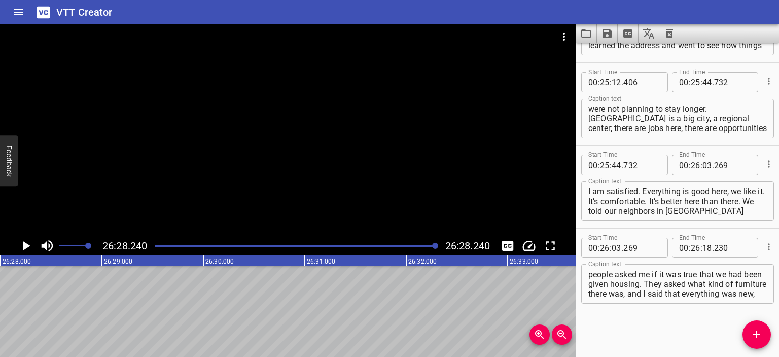
scroll to position [0, 161181]
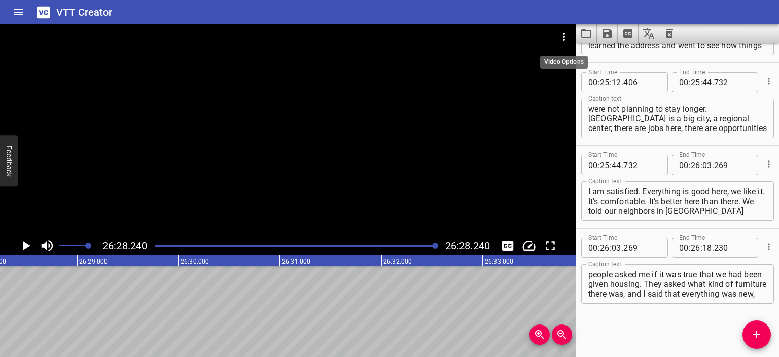
click at [566, 36] on icon "Video Options" at bounding box center [564, 36] width 12 height 12
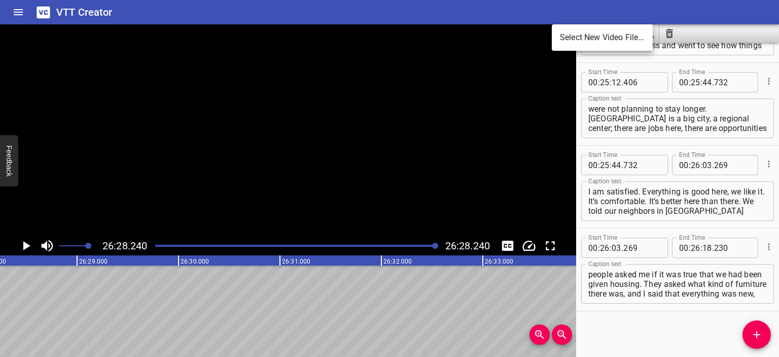
click at [566, 36] on li "Select New Video File..." at bounding box center [602, 37] width 101 height 18
